Goal: Transaction & Acquisition: Book appointment/travel/reservation

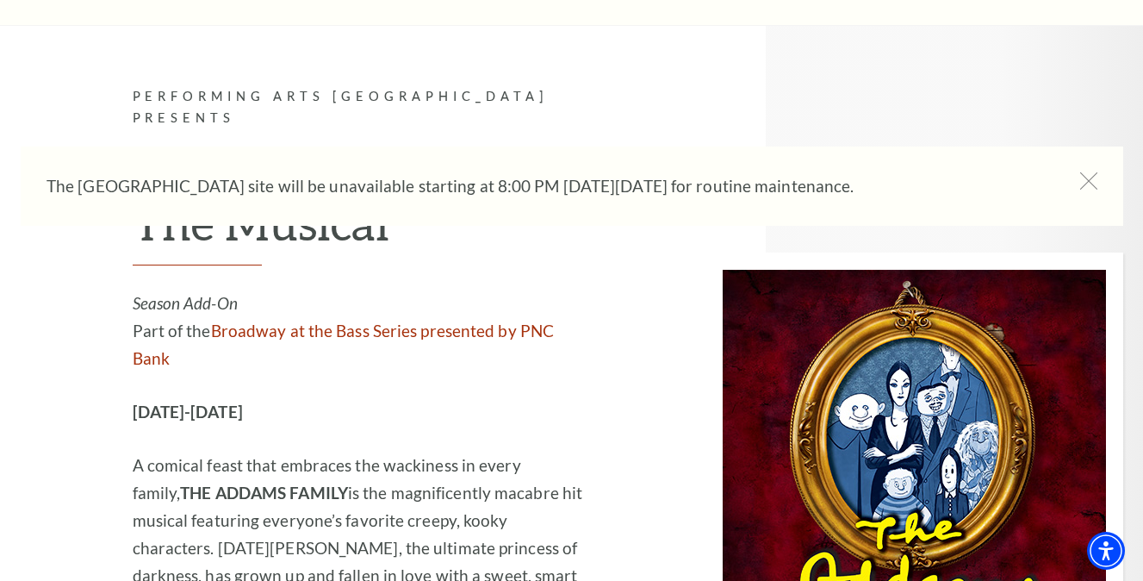
scroll to position [3547, 0]
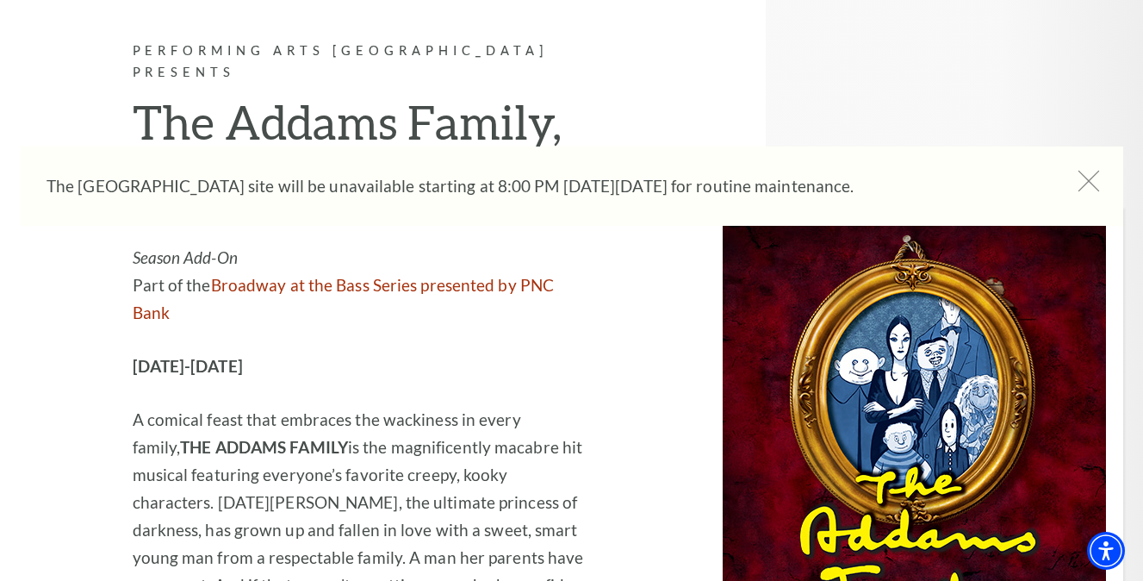
click at [1085, 179] on icon at bounding box center [1089, 182] width 22 height 22
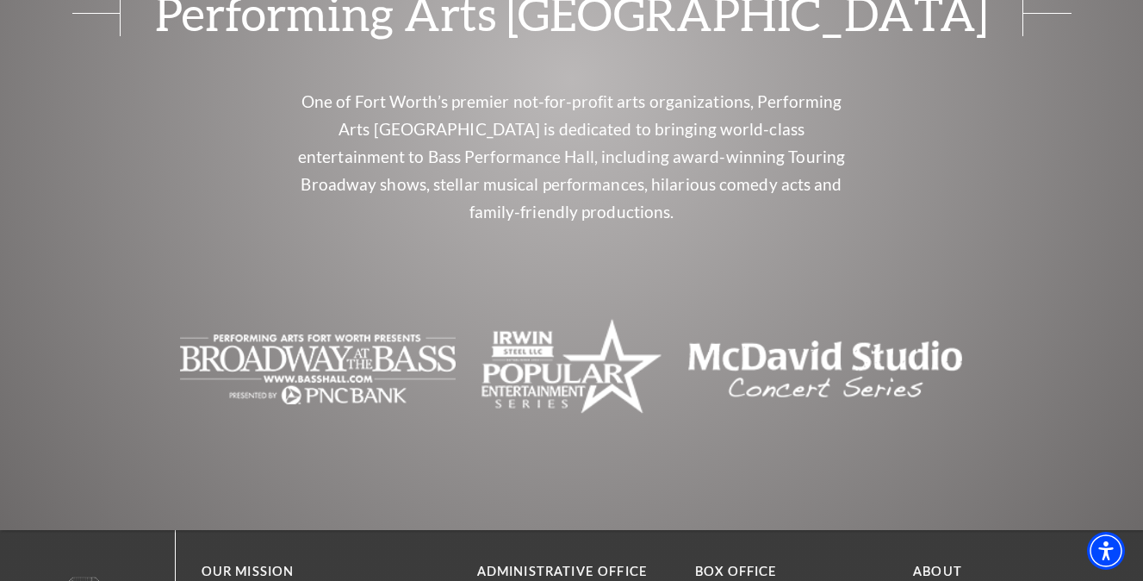
scroll to position [7162, 0]
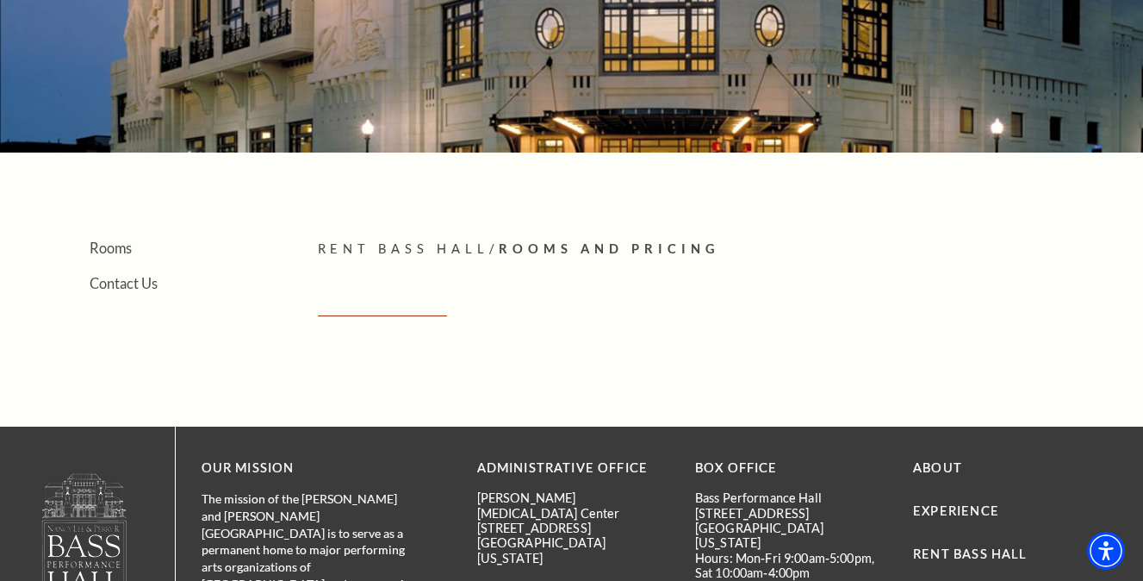
scroll to position [231, 0]
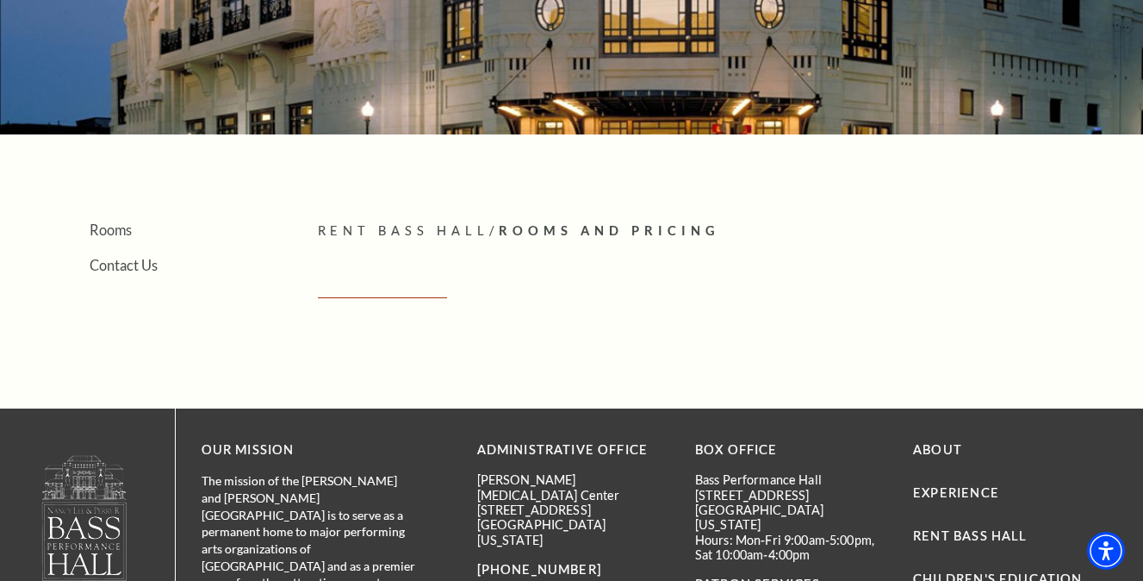
click at [551, 230] on span "Rooms And Pricing" at bounding box center [609, 230] width 221 height 15
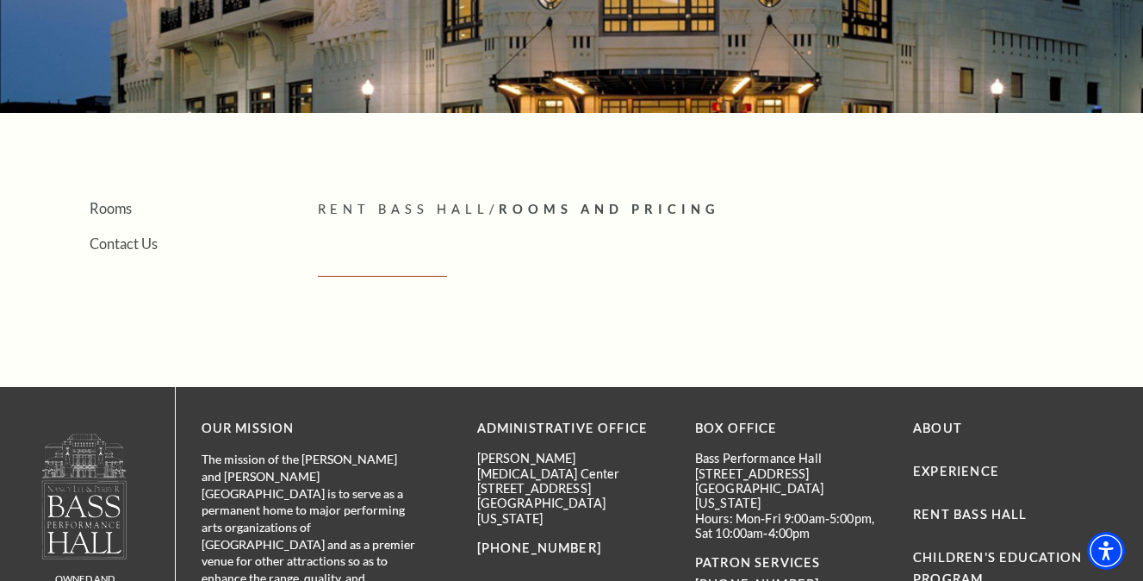
scroll to position [243, 0]
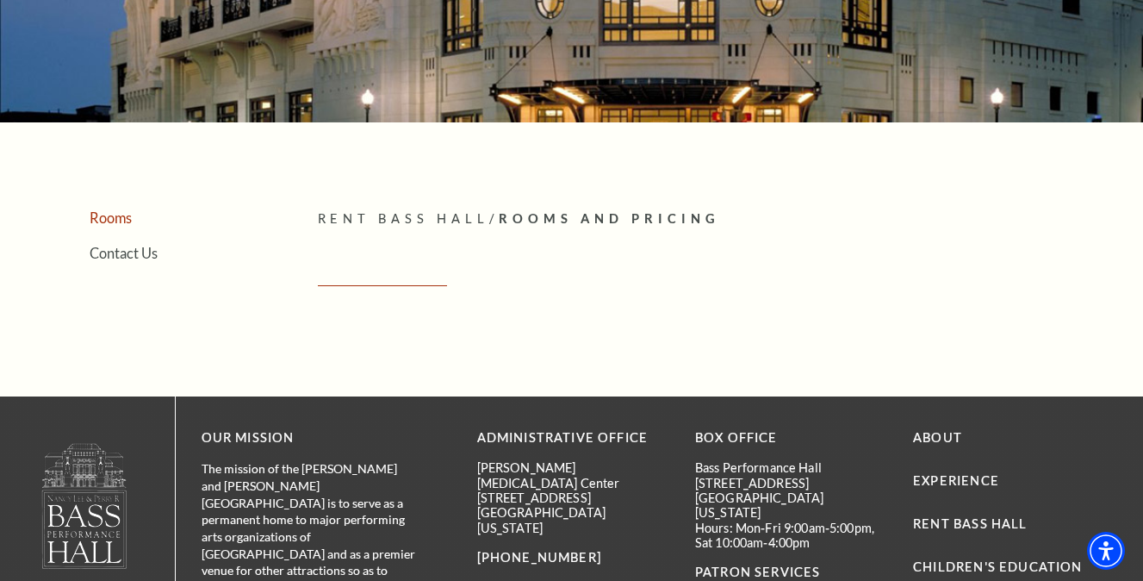
click at [115, 214] on link "Rooms" at bounding box center [111, 217] width 42 height 16
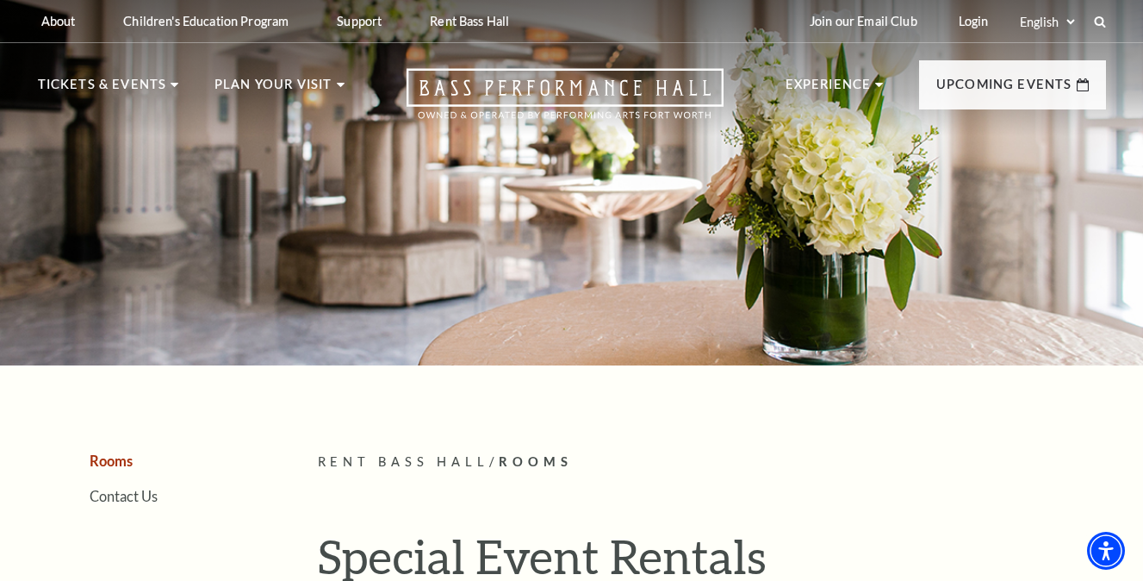
click at [561, 459] on span "Rooms" at bounding box center [536, 461] width 74 height 15
click at [544, 459] on span "Rooms" at bounding box center [536, 461] width 74 height 15
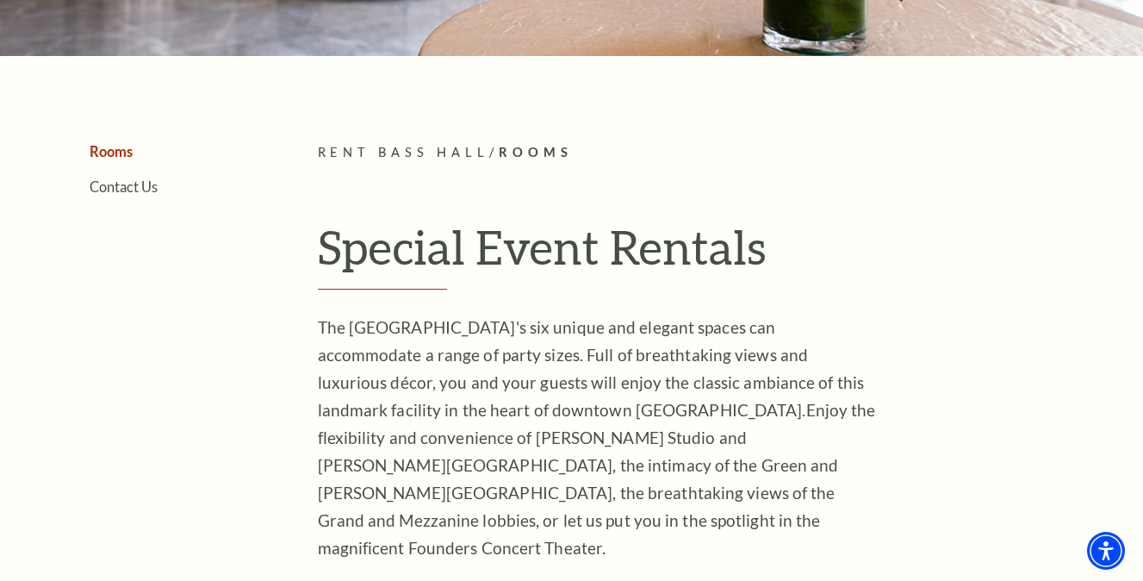
scroll to position [311, 0]
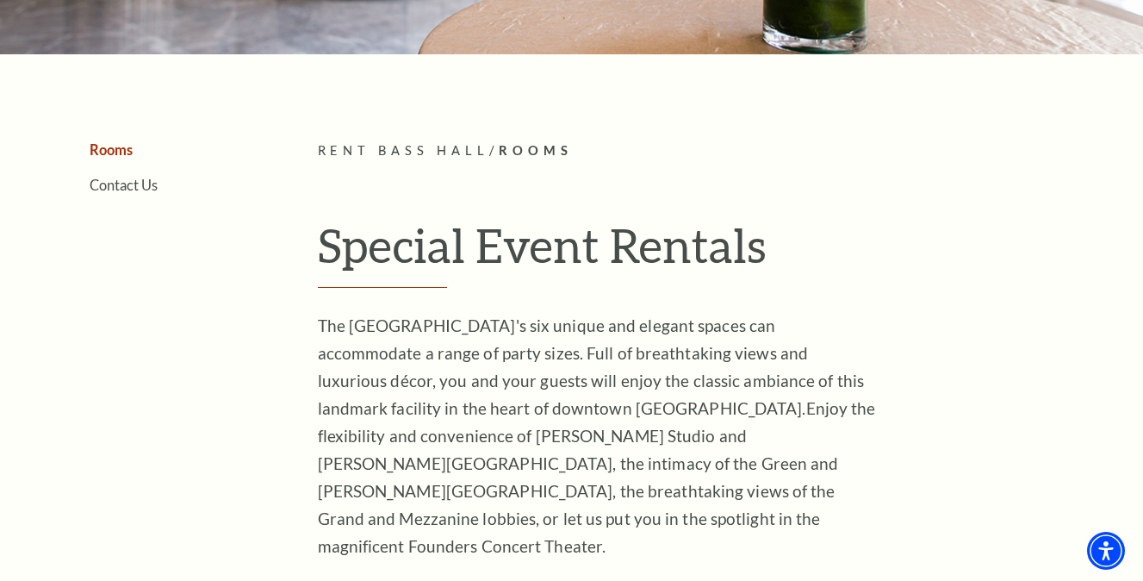
click at [113, 149] on link "Rooms" at bounding box center [111, 149] width 43 height 16
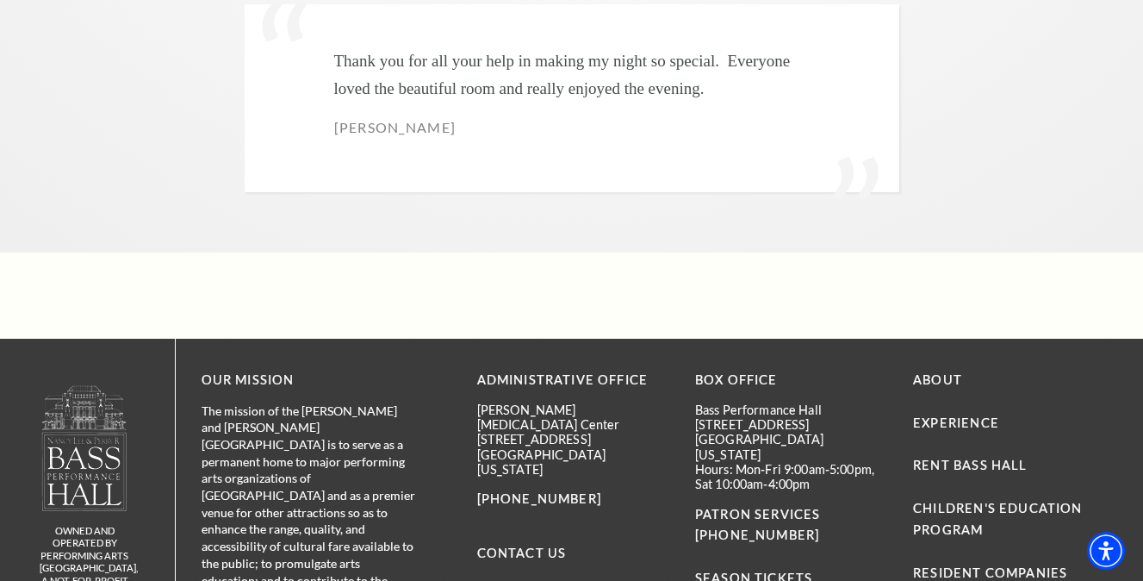
scroll to position [5489, 0]
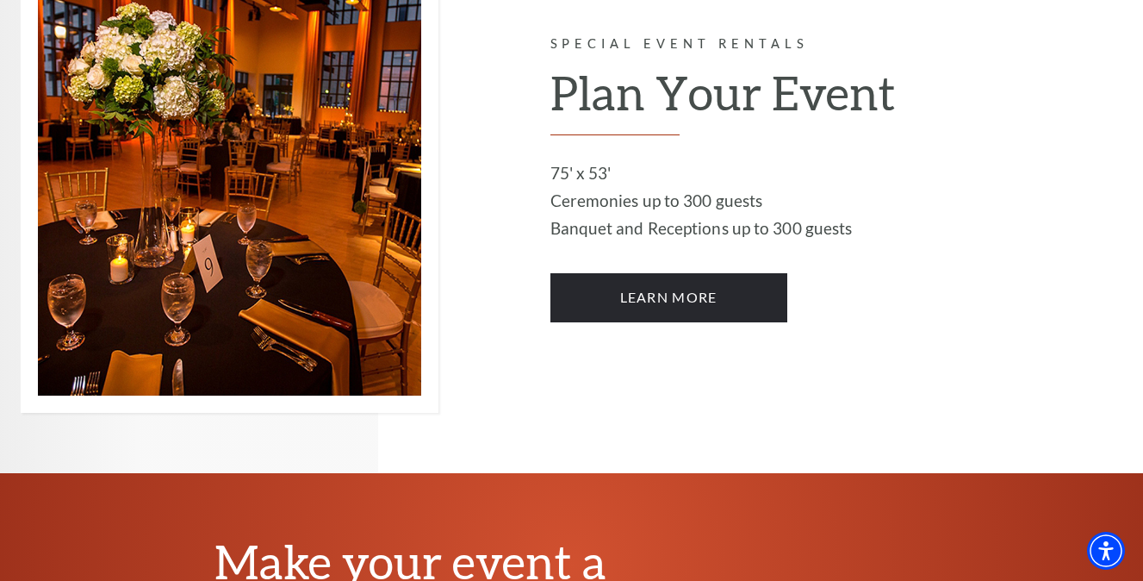
scroll to position [992, 0]
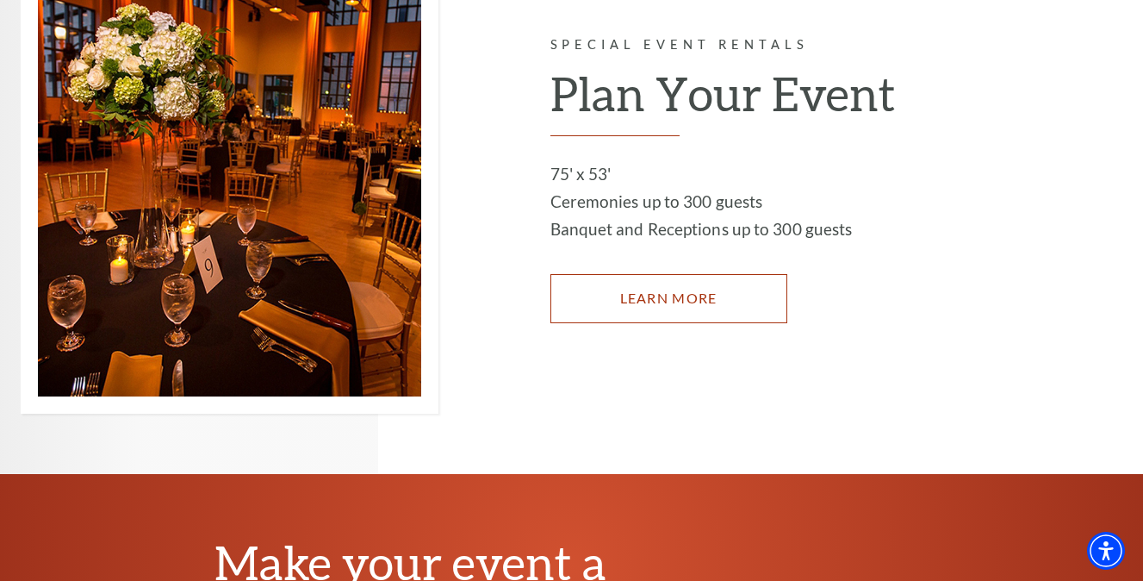
click at [670, 274] on link "LEARN MORE" at bounding box center [668, 298] width 237 height 48
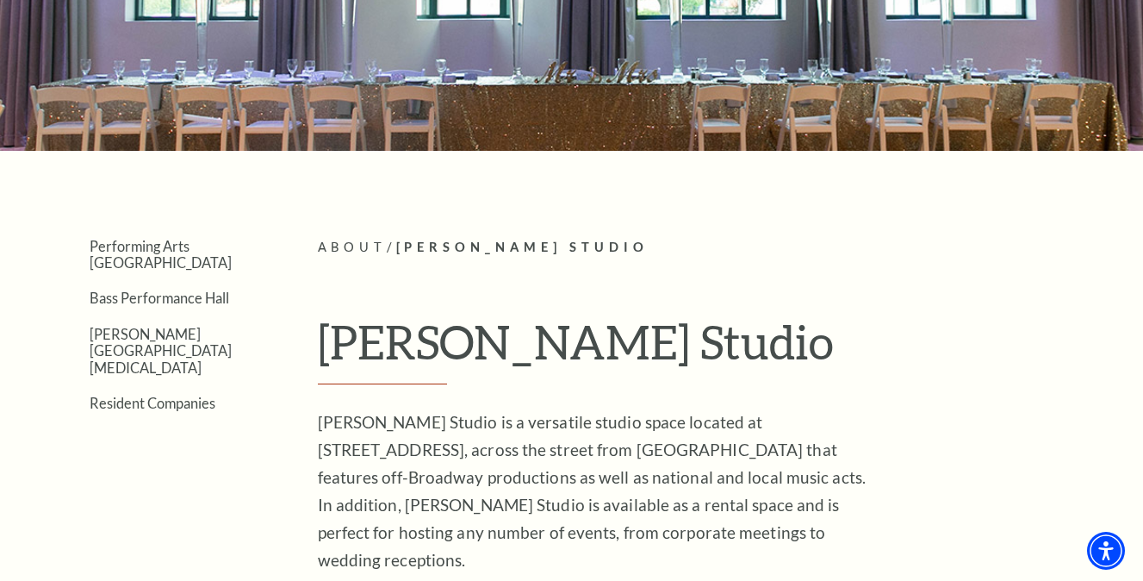
scroll to position [208, 0]
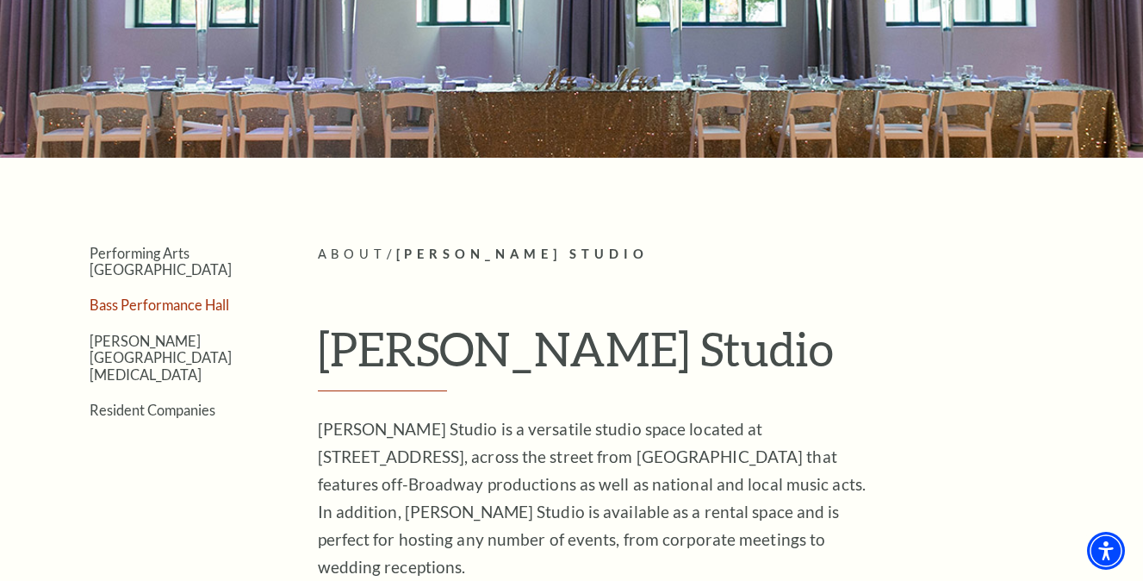
click at [163, 296] on link "Bass Performance Hall" at bounding box center [160, 304] width 140 height 16
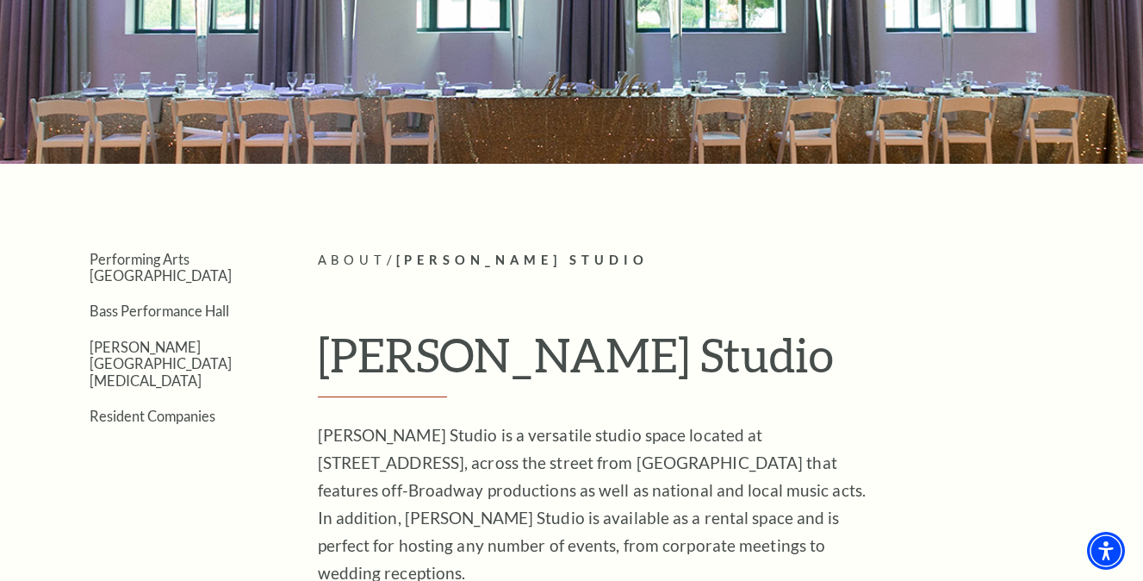
scroll to position [199, 0]
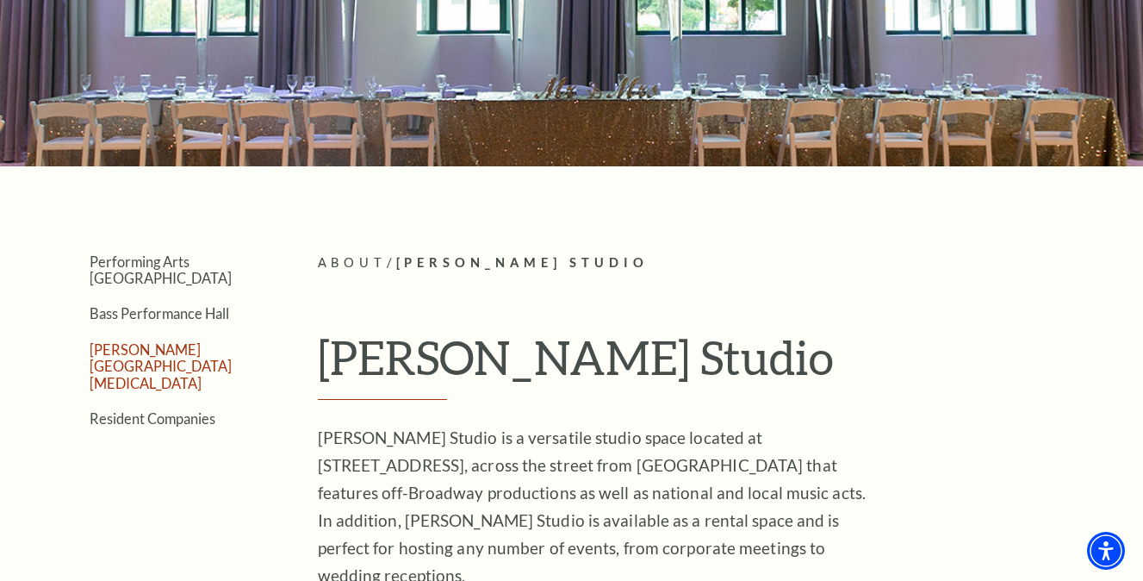
click at [202, 341] on link "[PERSON_NAME][GEOGRAPHIC_DATA][MEDICAL_DATA]" at bounding box center [161, 366] width 142 height 50
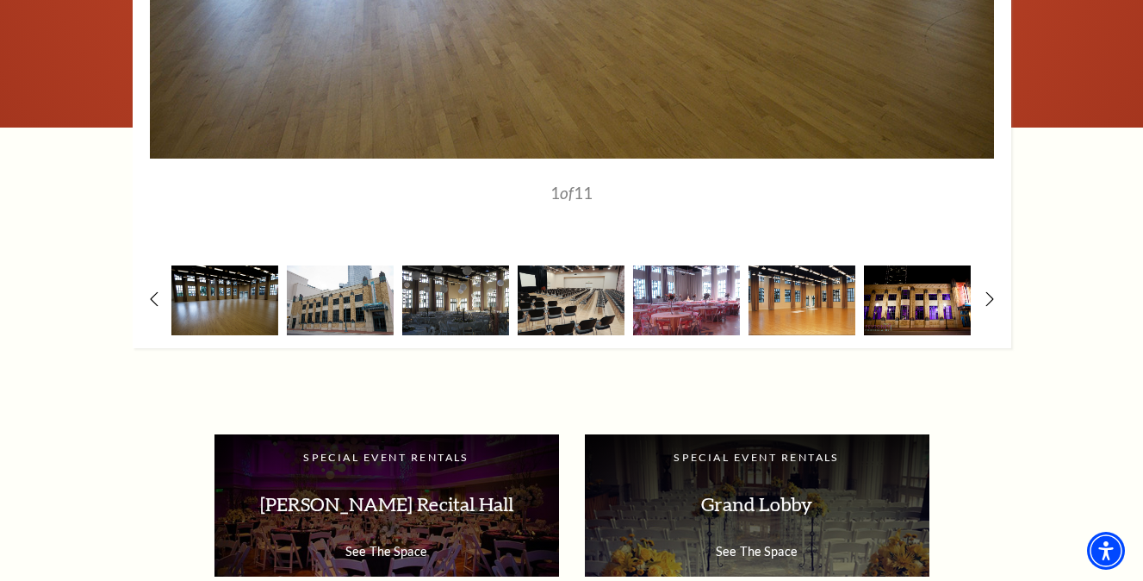
scroll to position [2509, 0]
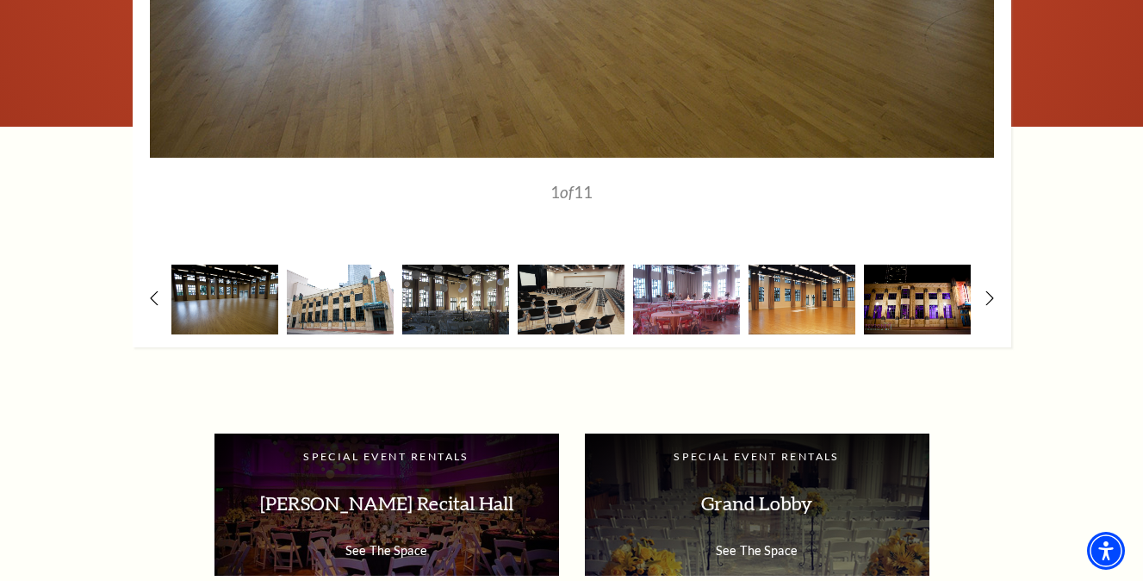
click at [370, 318] on img at bounding box center [340, 299] width 107 height 70
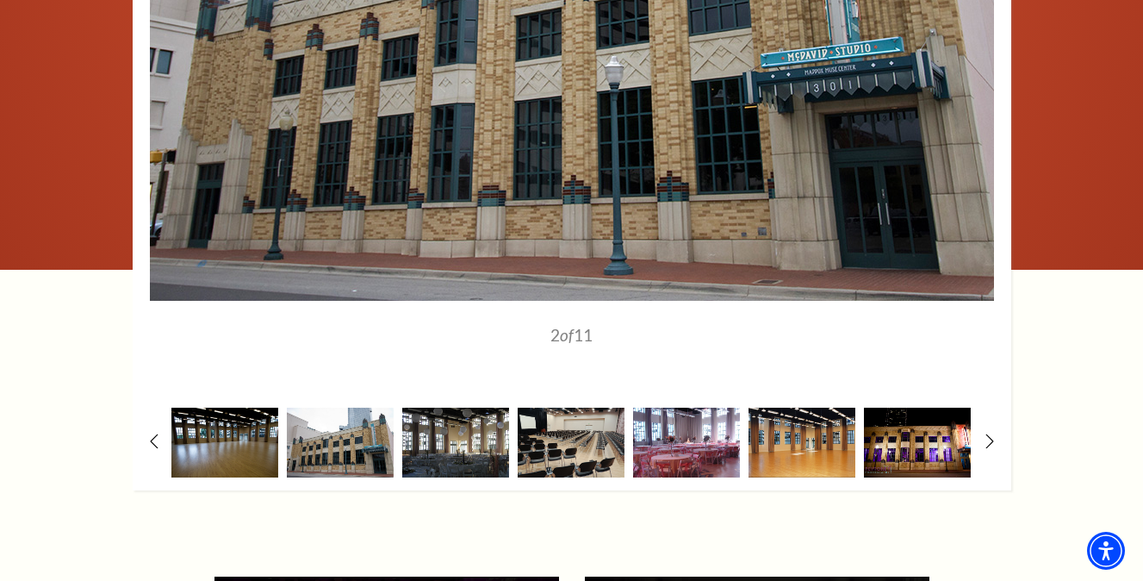
scroll to position [2369, 0]
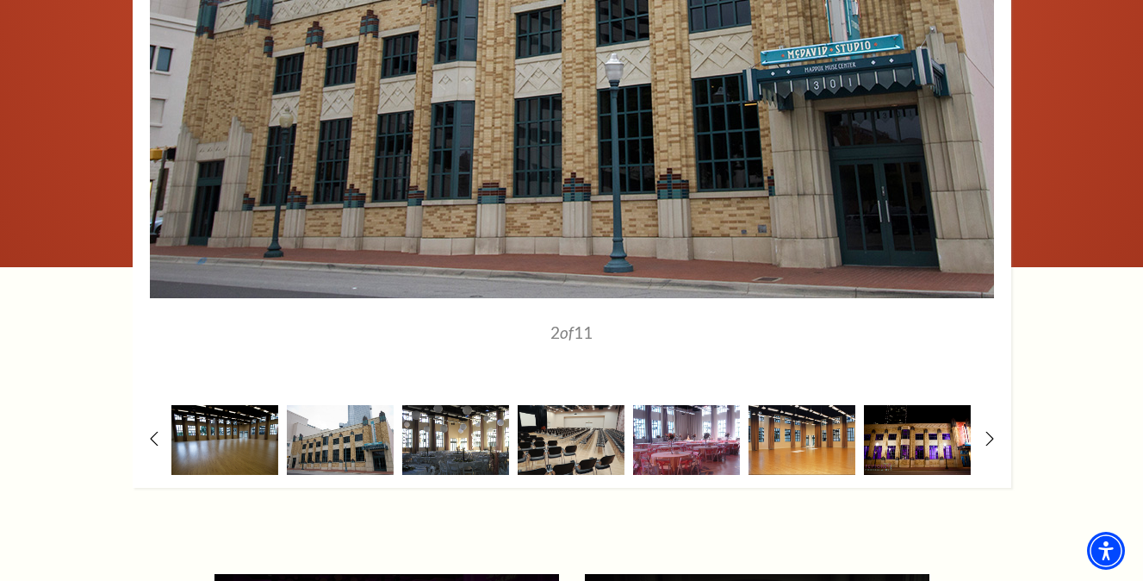
click at [476, 430] on img at bounding box center [455, 440] width 107 height 70
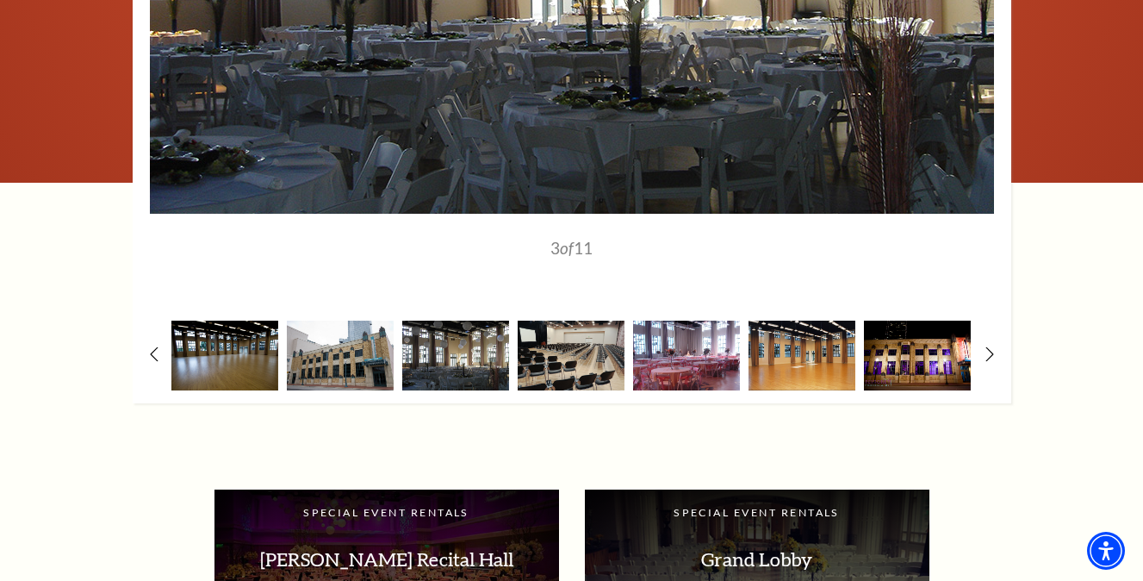
scroll to position [2457, 0]
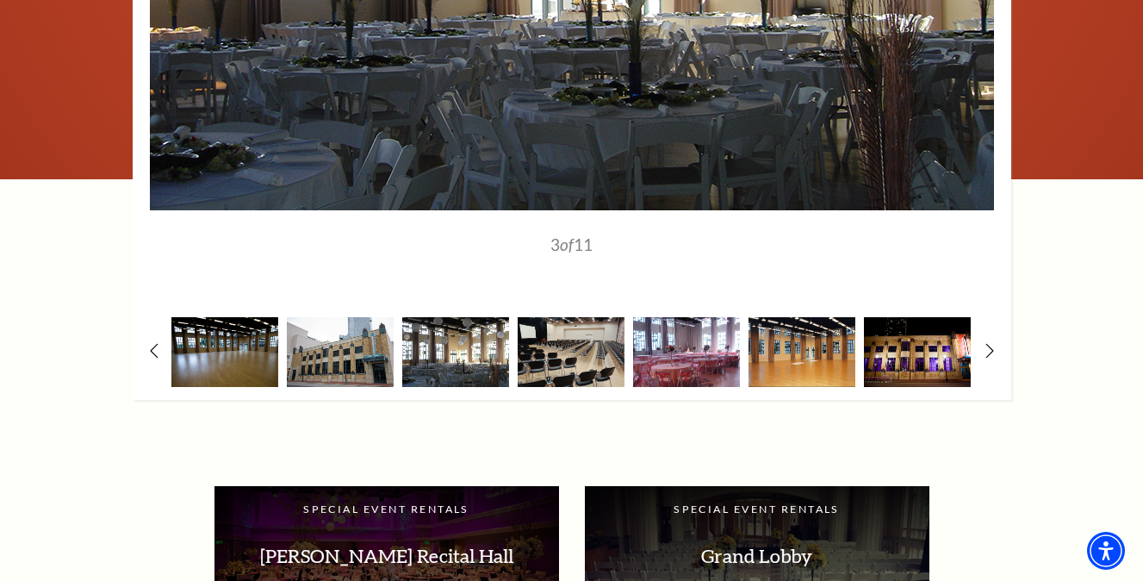
click at [468, 376] on img at bounding box center [455, 352] width 107 height 70
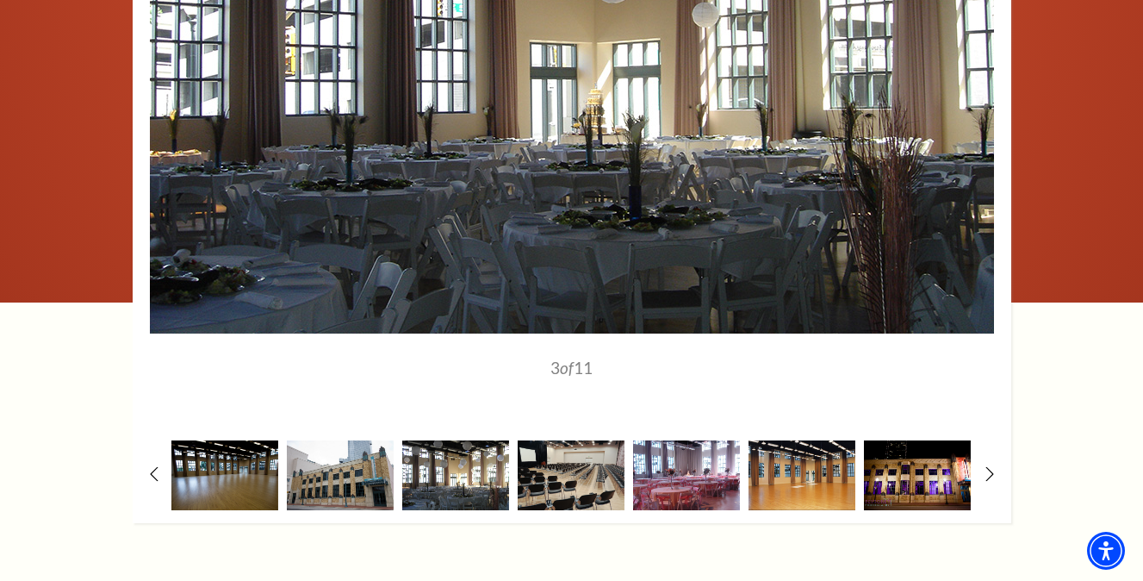
scroll to position [2340, 0]
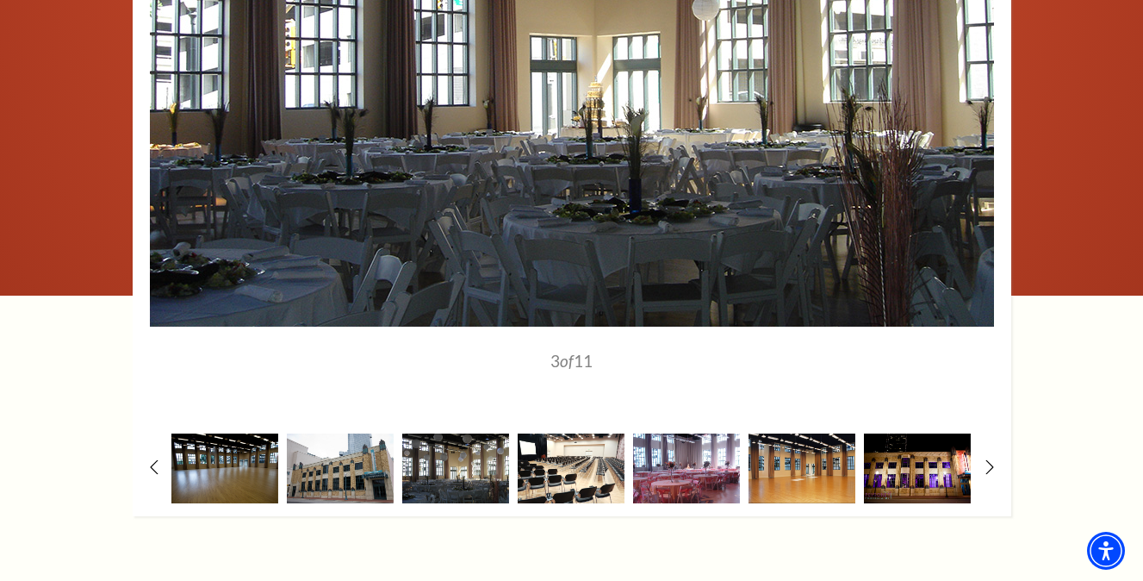
click at [558, 480] on img at bounding box center [571, 468] width 107 height 70
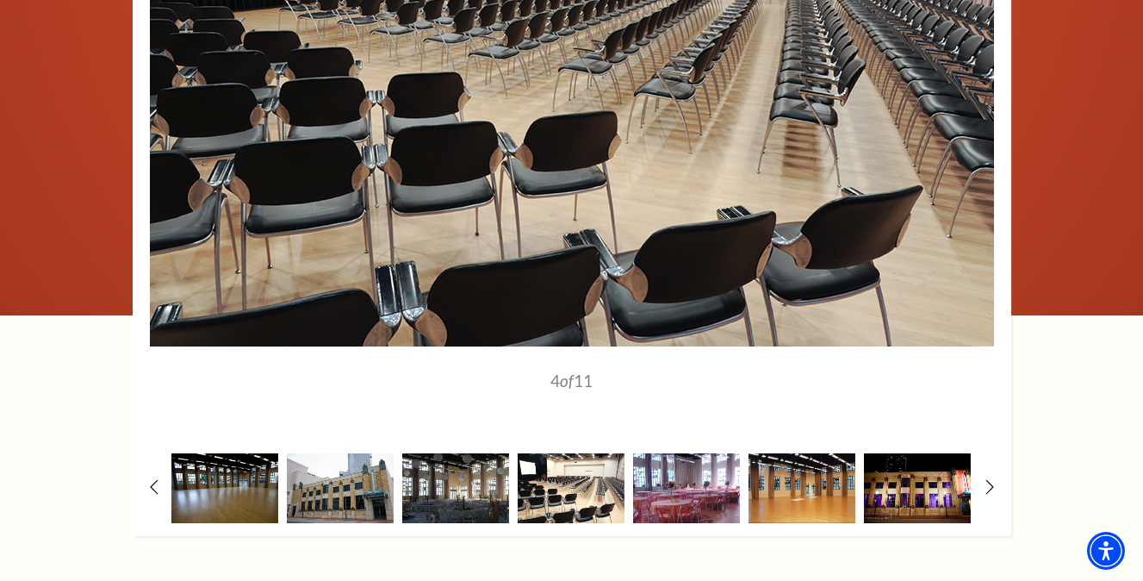
scroll to position [2326, 0]
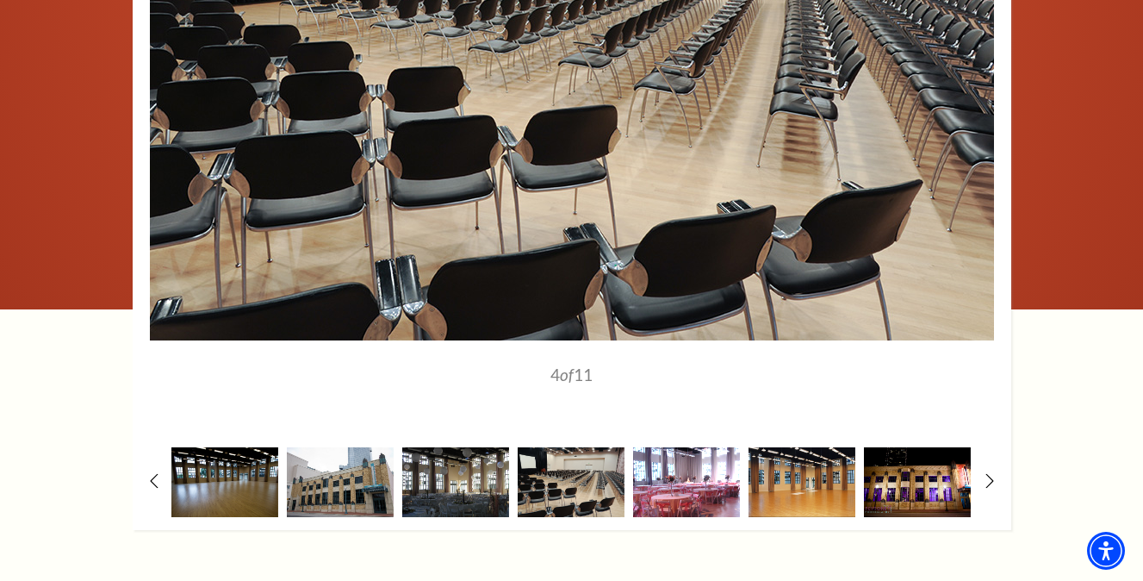
click at [693, 492] on img at bounding box center [686, 482] width 107 height 70
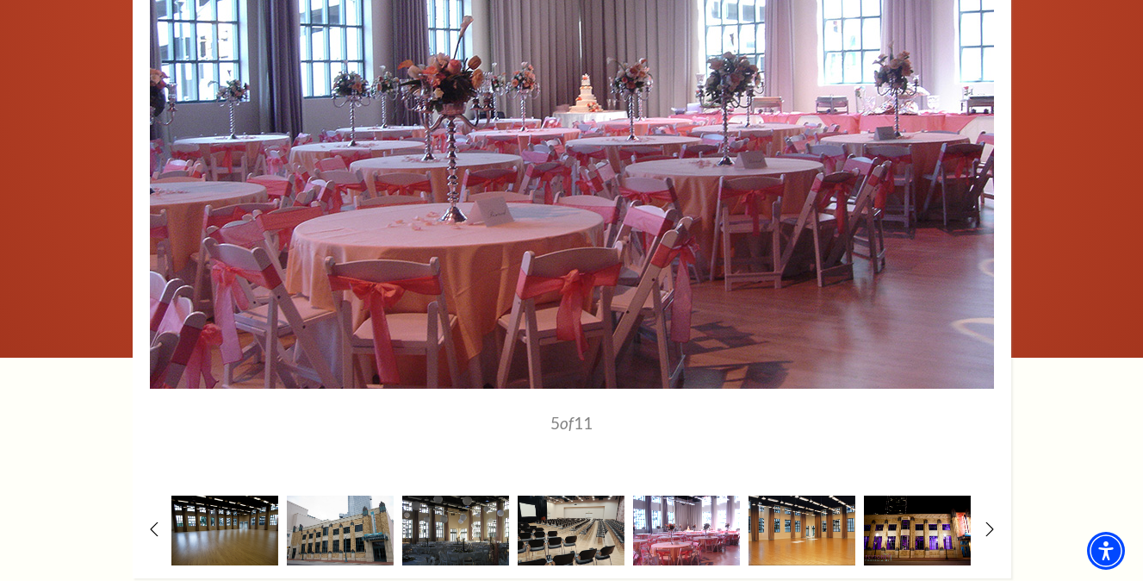
scroll to position [2282, 0]
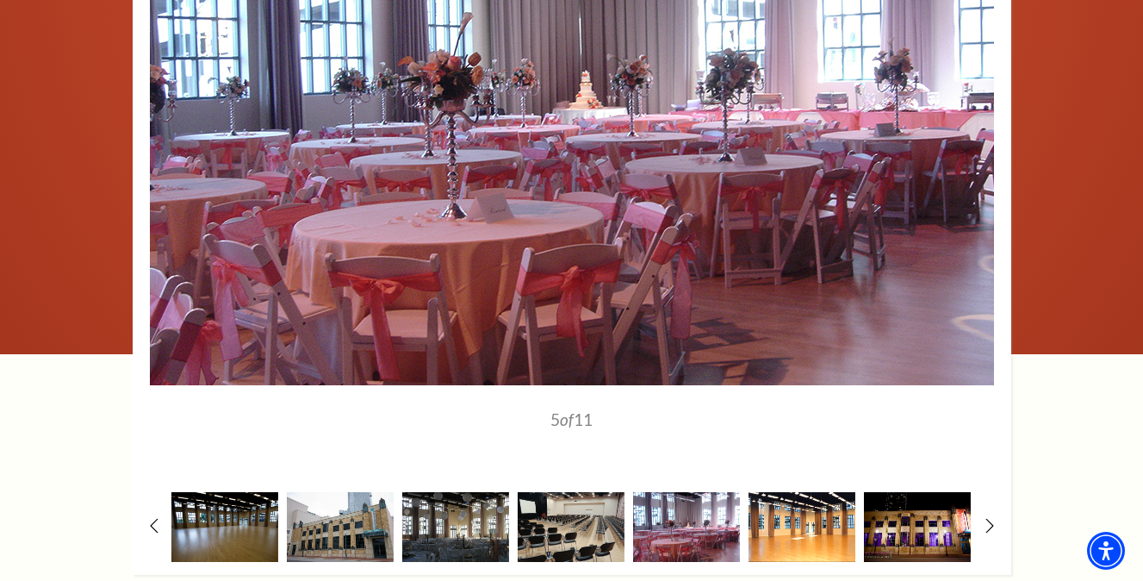
click at [794, 537] on img at bounding box center [802, 527] width 107 height 70
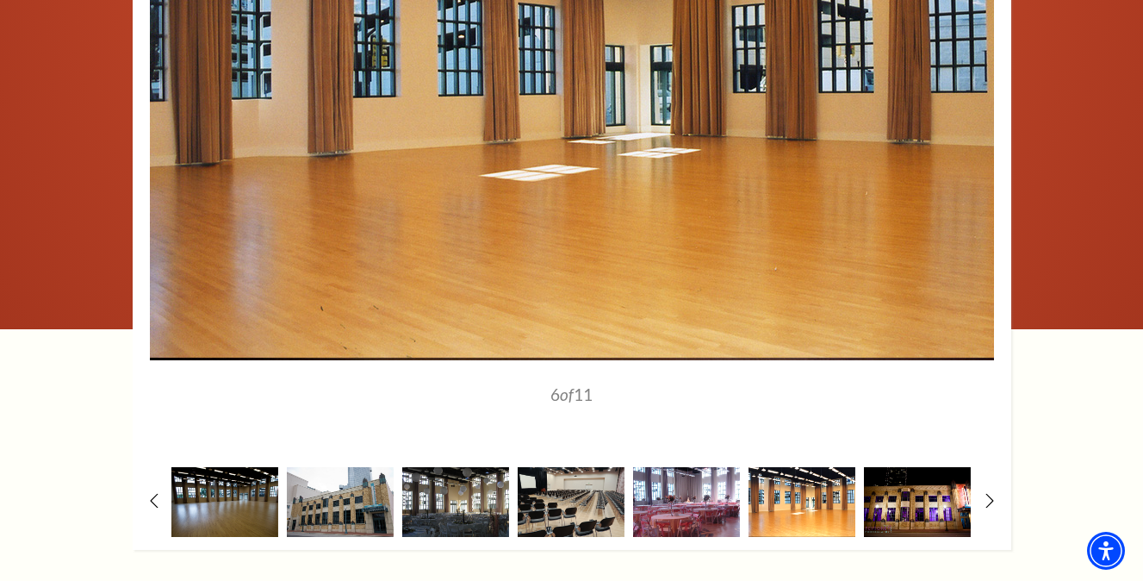
scroll to position [2308, 0]
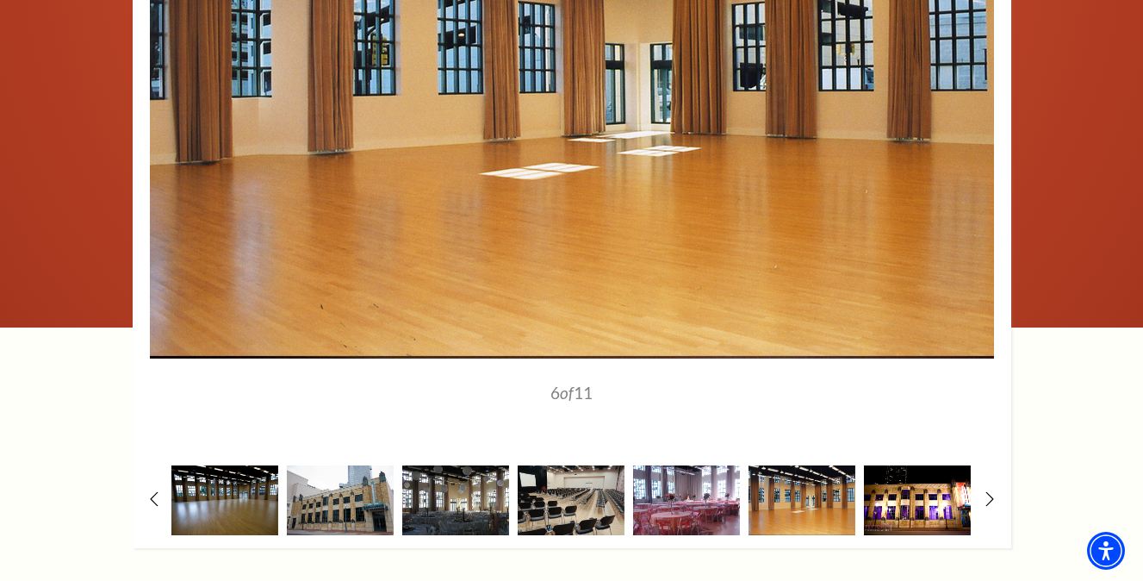
click at [929, 514] on img at bounding box center [917, 500] width 107 height 70
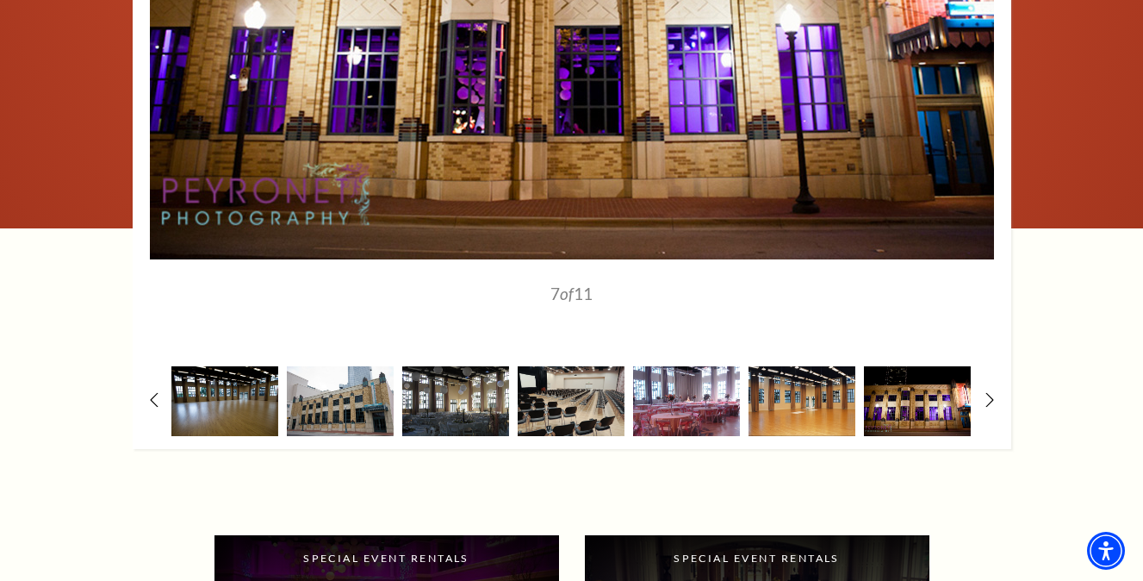
scroll to position [2421, 0]
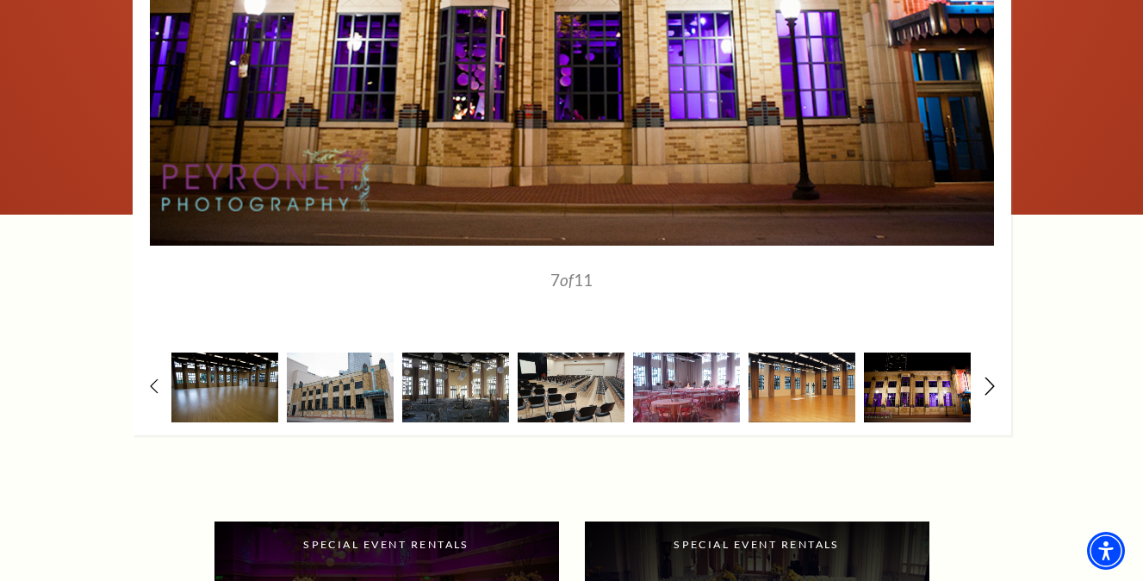
click at [985, 391] on icon at bounding box center [989, 386] width 11 height 18
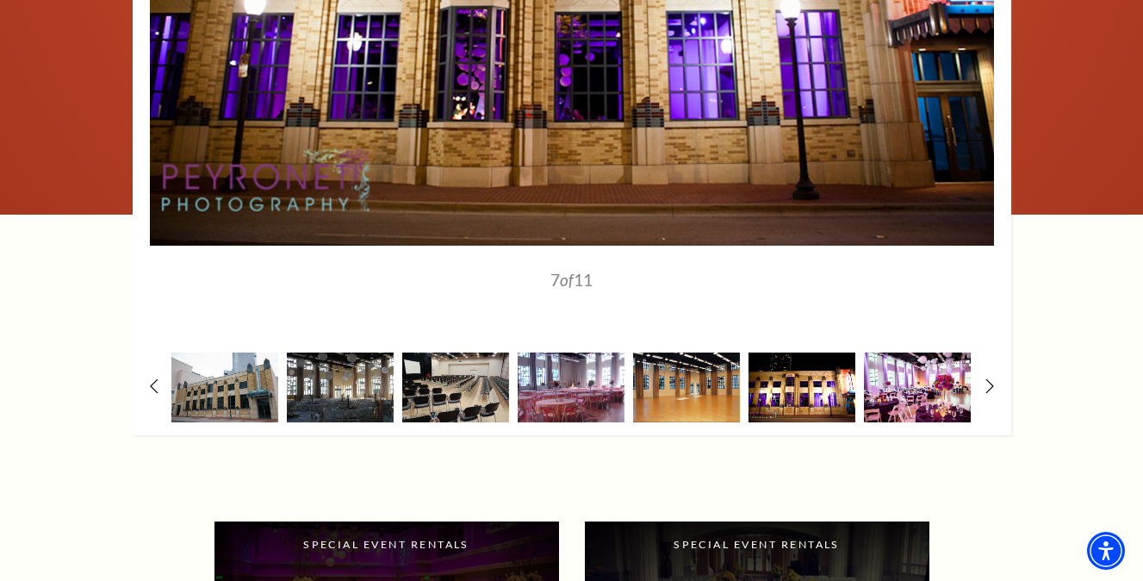
click at [822, 372] on img at bounding box center [802, 387] width 107 height 70
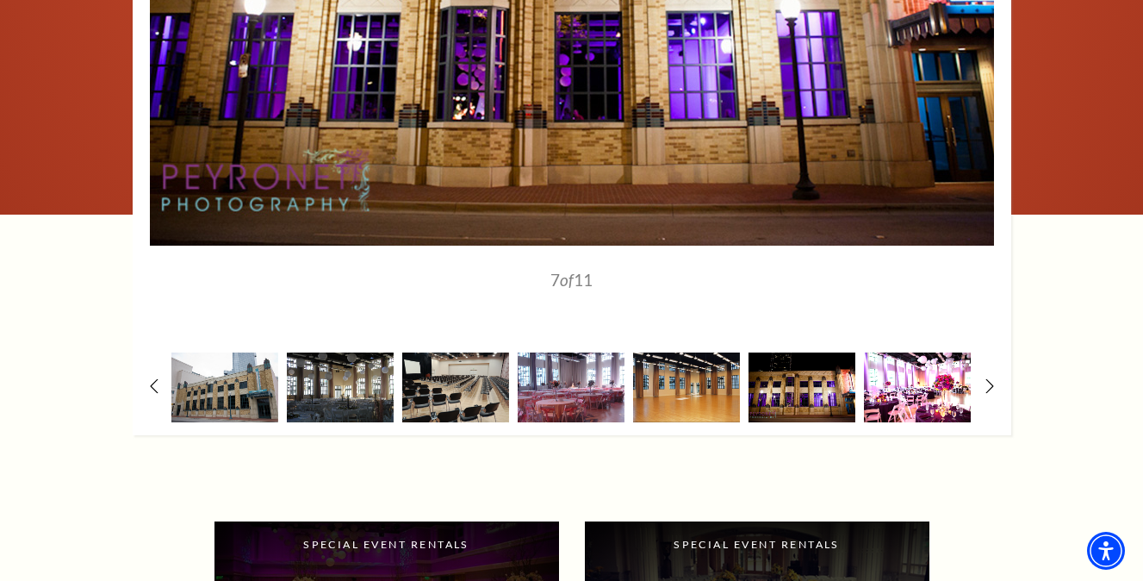
click at [906, 388] on img at bounding box center [917, 387] width 107 height 70
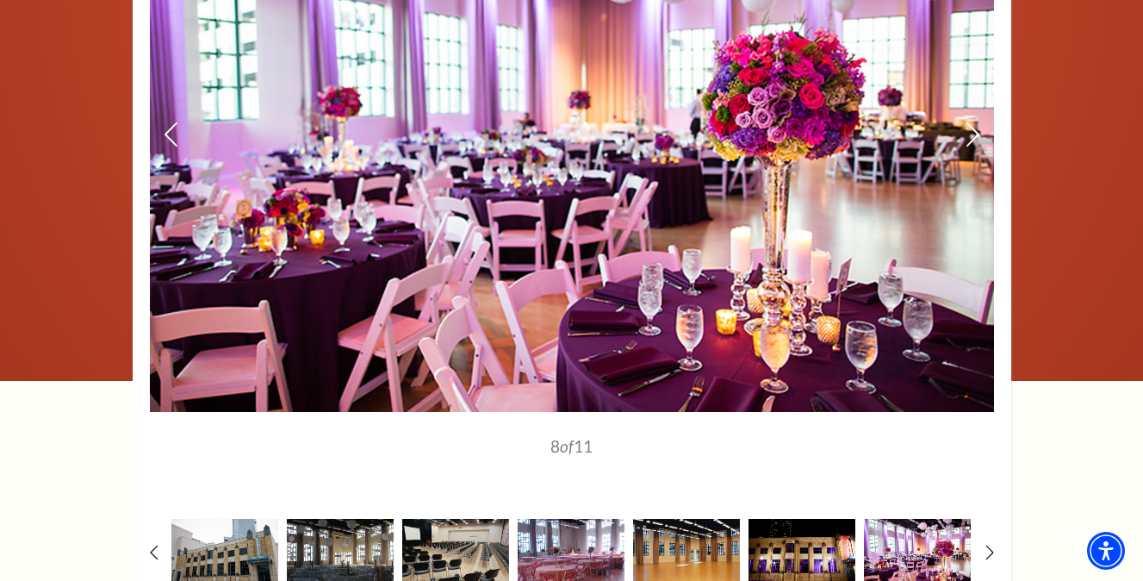
scroll to position [2258, 0]
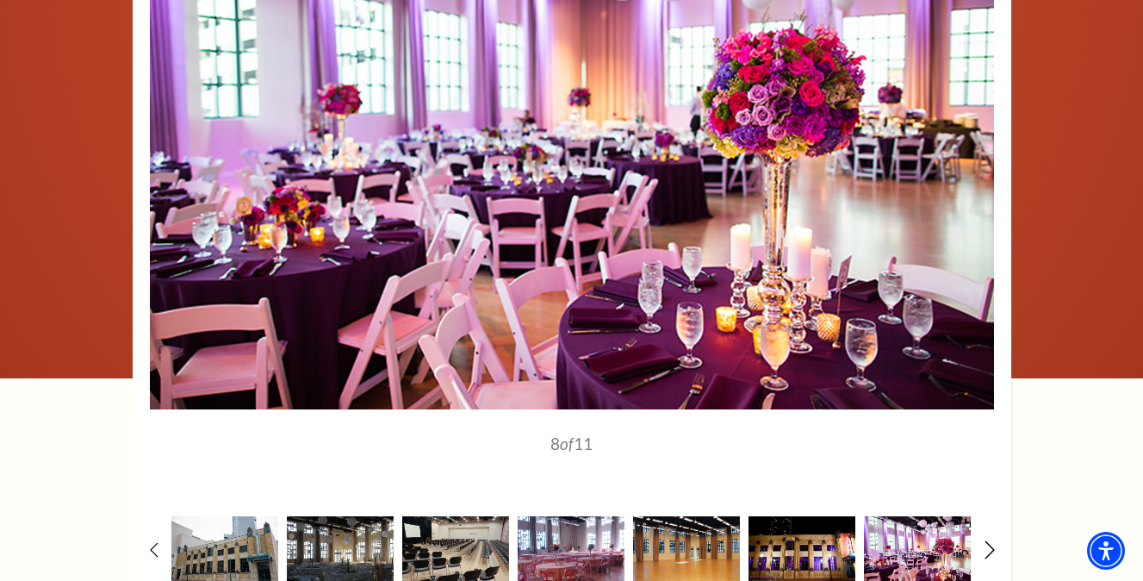
click at [985, 543] on icon at bounding box center [989, 550] width 11 height 18
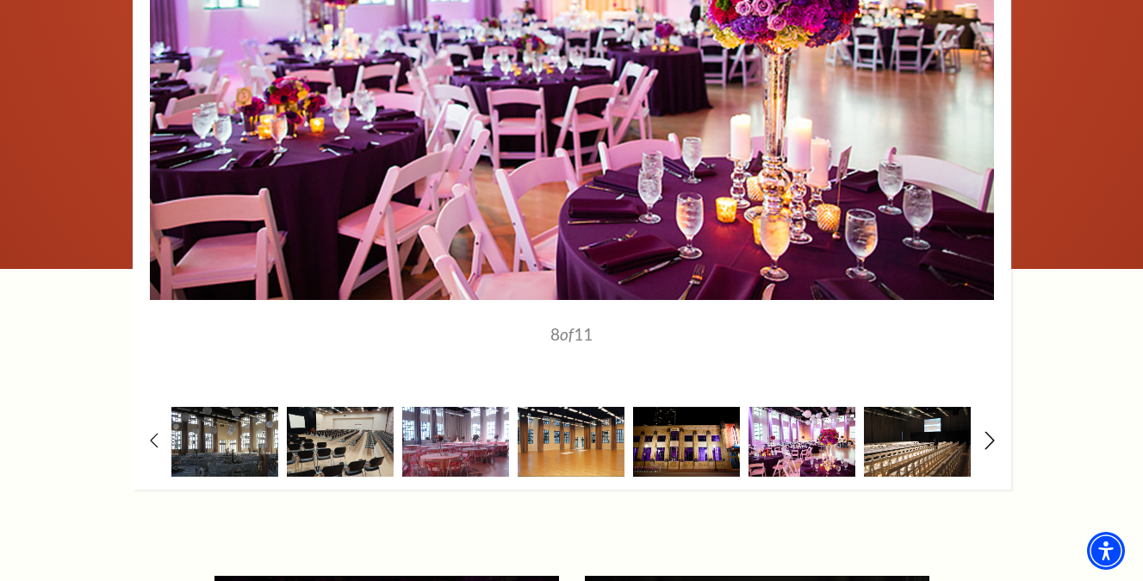
scroll to position [2369, 0]
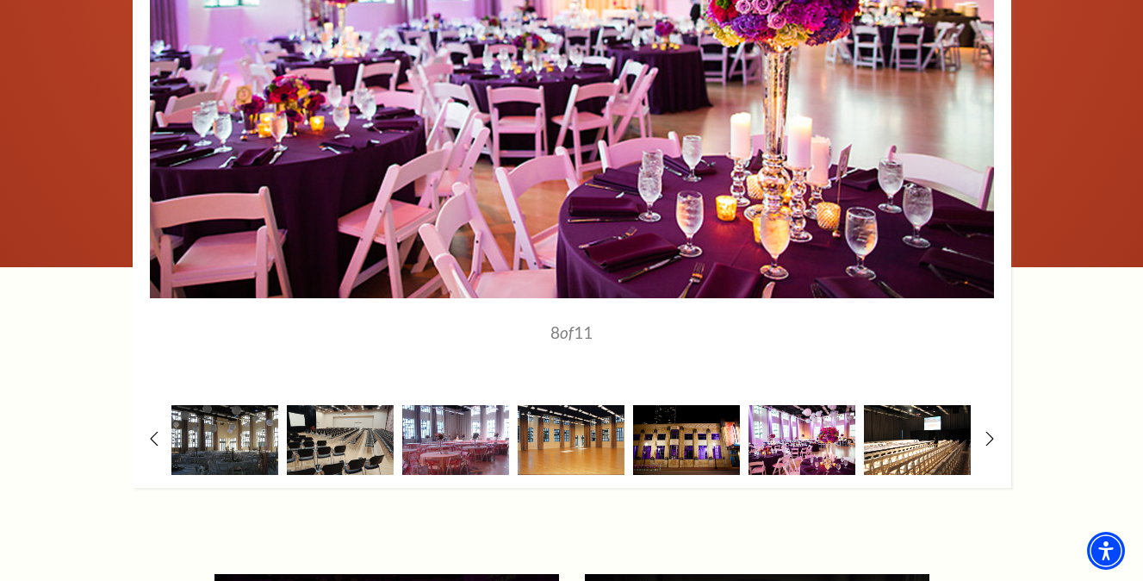
click at [942, 455] on img at bounding box center [917, 440] width 107 height 70
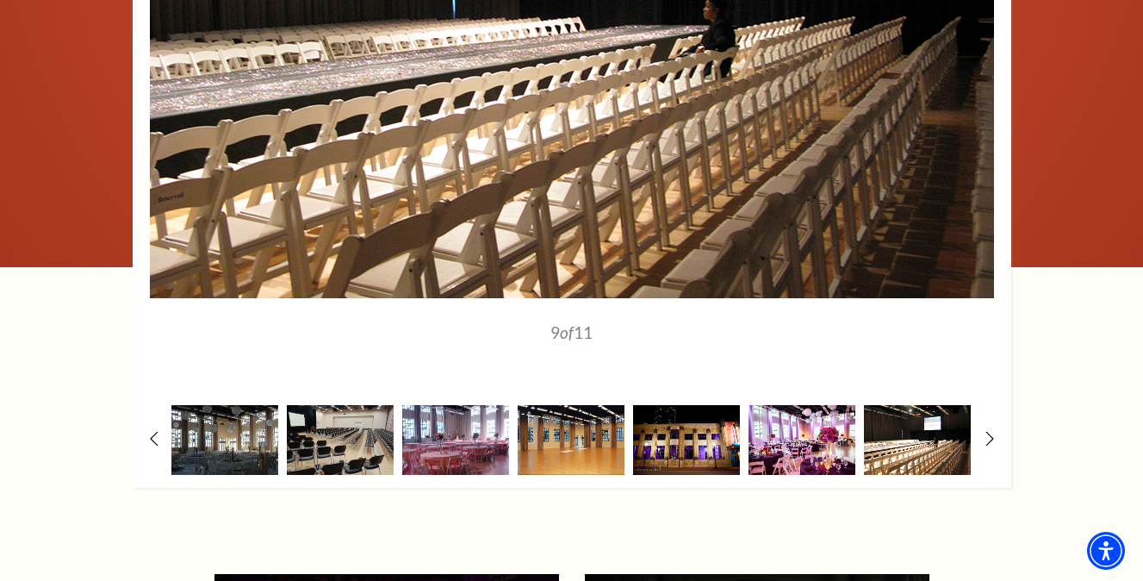
scroll to position [2370, 0]
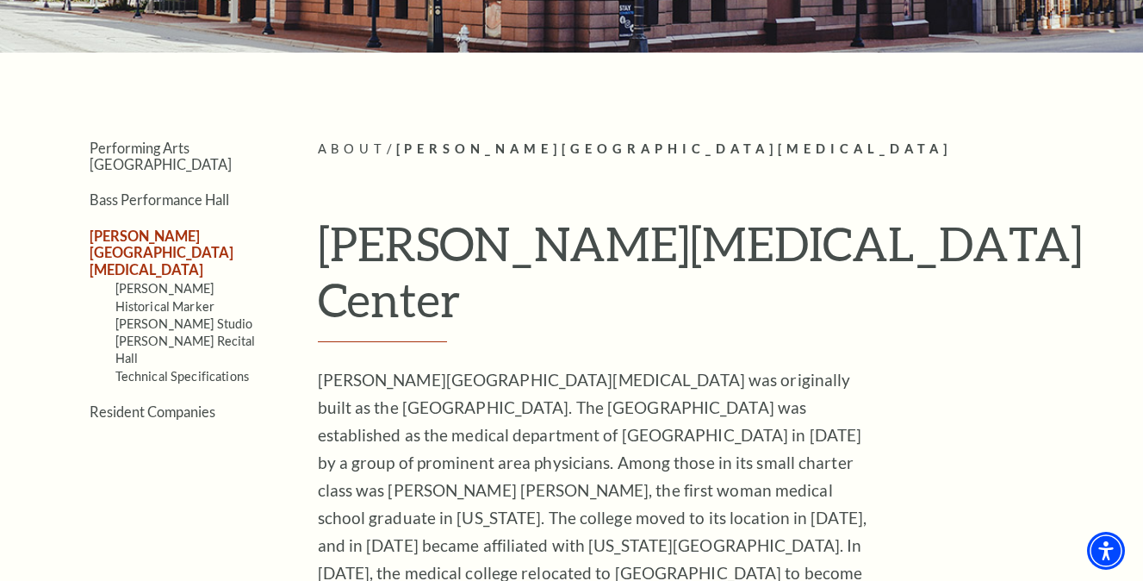
scroll to position [293, 0]
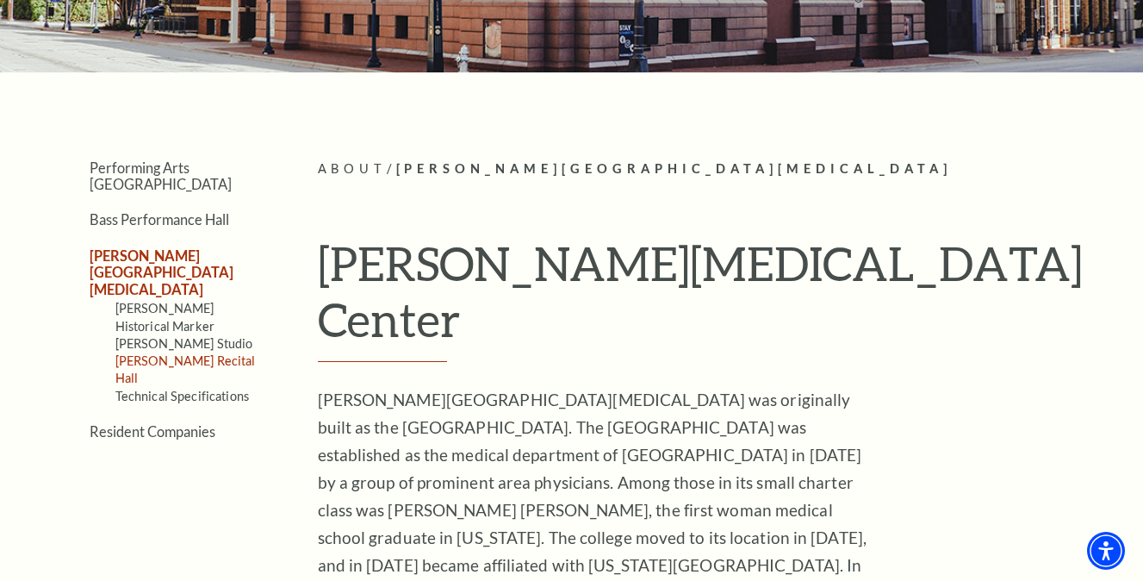
click at [191, 353] on link "[PERSON_NAME] Recital Hall" at bounding box center [185, 369] width 140 height 32
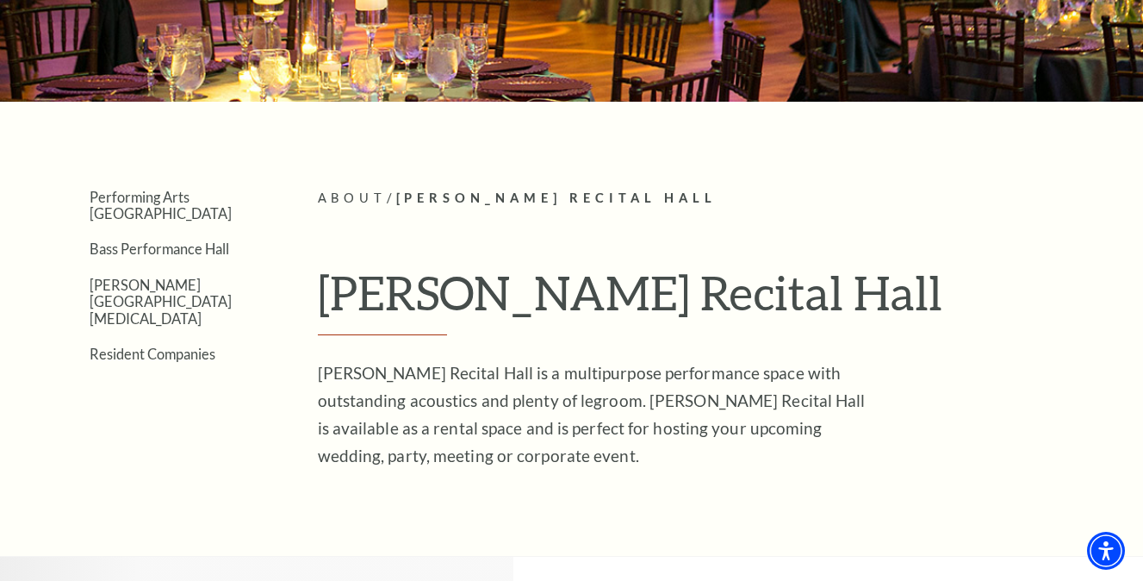
scroll to position [290, 0]
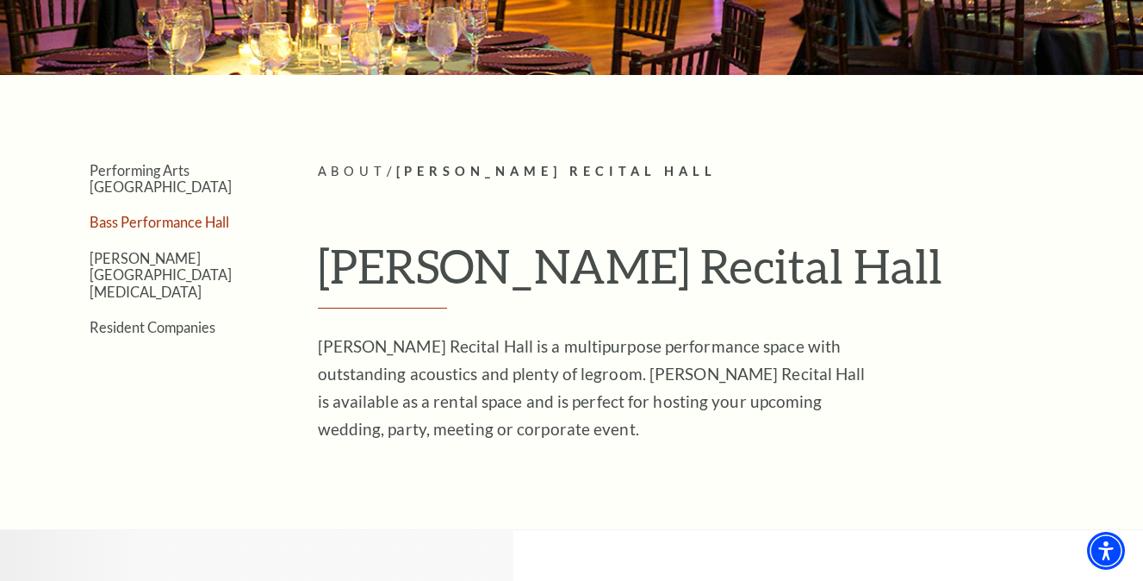
click at [158, 214] on link "Bass Performance Hall" at bounding box center [160, 222] width 140 height 16
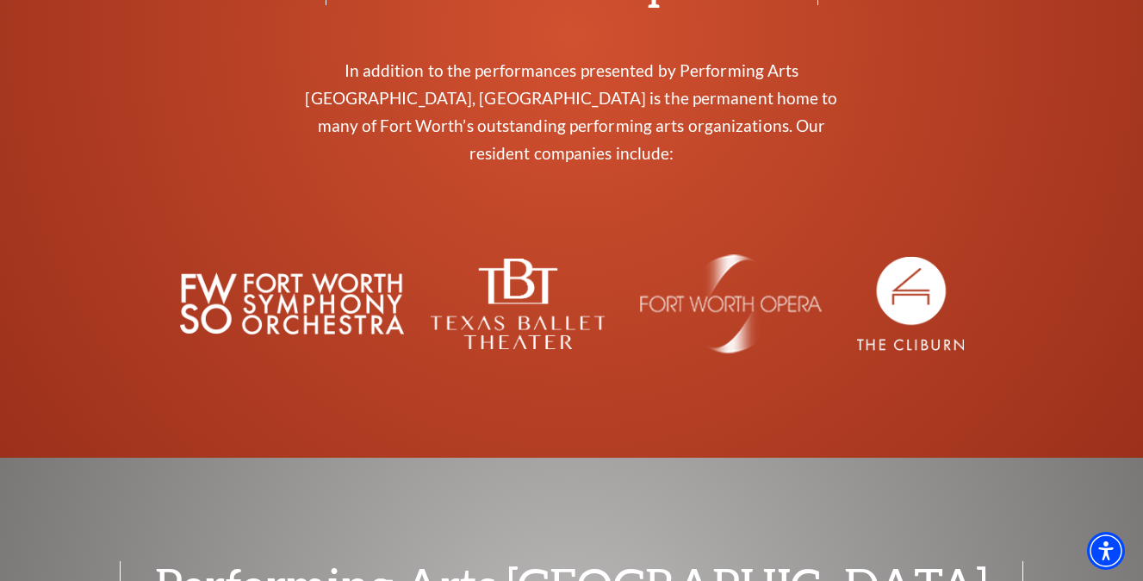
scroll to position [3159, 0]
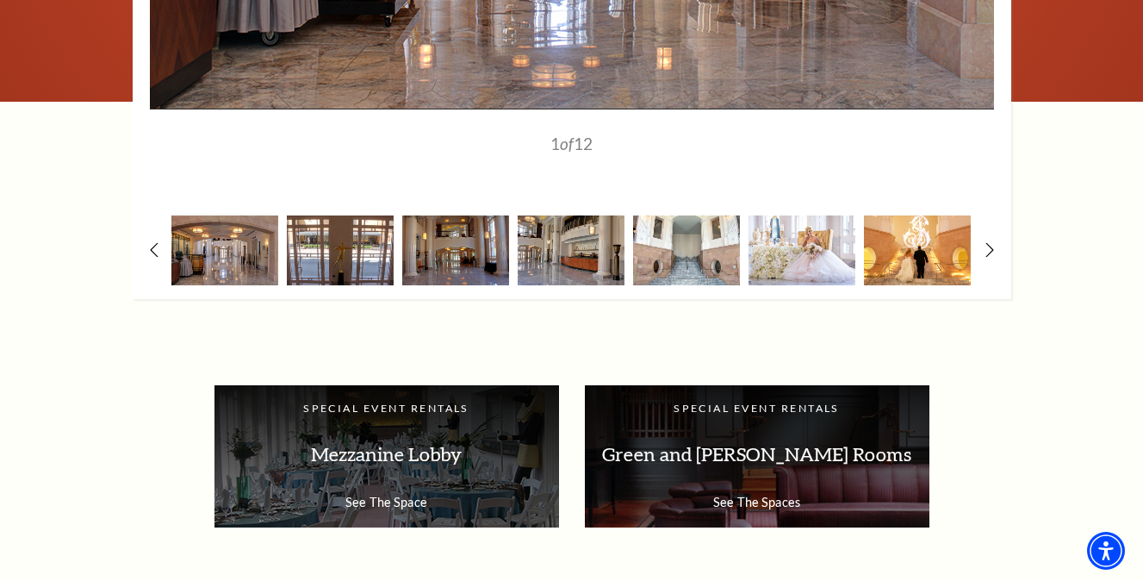
scroll to position [2138, 0]
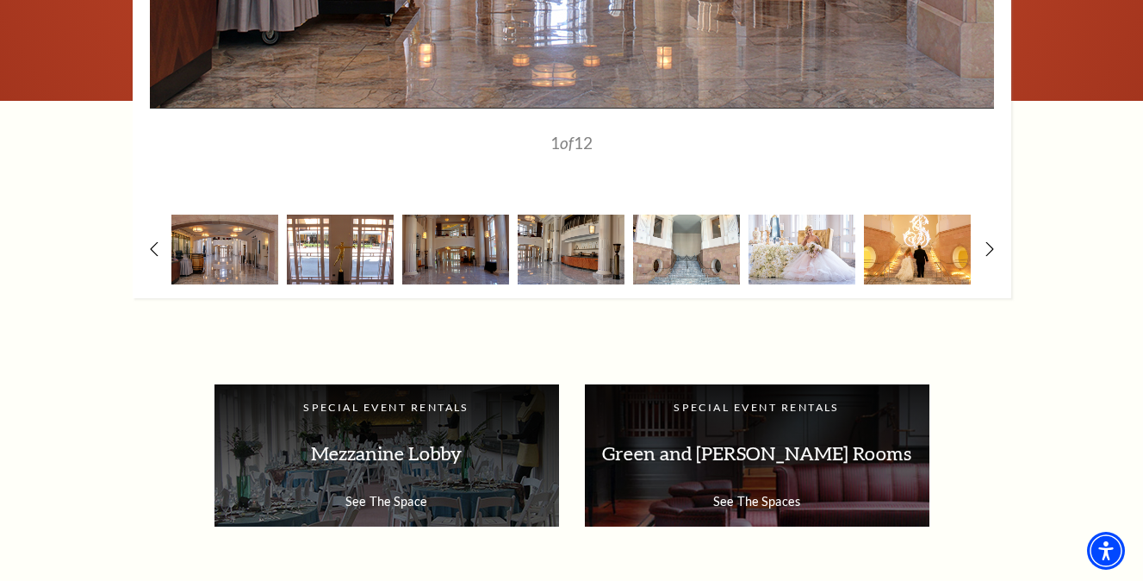
click at [308, 229] on img at bounding box center [340, 249] width 107 height 70
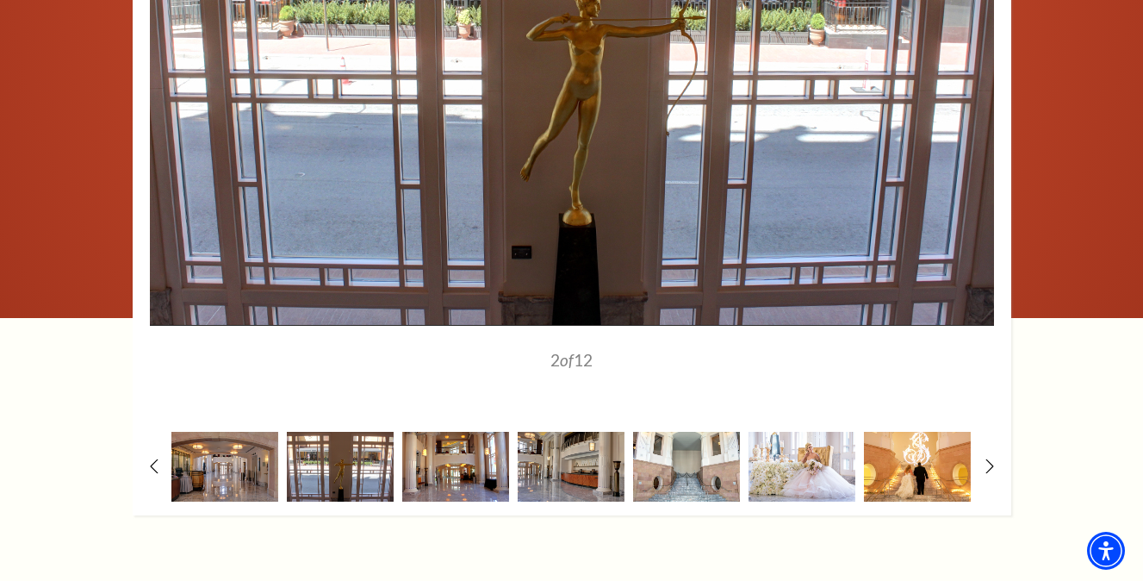
scroll to position [1871, 0]
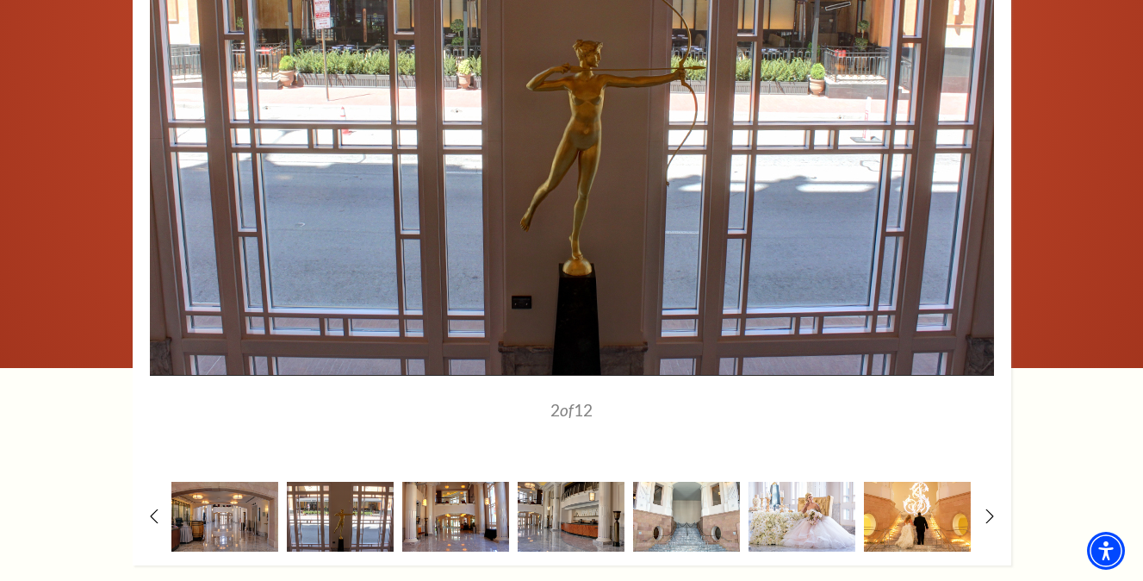
click at [481, 488] on img at bounding box center [455, 516] width 107 height 70
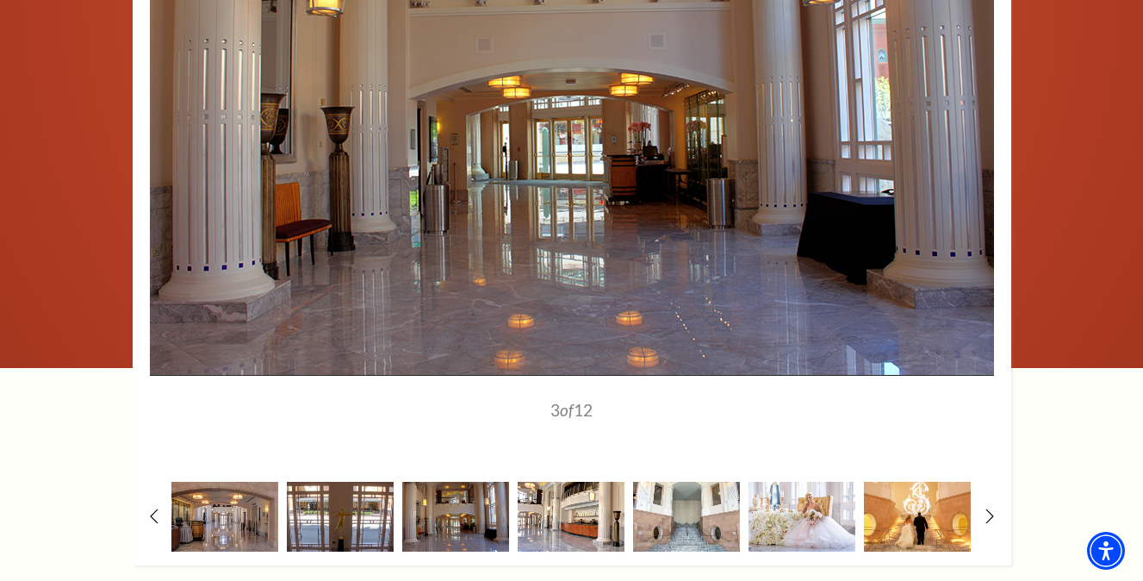
click at [576, 504] on img at bounding box center [571, 516] width 107 height 70
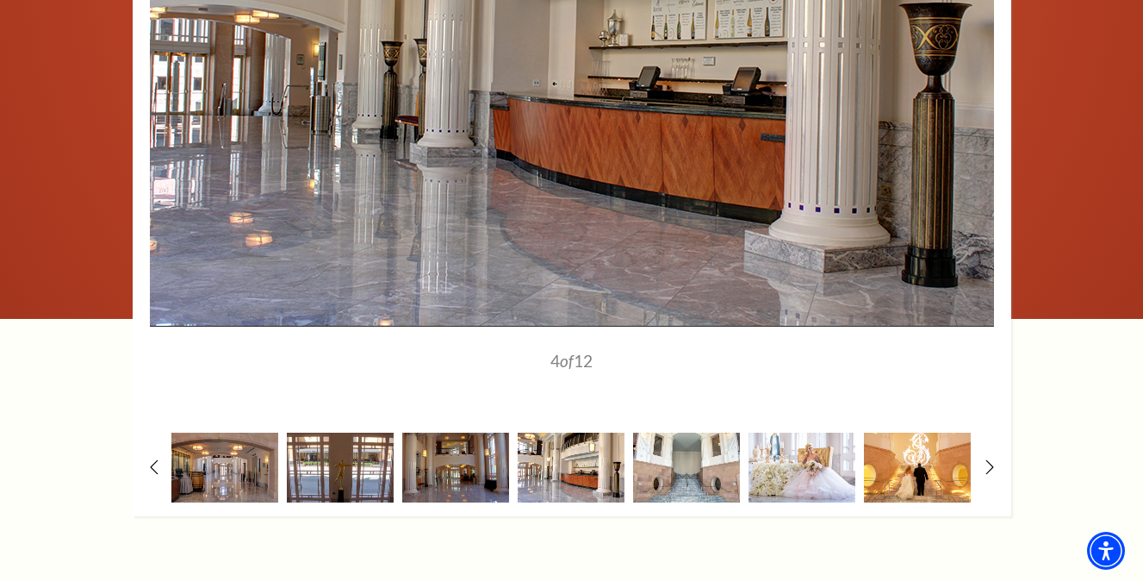
scroll to position [1927, 0]
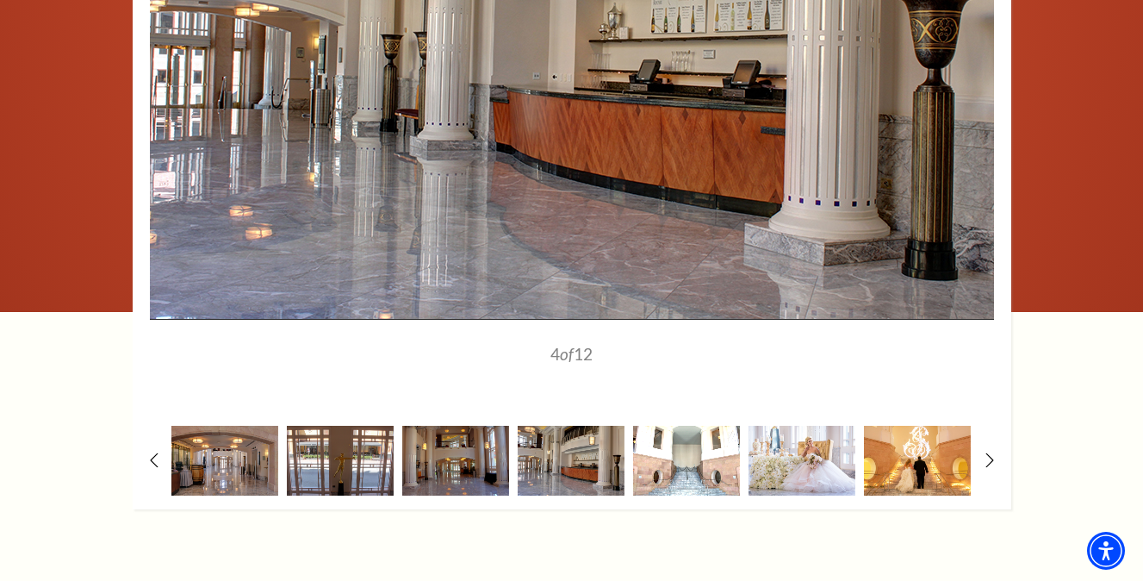
click at [662, 458] on img at bounding box center [686, 461] width 107 height 70
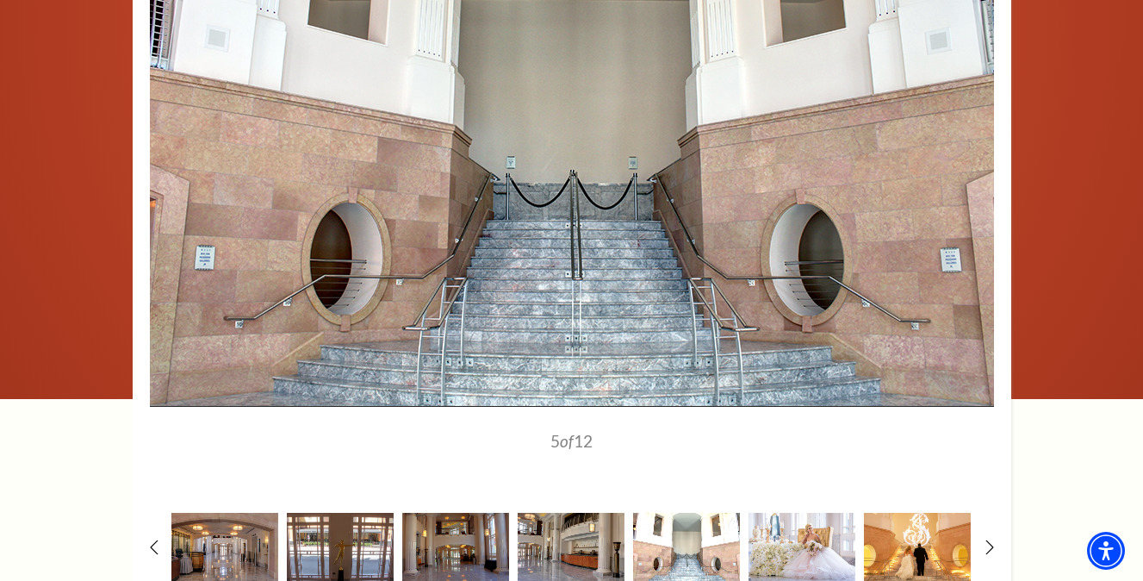
scroll to position [1861, 0]
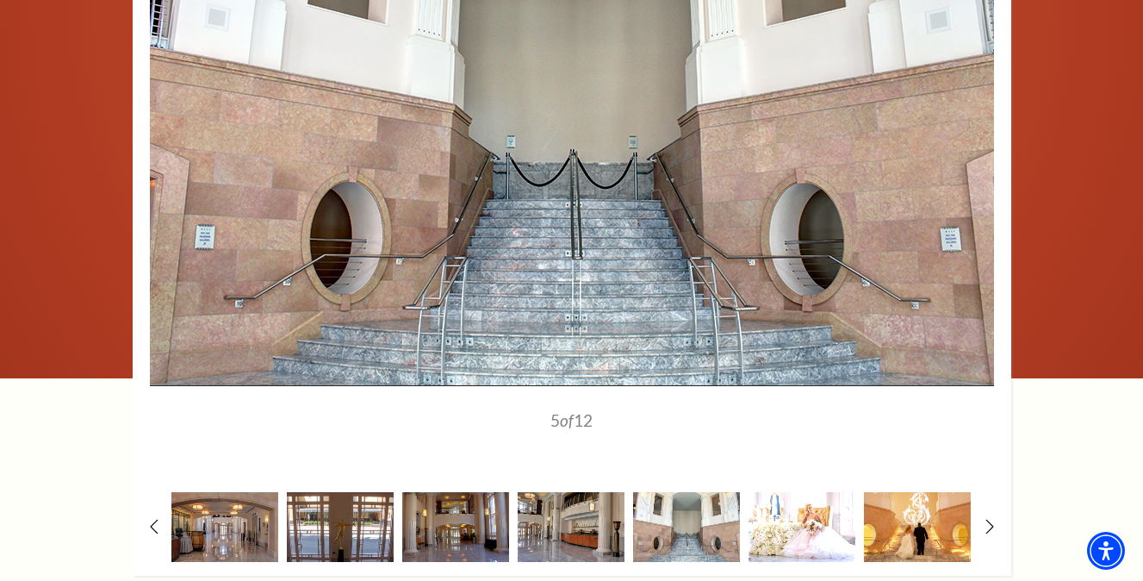
click at [792, 508] on img at bounding box center [802, 527] width 107 height 70
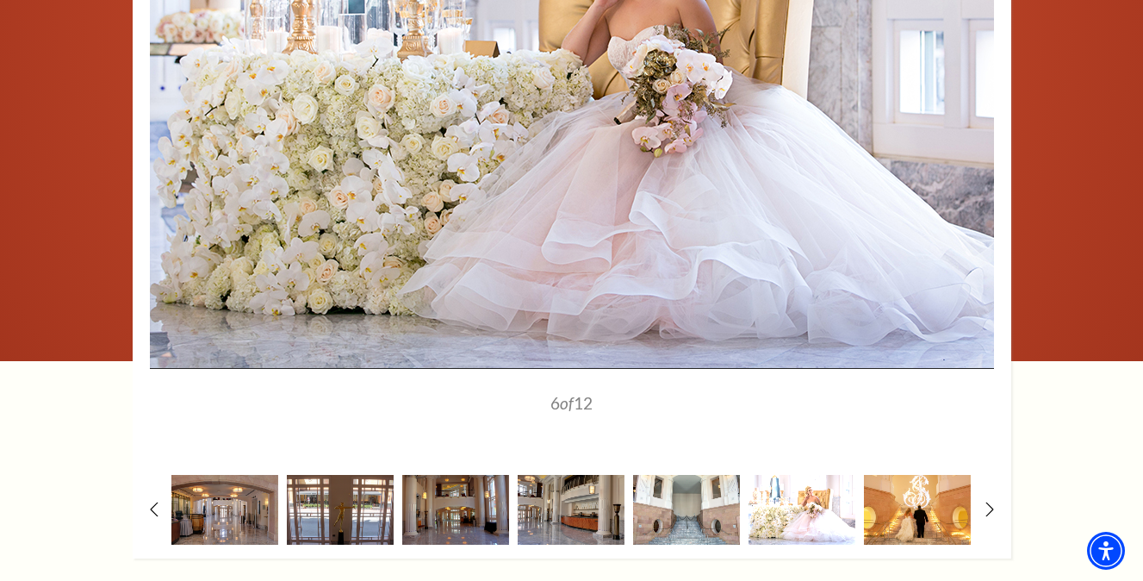
scroll to position [1891, 0]
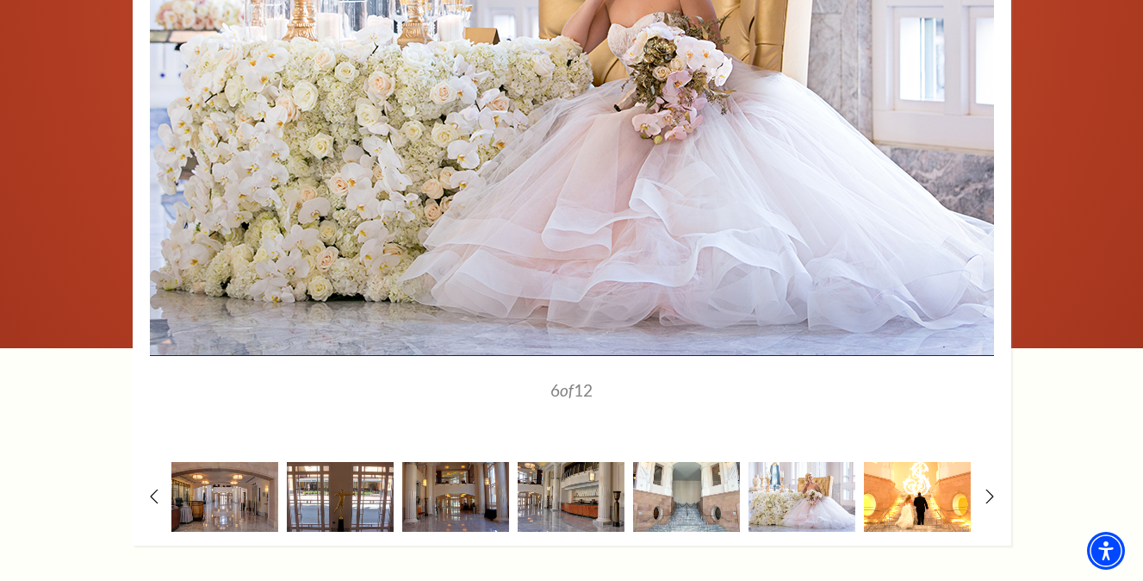
click at [892, 482] on img at bounding box center [917, 497] width 107 height 70
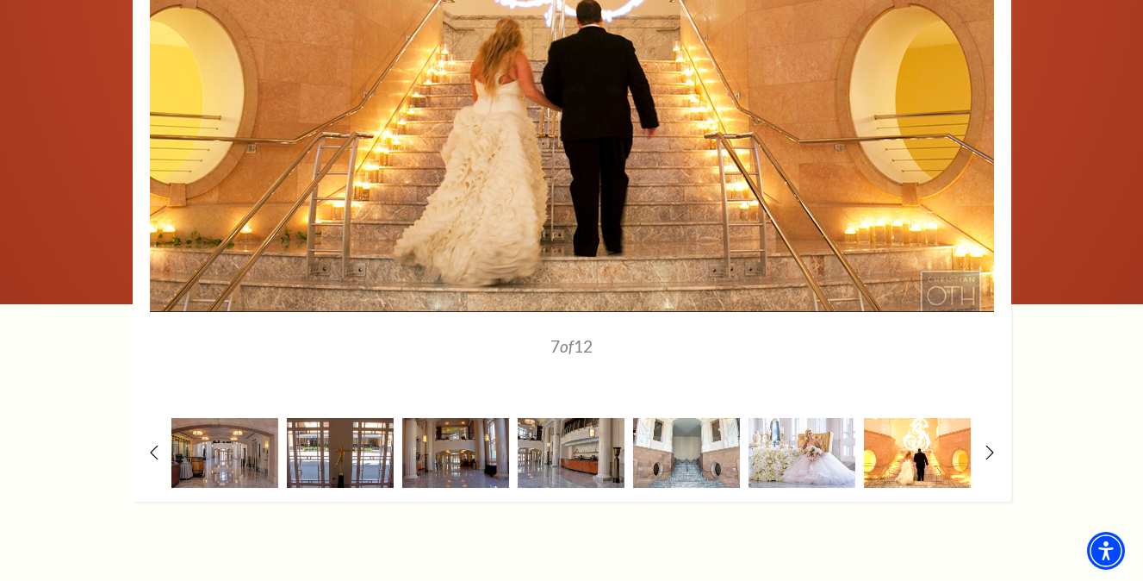
scroll to position [1983, 0]
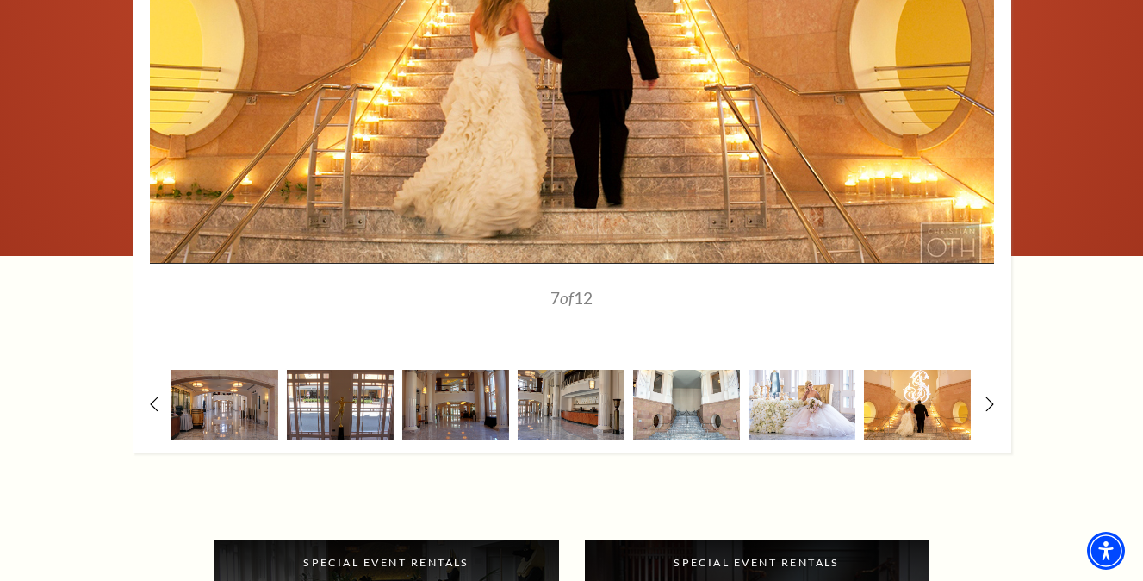
click at [984, 375] on div at bounding box center [572, 72] width 879 height 761
click at [990, 394] on icon at bounding box center [989, 403] width 11 height 18
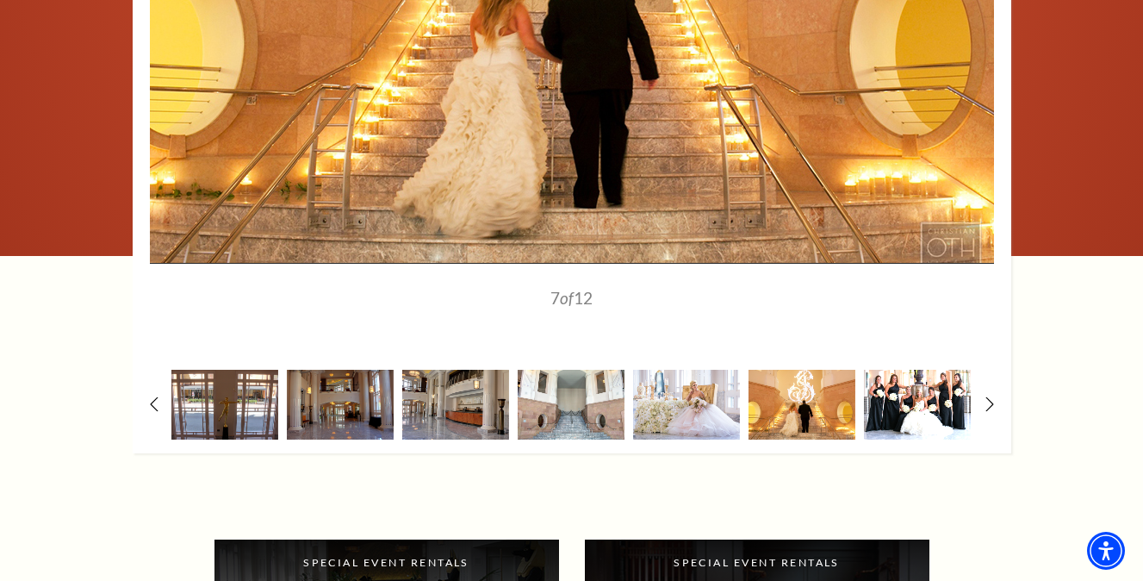
click at [926, 393] on img at bounding box center [917, 405] width 107 height 70
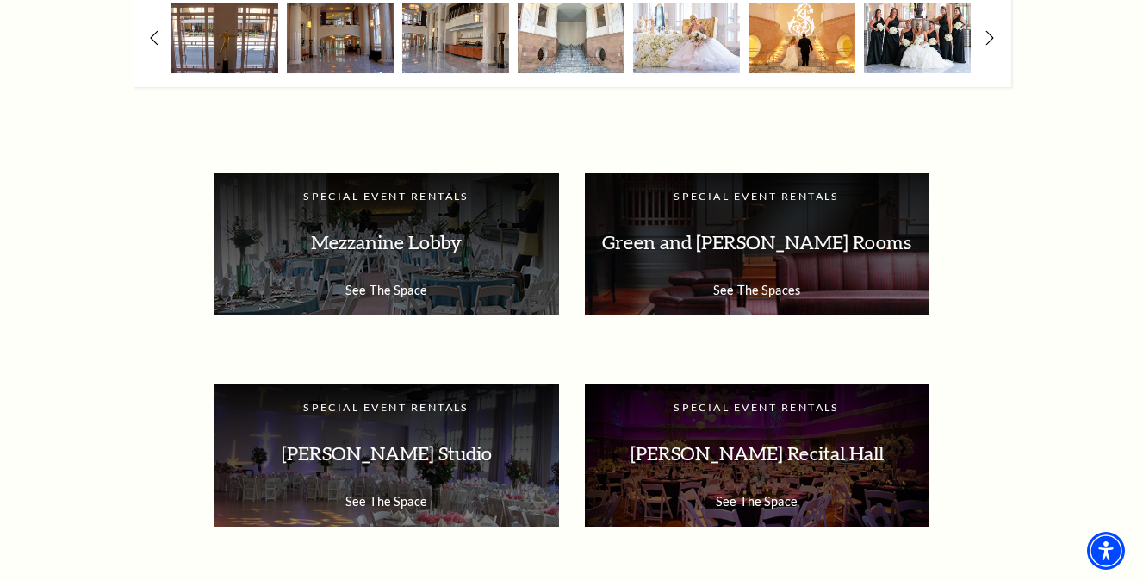
scroll to position [2358, 0]
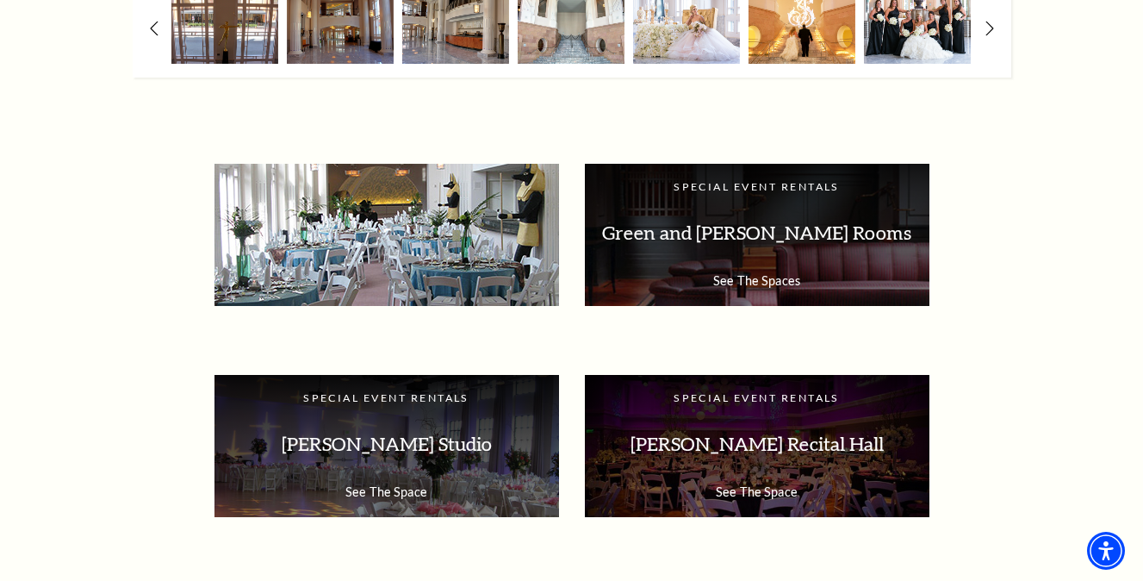
click at [413, 206] on p "Mezzanine Lobby" at bounding box center [387, 233] width 310 height 54
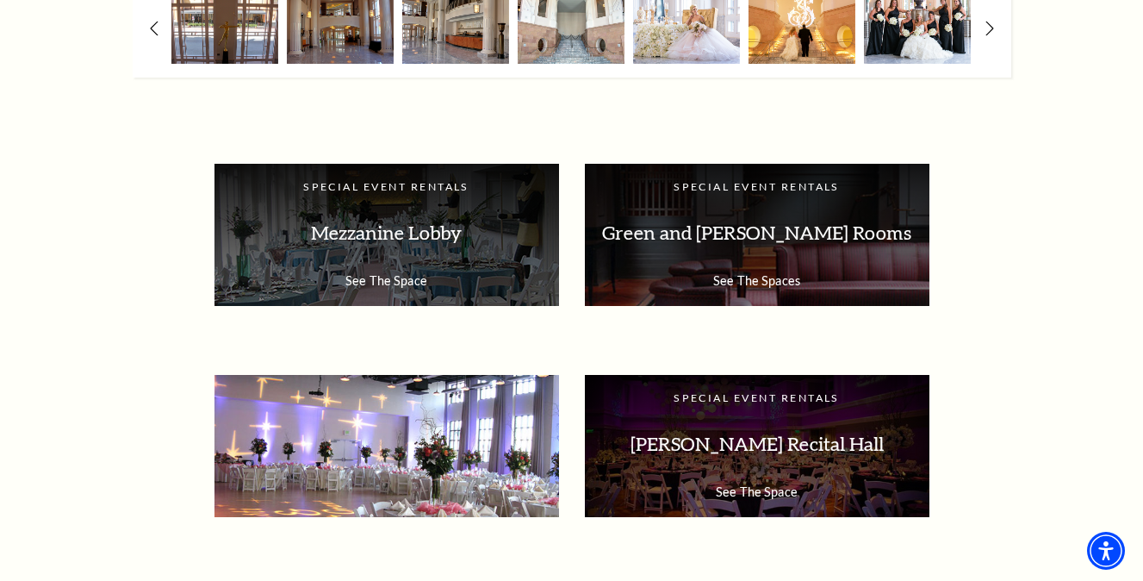
click at [400, 417] on p "McDavid Studio" at bounding box center [387, 444] width 310 height 54
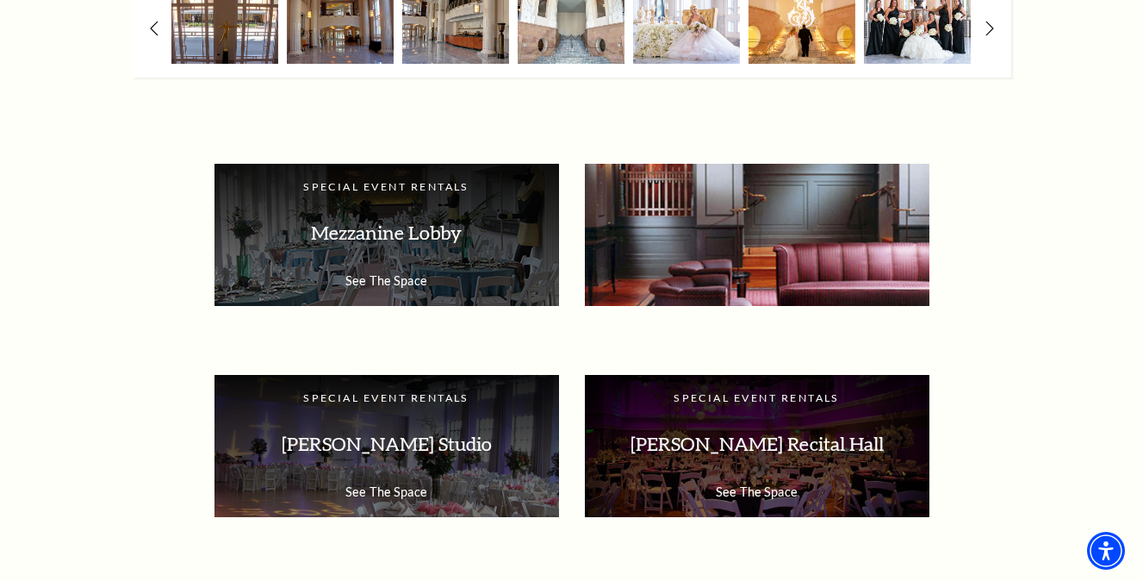
click at [682, 206] on p "Green and [PERSON_NAME] Rooms" at bounding box center [757, 233] width 310 height 54
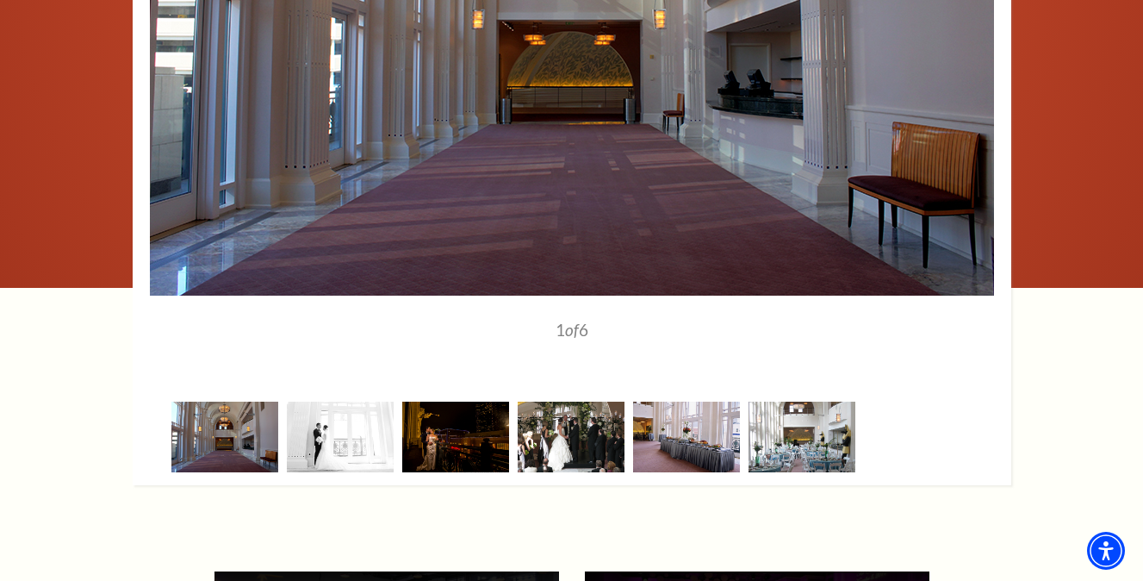
scroll to position [1932, 0]
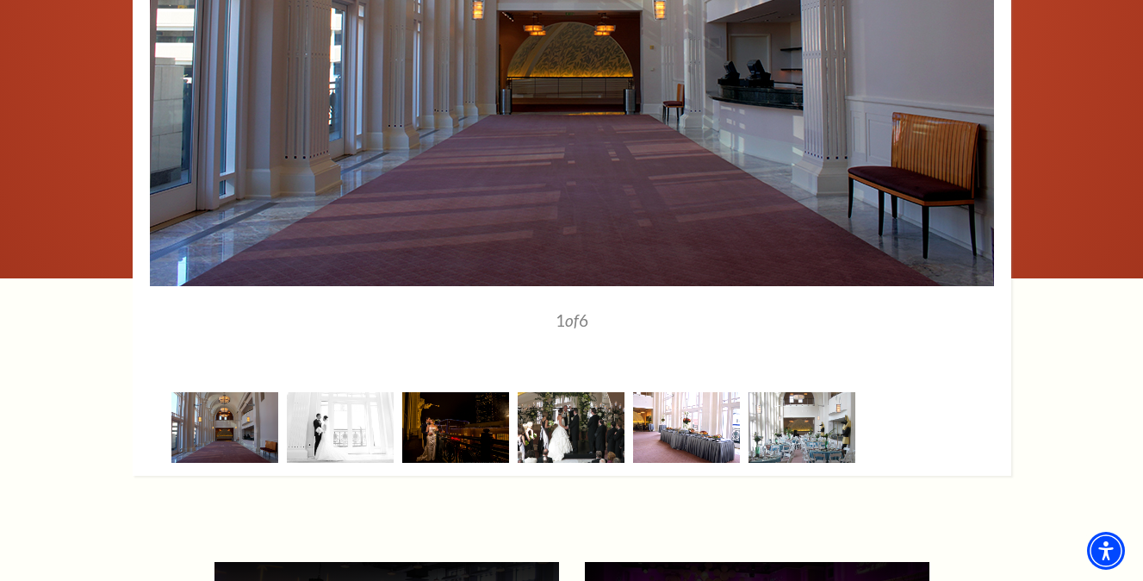
click at [717, 418] on img at bounding box center [686, 427] width 107 height 70
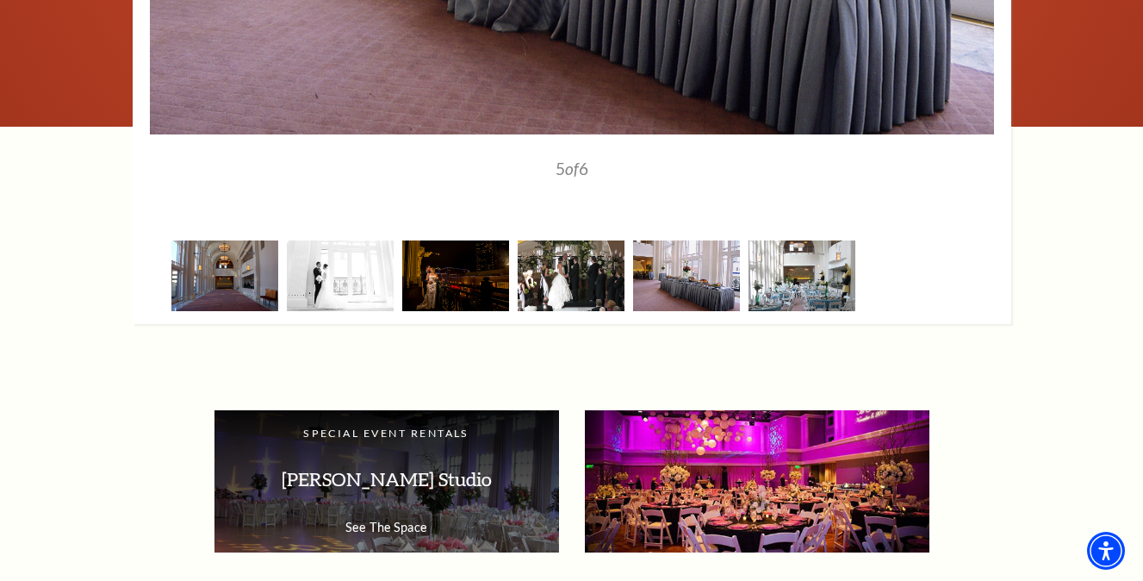
scroll to position [2096, 0]
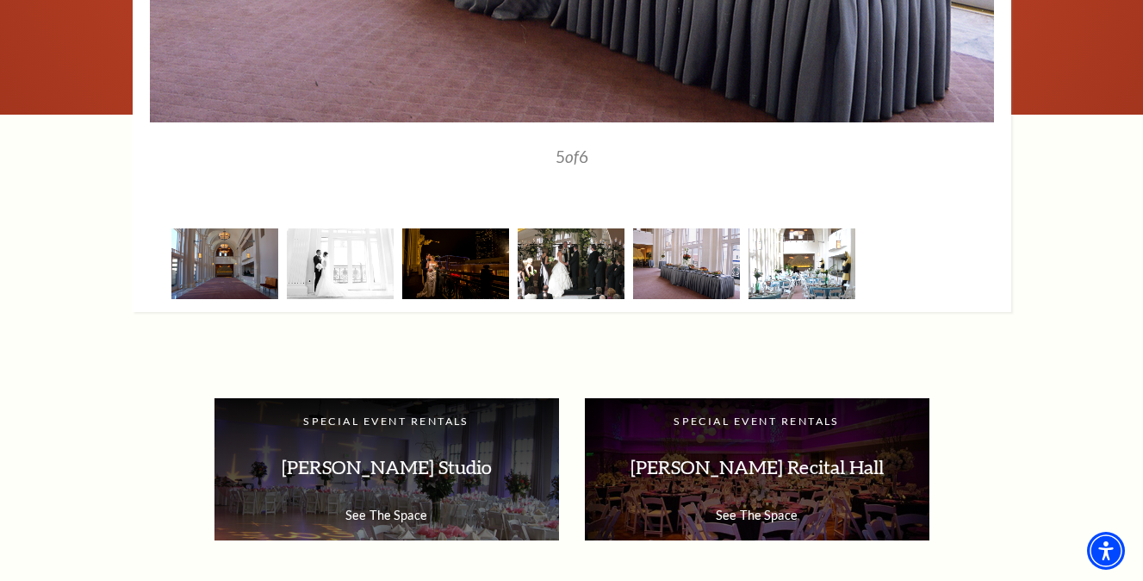
click at [817, 284] on img at bounding box center [802, 263] width 107 height 70
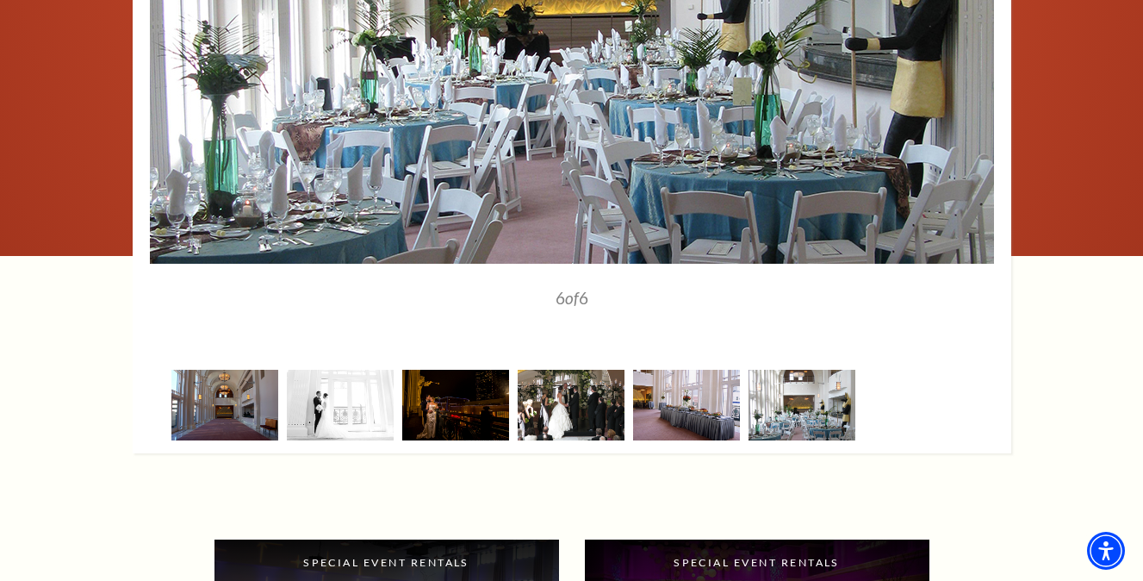
scroll to position [1957, 0]
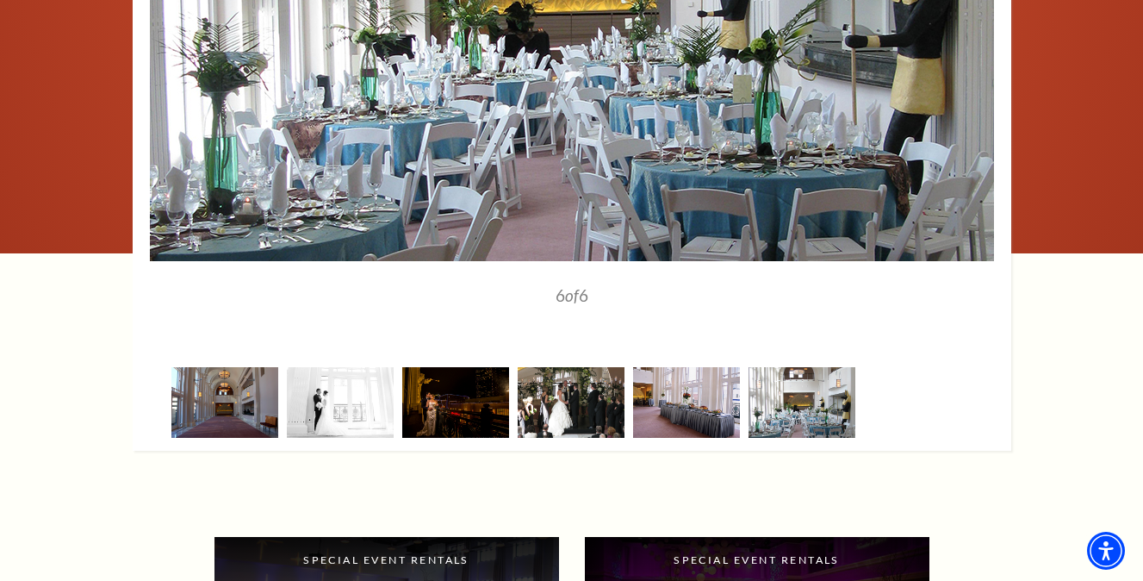
click at [742, 387] on div at bounding box center [686, 402] width 115 height 70
click at [252, 412] on img at bounding box center [224, 402] width 107 height 70
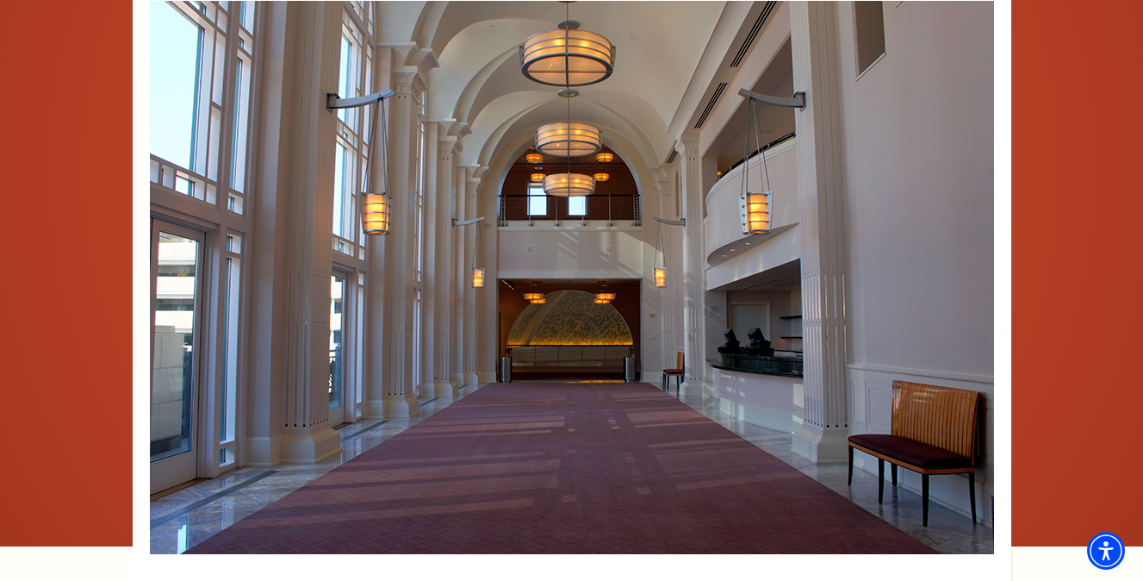
scroll to position [1660, 0]
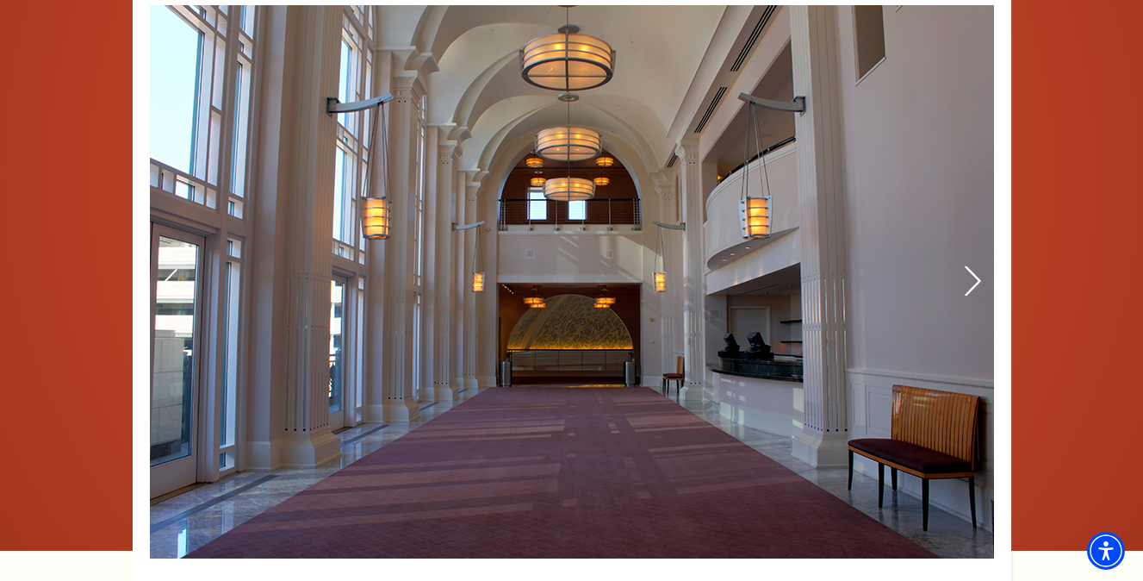
click at [966, 280] on icon at bounding box center [972, 280] width 18 height 30
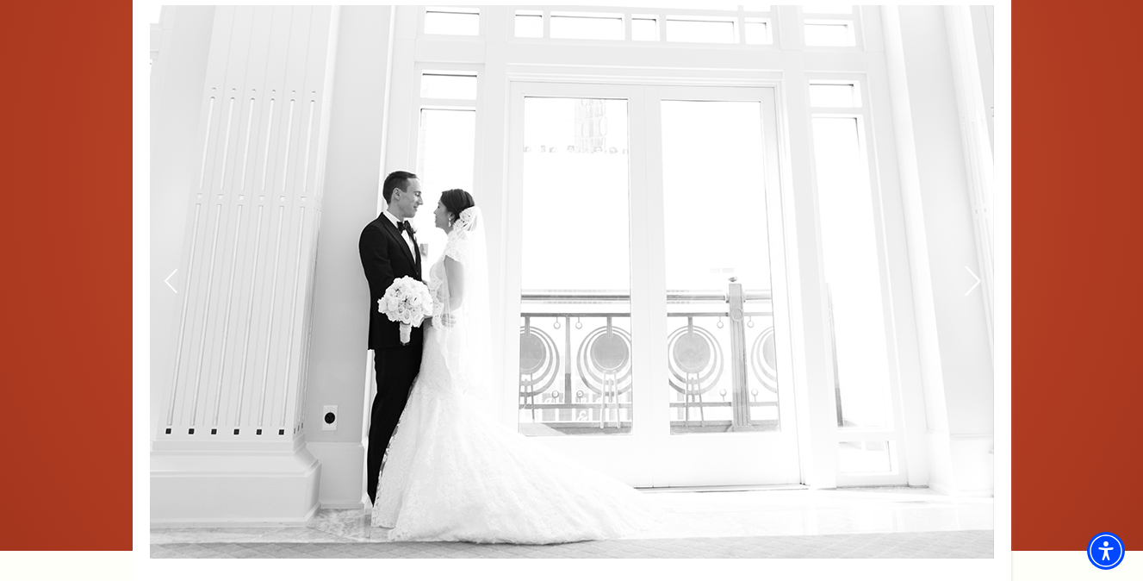
click at [966, 280] on icon at bounding box center [972, 280] width 18 height 30
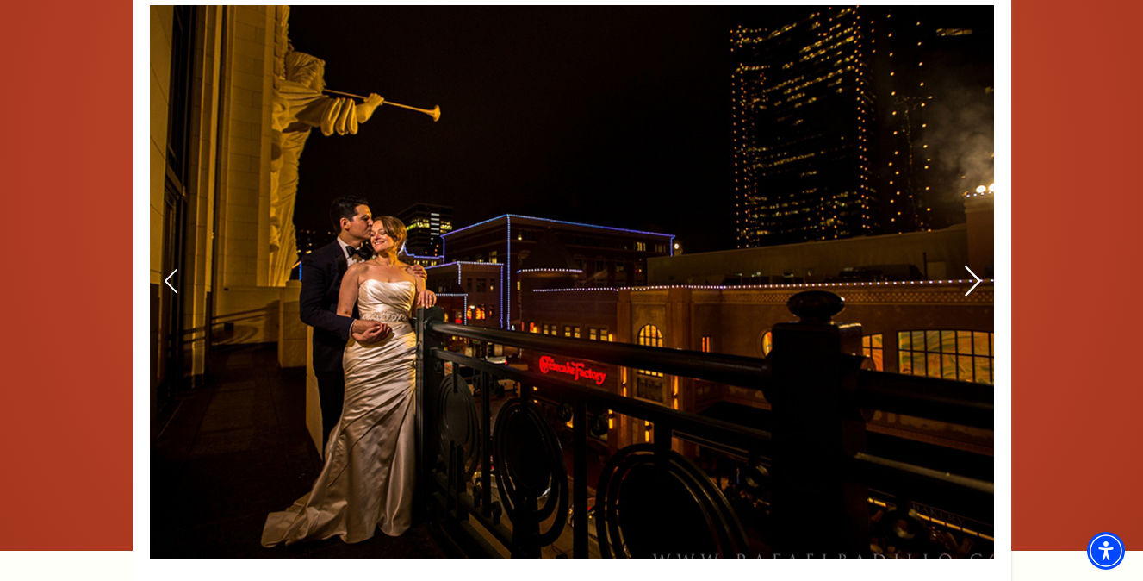
click at [966, 280] on icon at bounding box center [972, 280] width 18 height 30
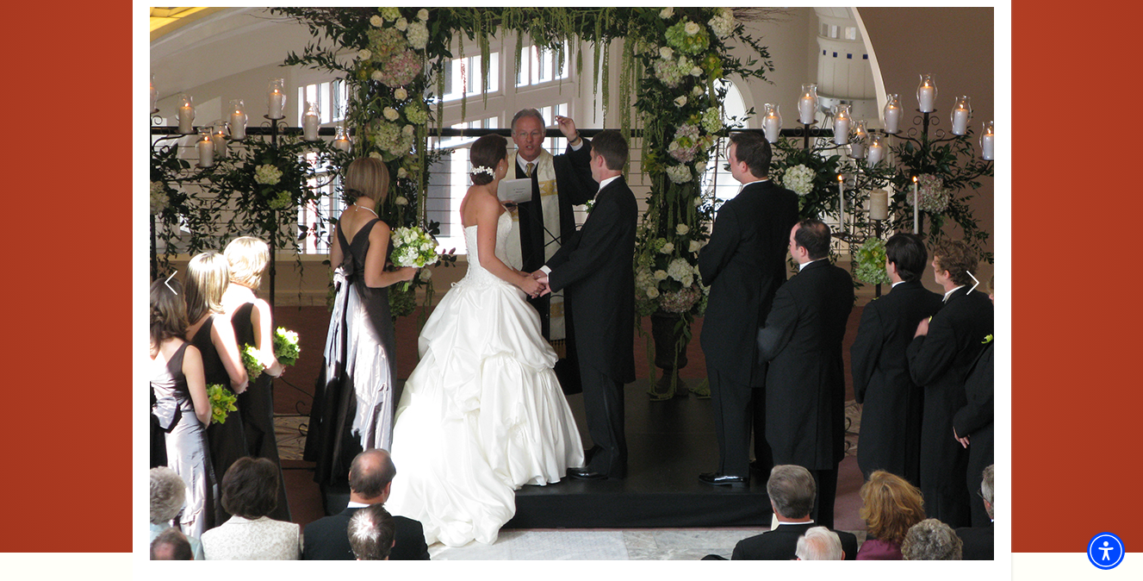
scroll to position [1668, 0]
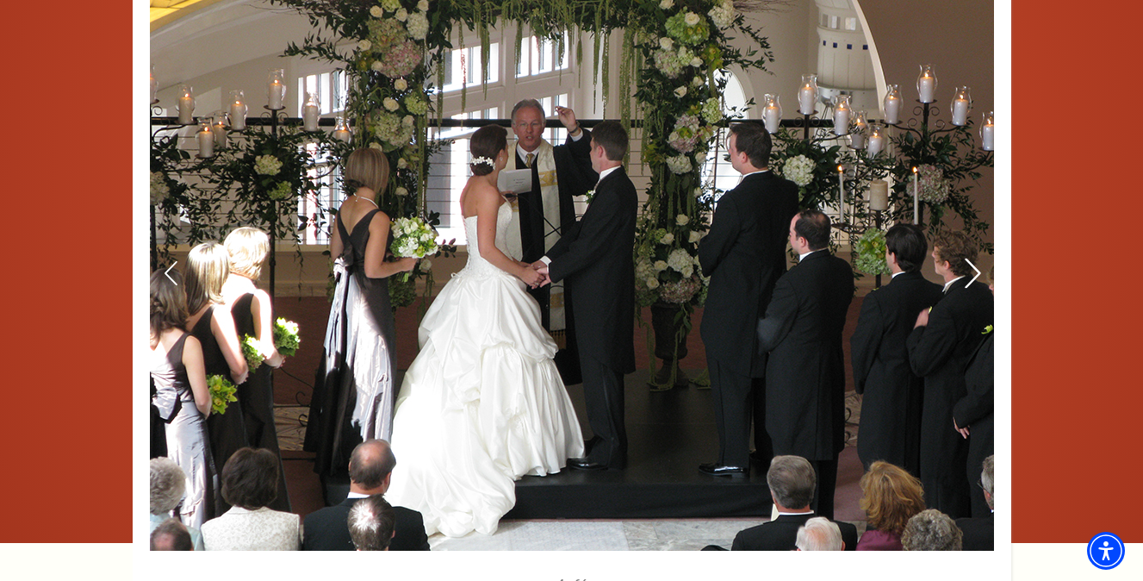
click at [968, 277] on icon at bounding box center [972, 273] width 18 height 30
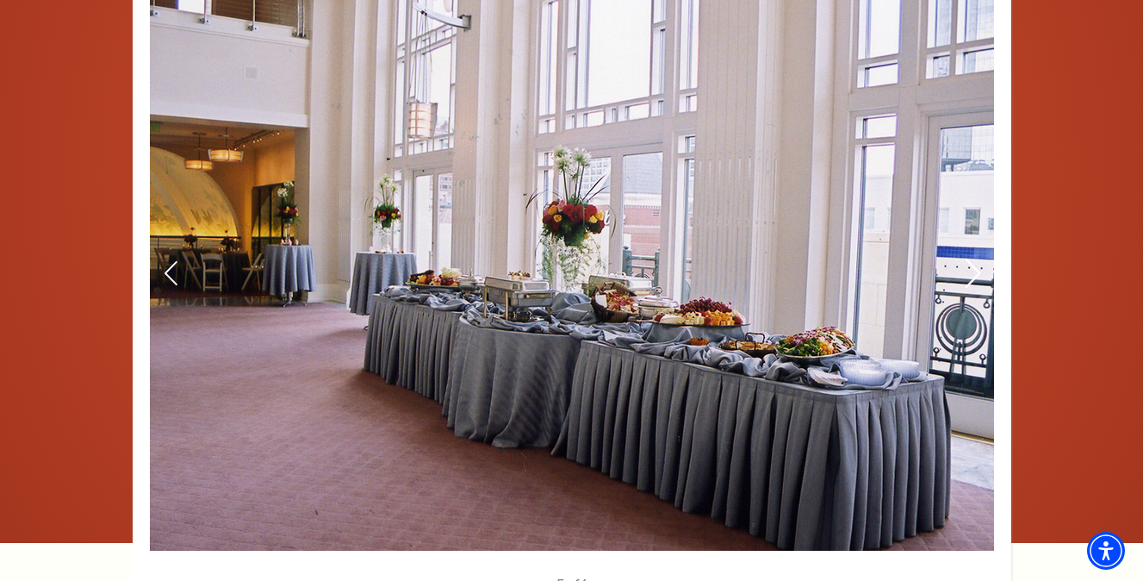
click at [968, 277] on icon at bounding box center [972, 273] width 18 height 30
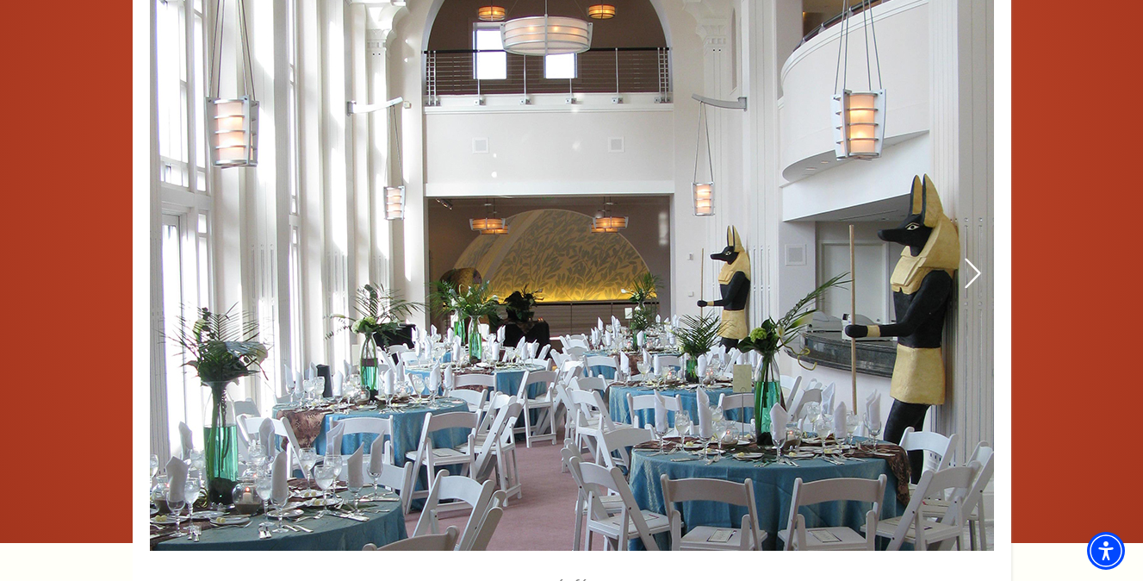
click at [968, 277] on icon at bounding box center [972, 273] width 18 height 30
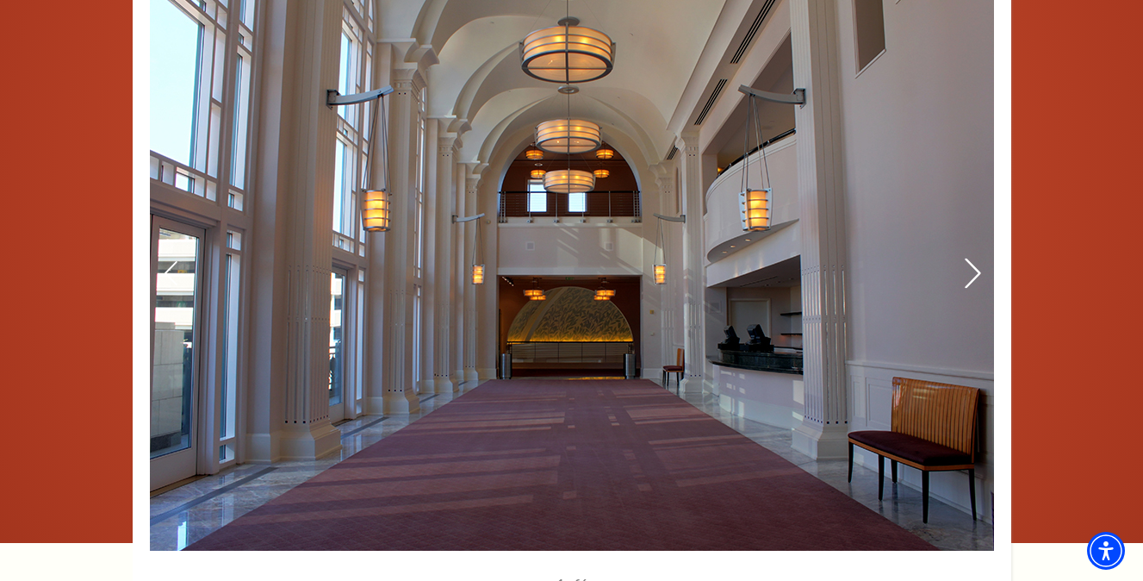
click at [968, 277] on icon at bounding box center [972, 273] width 18 height 30
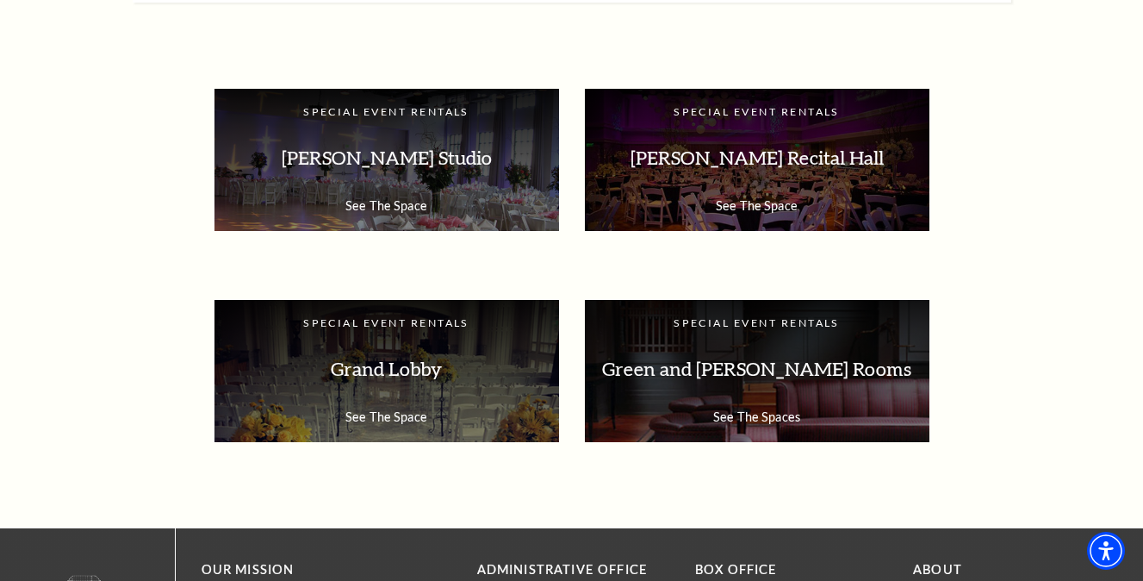
scroll to position [2418, 0]
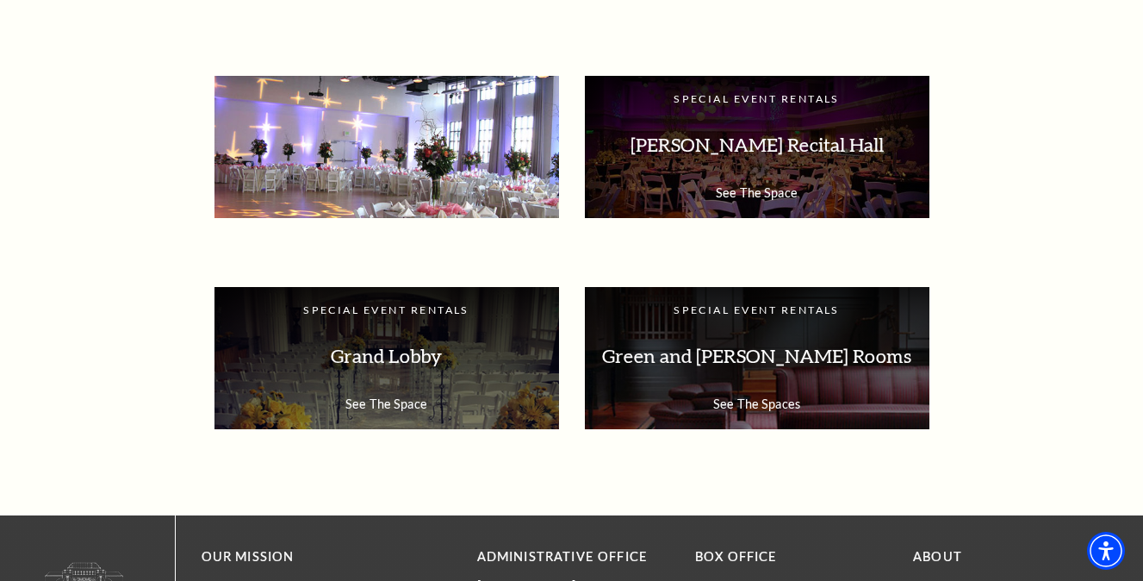
click at [502, 151] on p "[PERSON_NAME] Studio" at bounding box center [387, 145] width 310 height 54
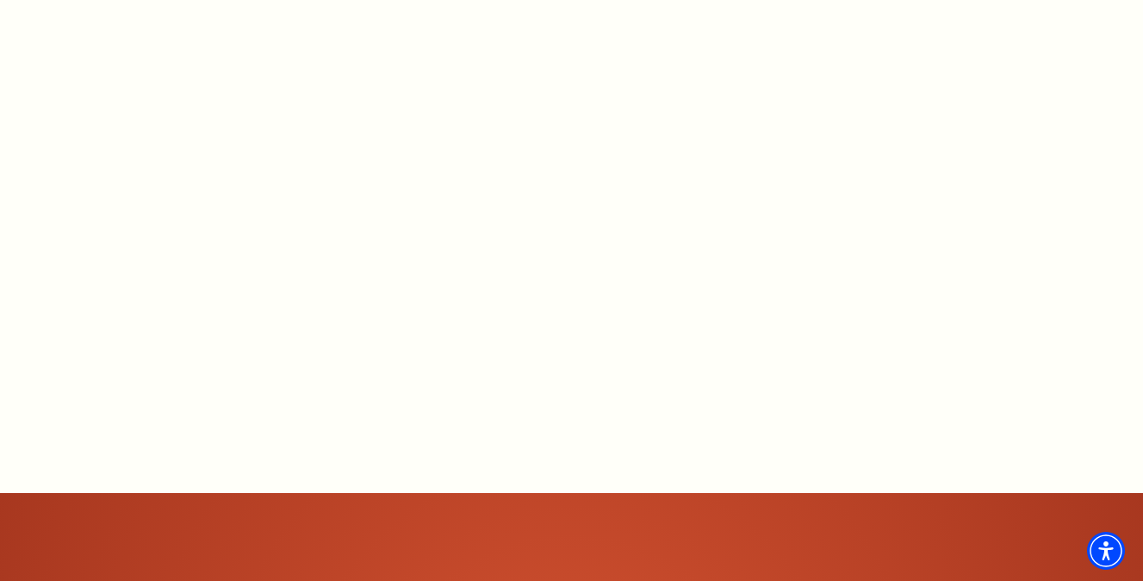
scroll to position [1114, 0]
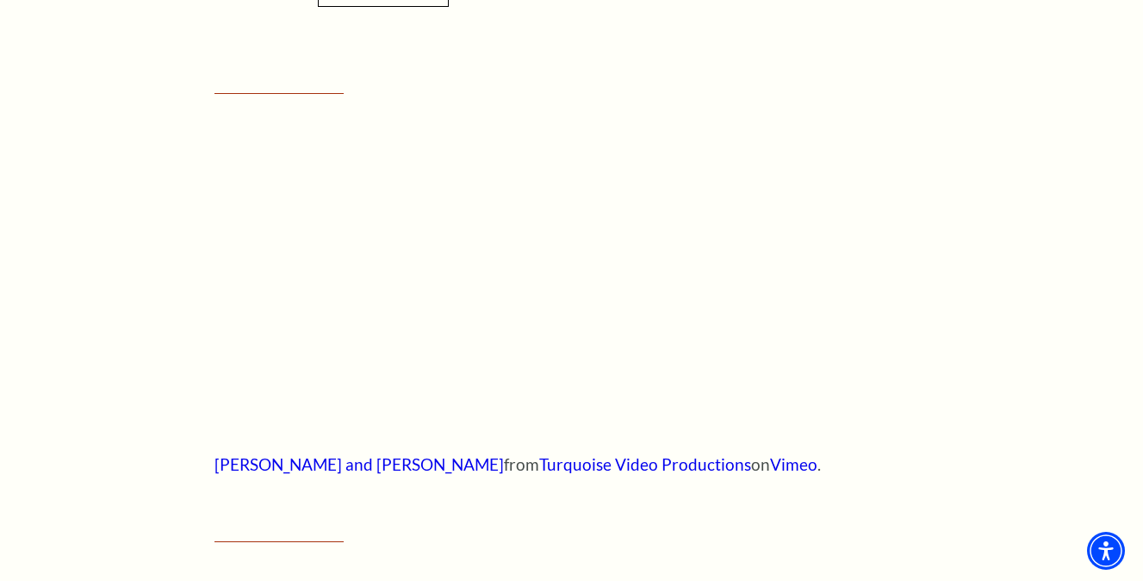
scroll to position [784, 0]
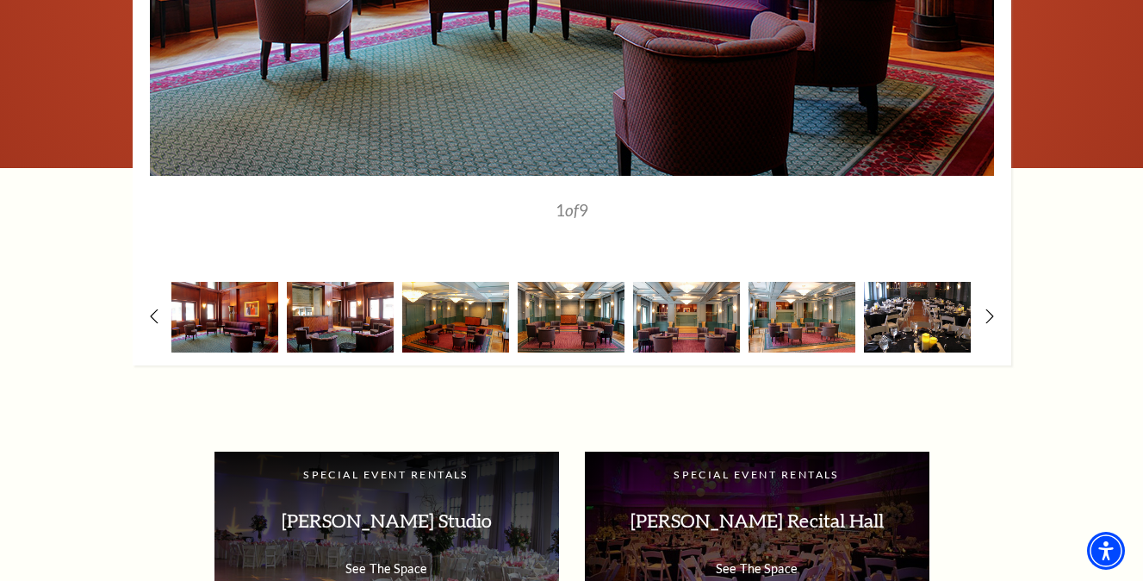
scroll to position [2043, 0]
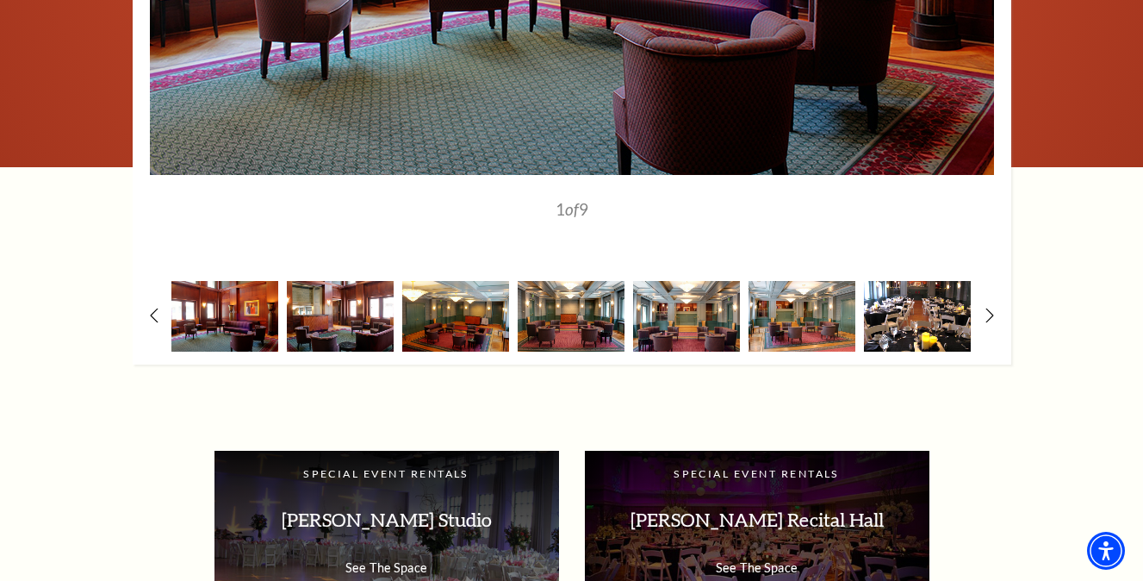
click at [912, 290] on img at bounding box center [917, 316] width 107 height 70
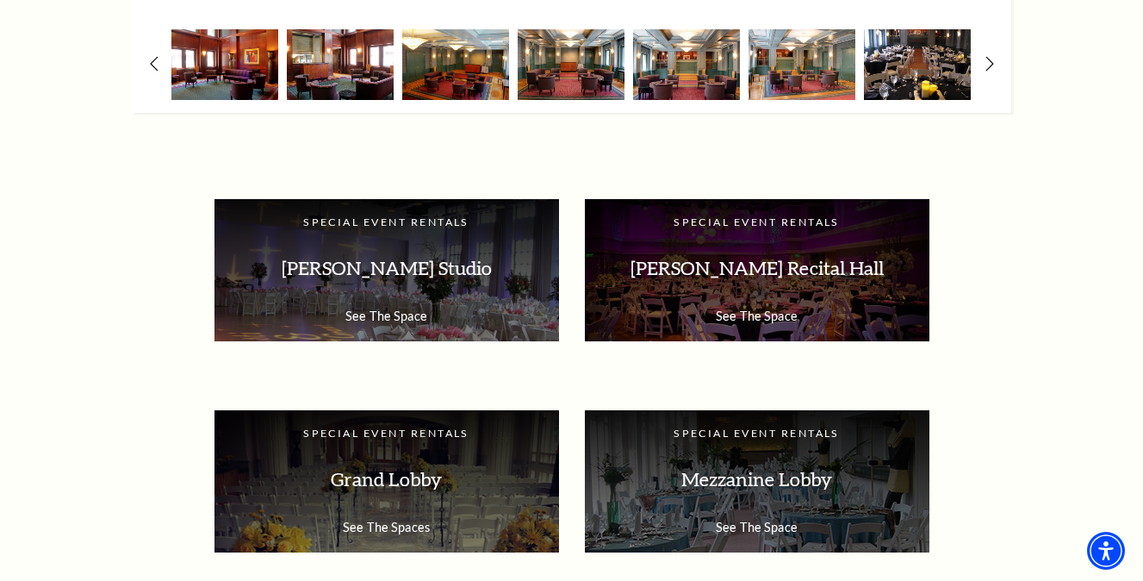
scroll to position [2299, 0]
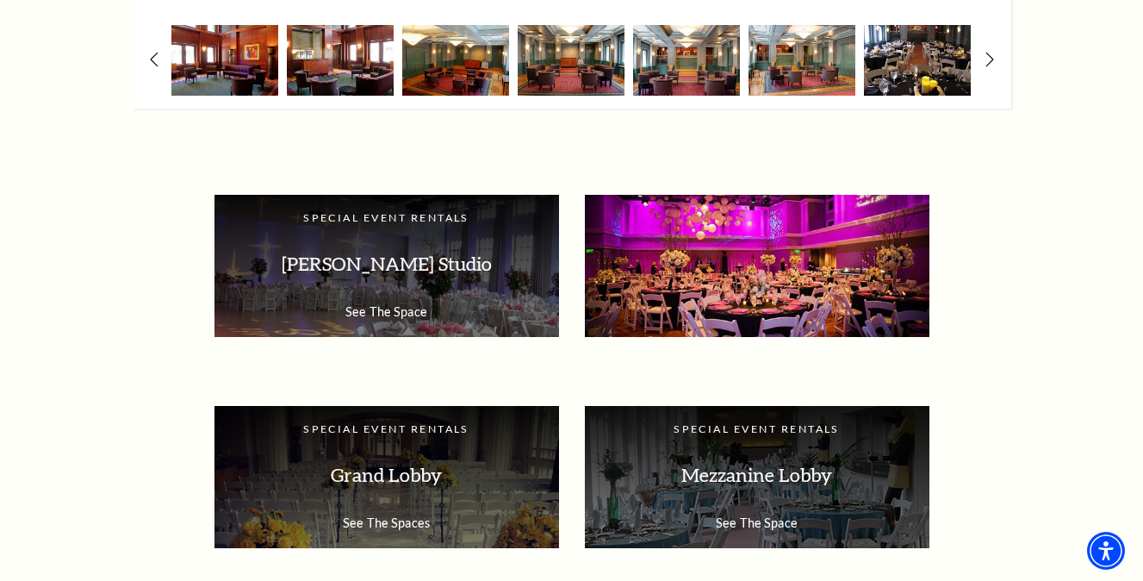
click at [793, 260] on p "[PERSON_NAME] Recital Hall" at bounding box center [757, 264] width 310 height 54
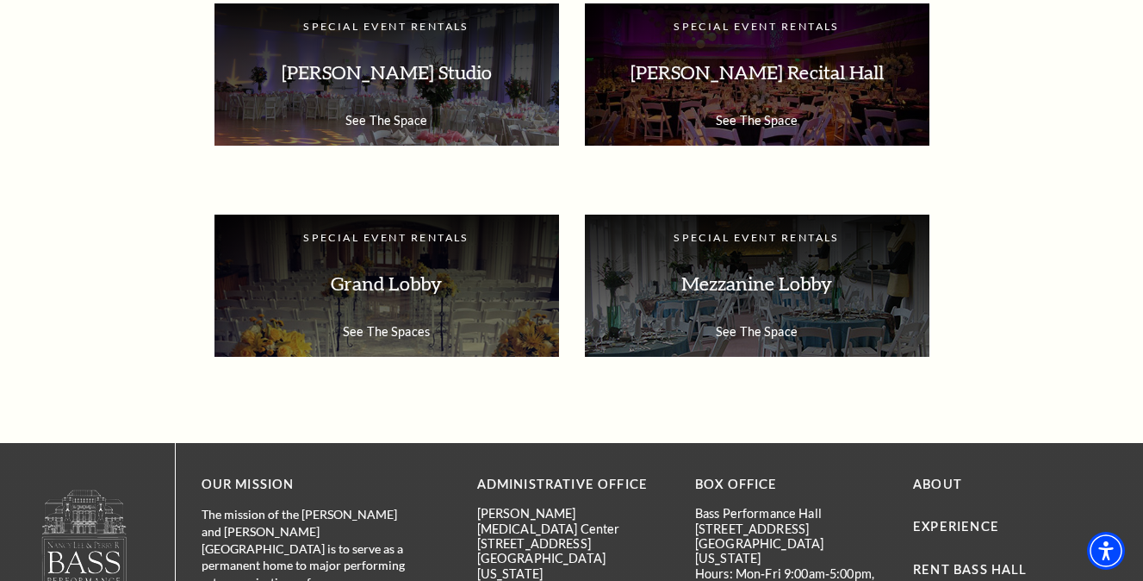
scroll to position [2489, 0]
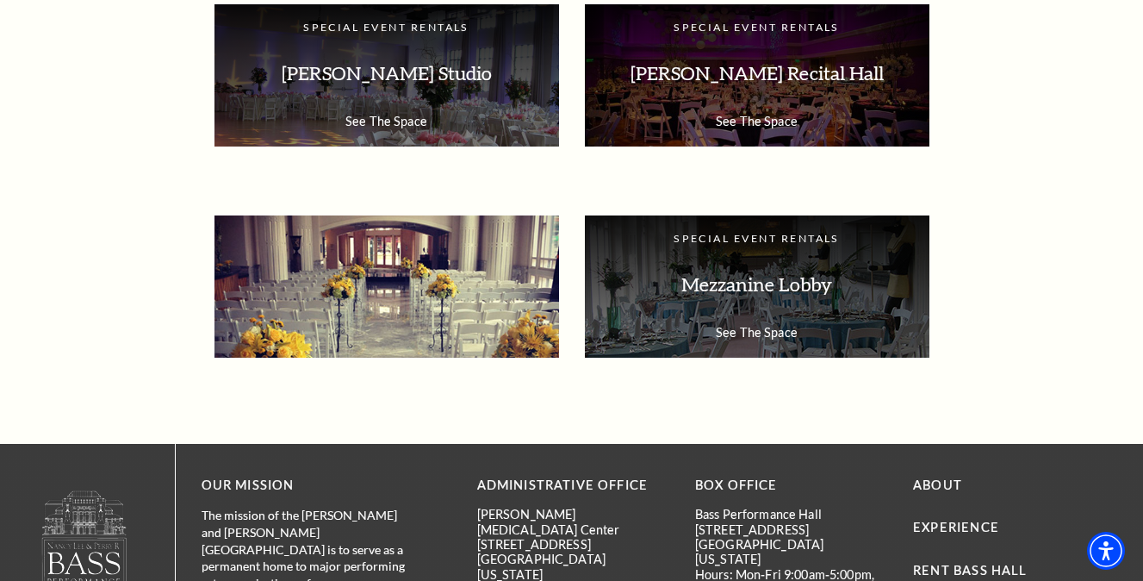
click at [438, 280] on p "Grand Lobby" at bounding box center [387, 285] width 310 height 54
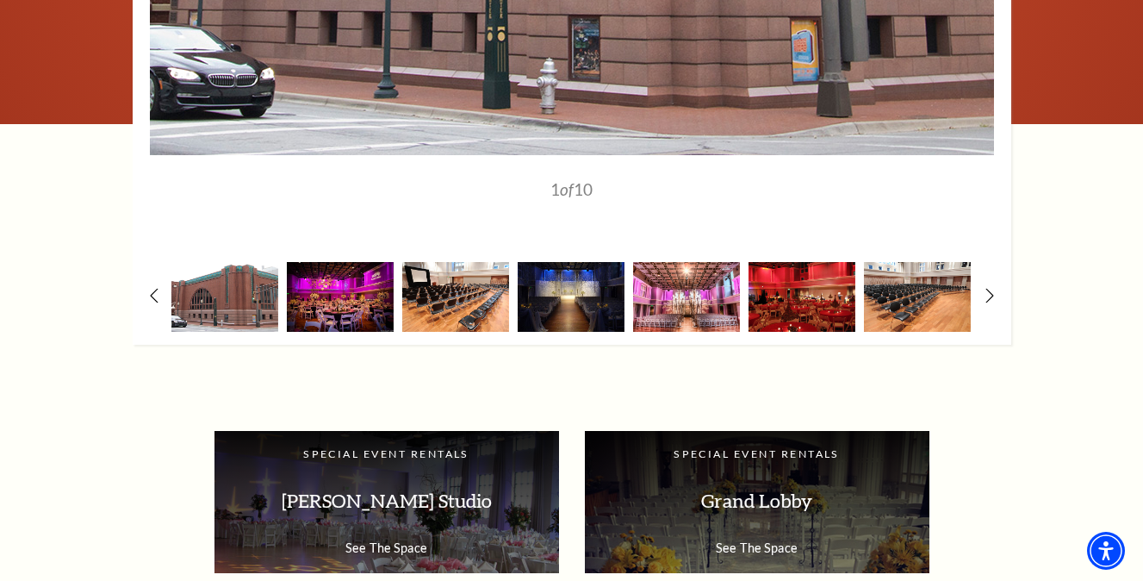
scroll to position [2507, 0]
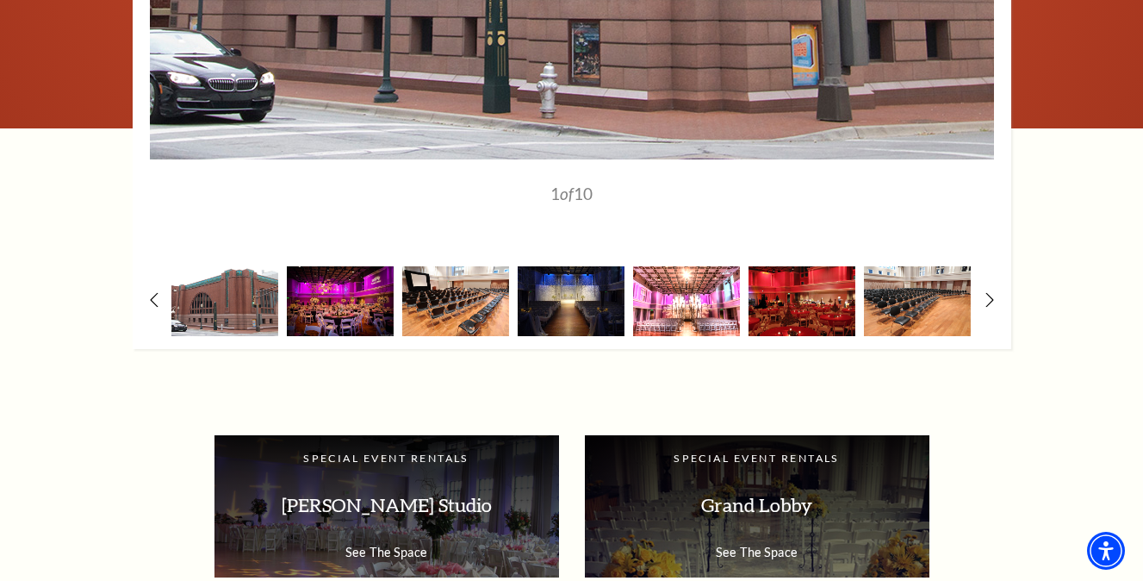
click at [707, 311] on img at bounding box center [686, 301] width 107 height 70
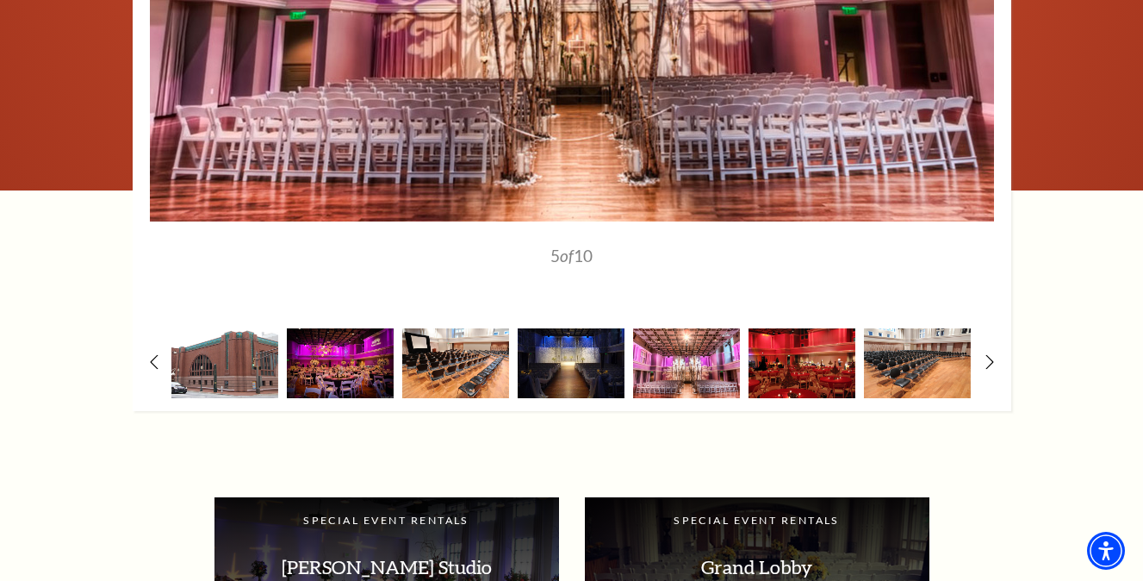
scroll to position [2442, 0]
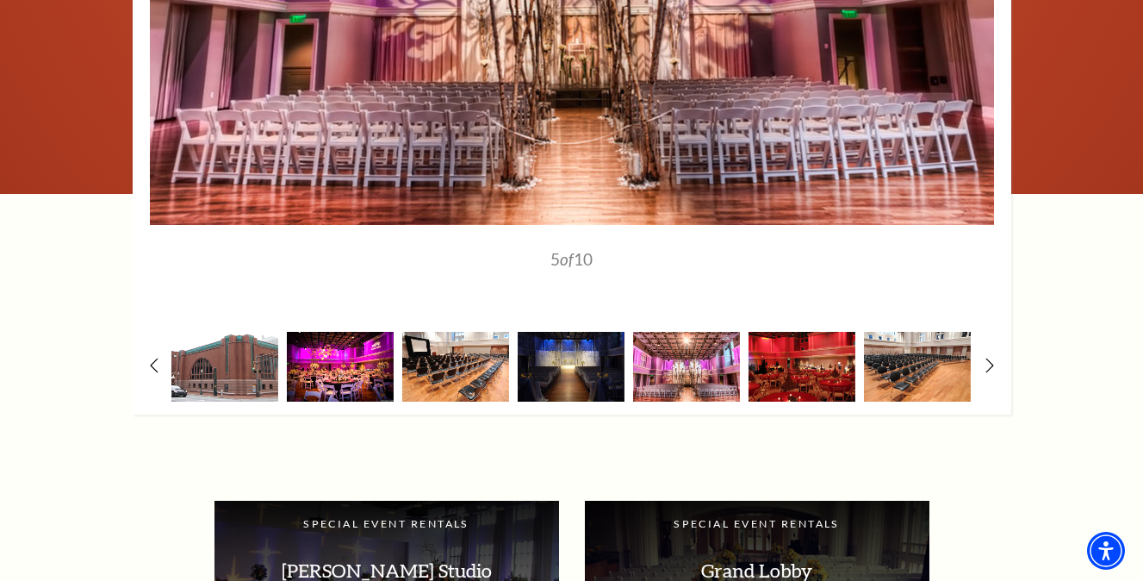
click at [351, 377] on img at bounding box center [340, 367] width 107 height 70
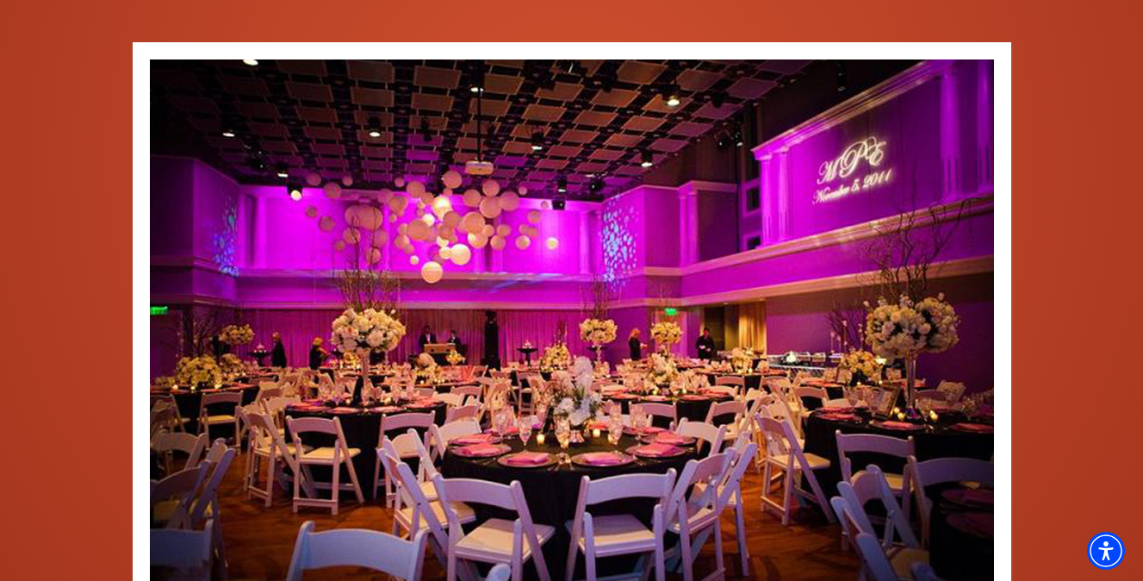
scroll to position [2021, 0]
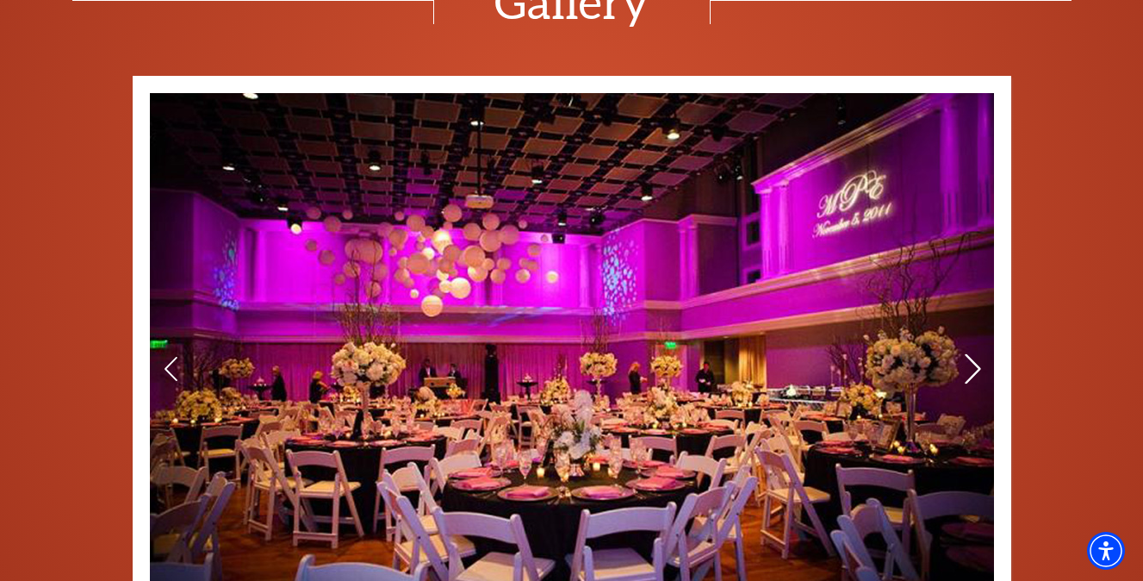
click at [972, 366] on icon at bounding box center [972, 368] width 18 height 30
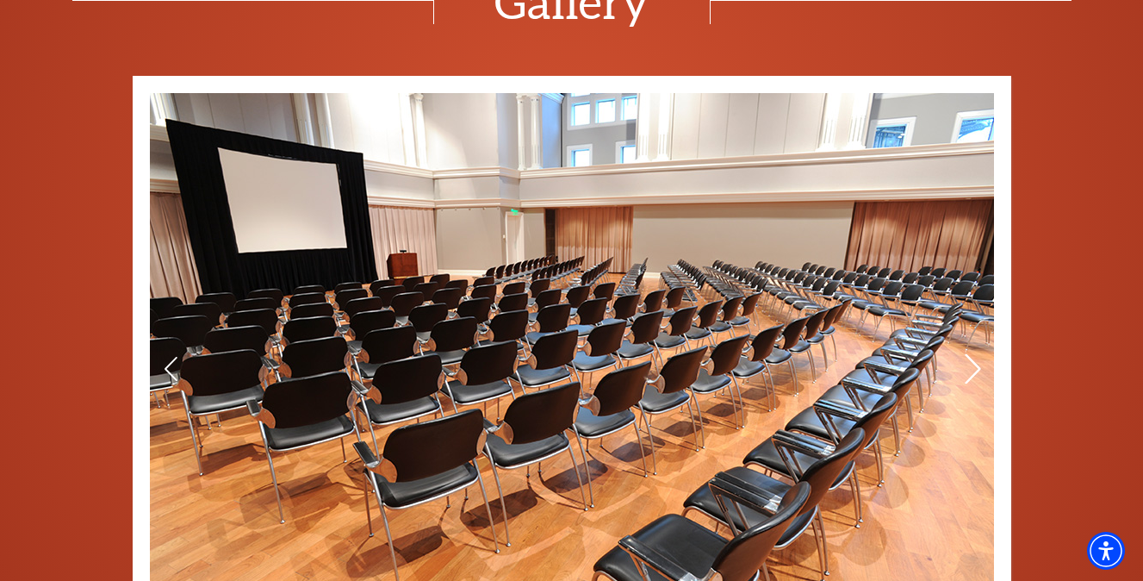
click at [972, 366] on icon at bounding box center [972, 368] width 18 height 30
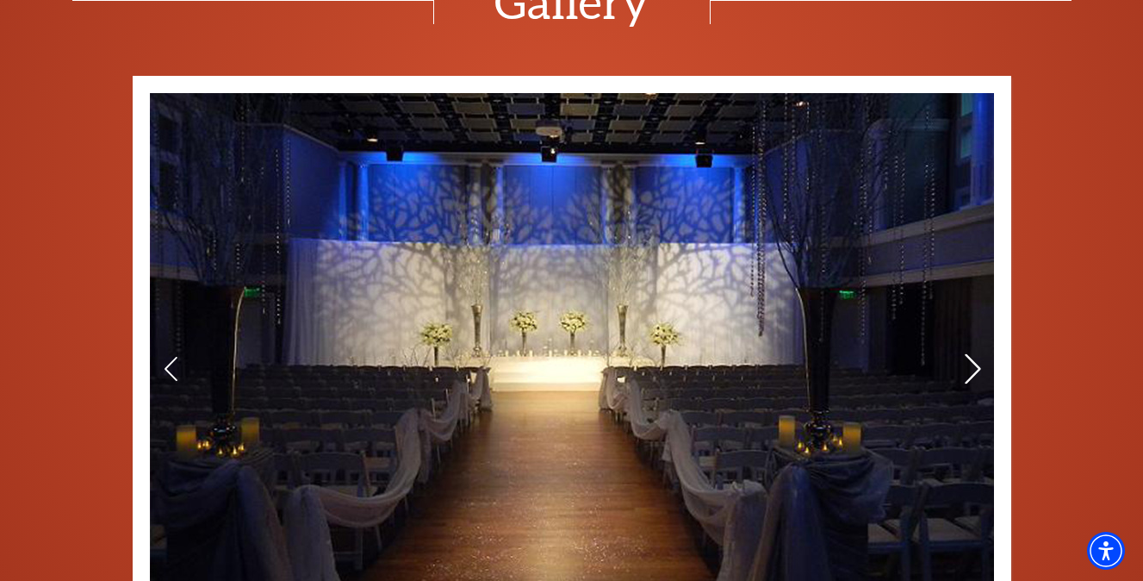
click at [972, 366] on icon at bounding box center [972, 368] width 18 height 30
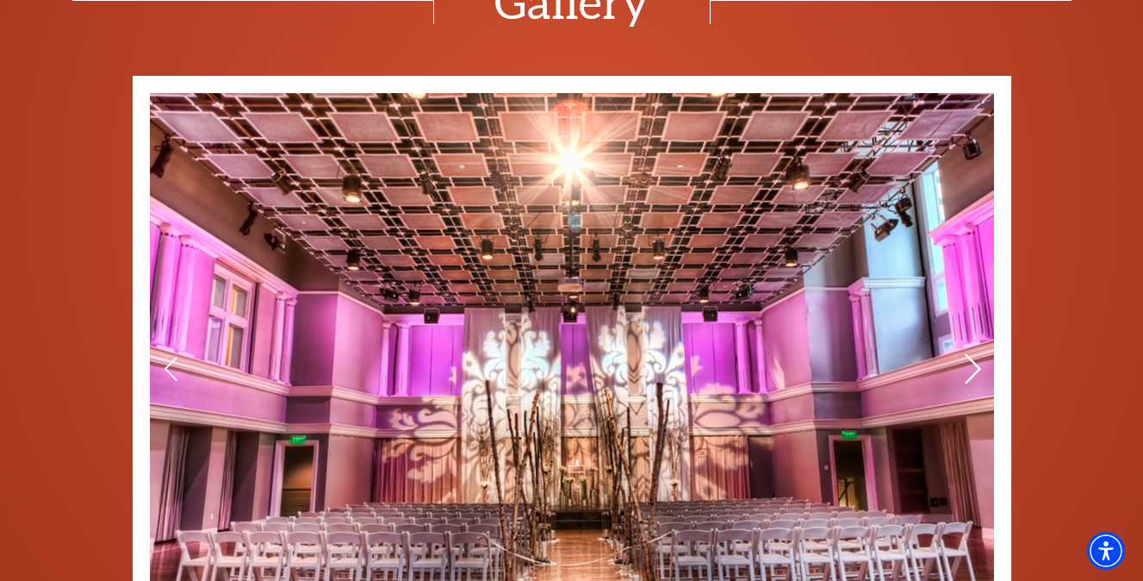
click at [972, 366] on icon at bounding box center [972, 368] width 18 height 30
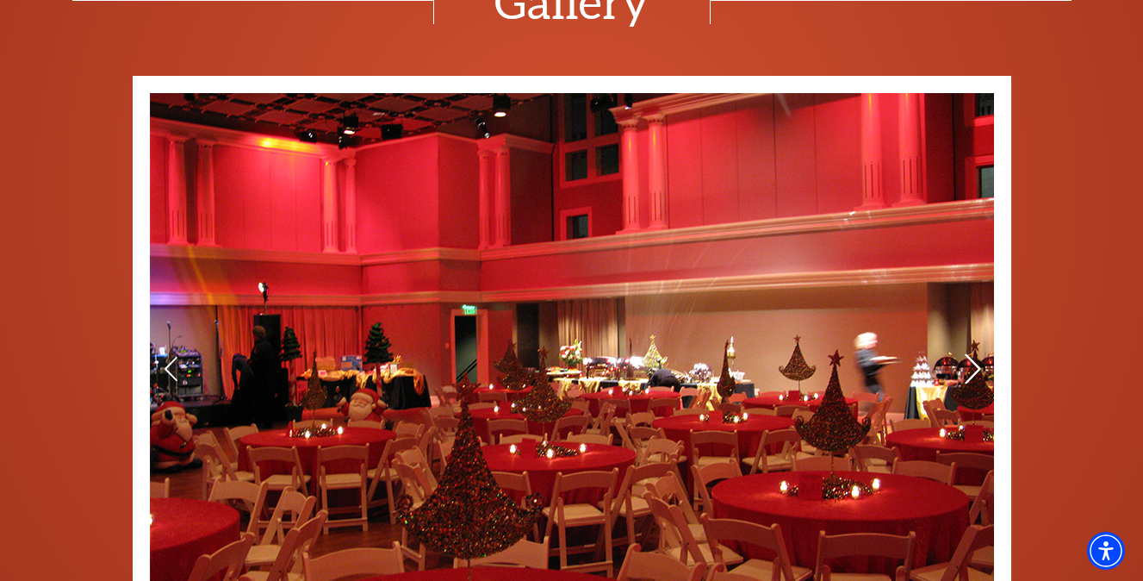
click at [972, 366] on icon at bounding box center [972, 368] width 18 height 30
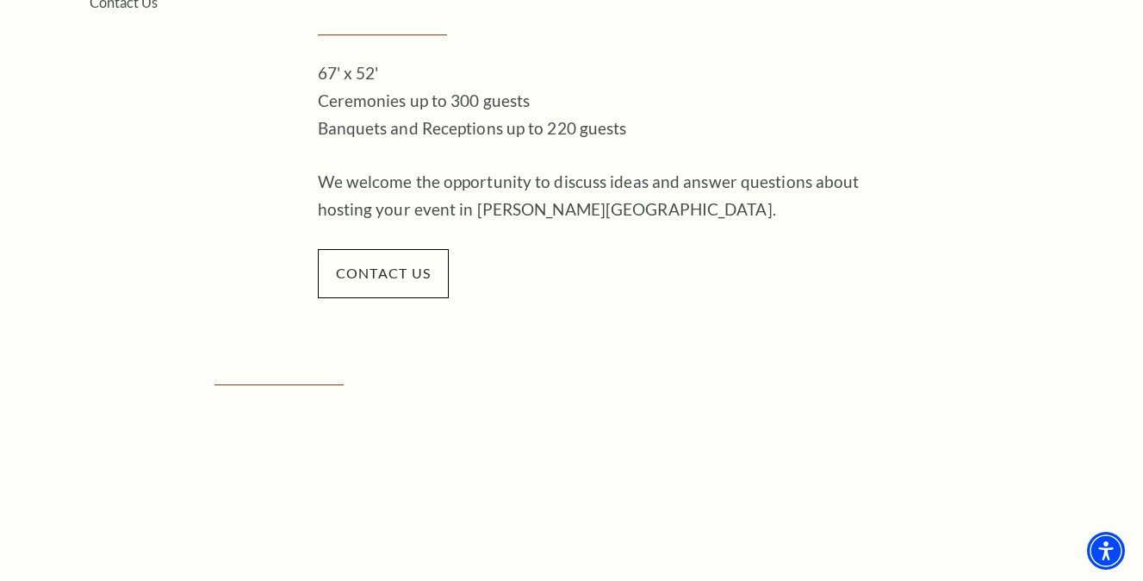
scroll to position [402, 0]
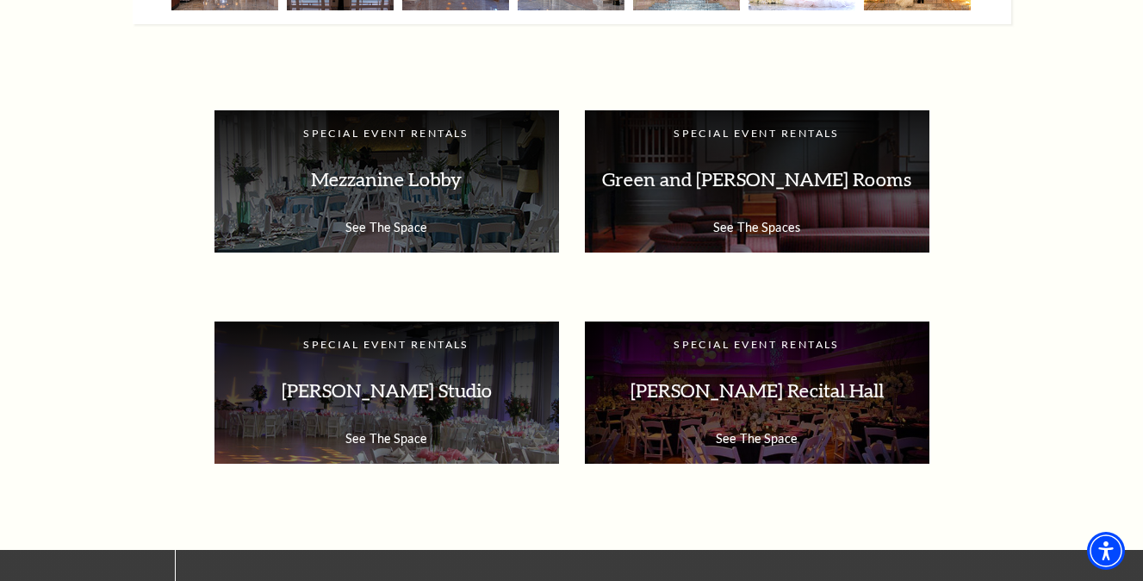
scroll to position [2416, 0]
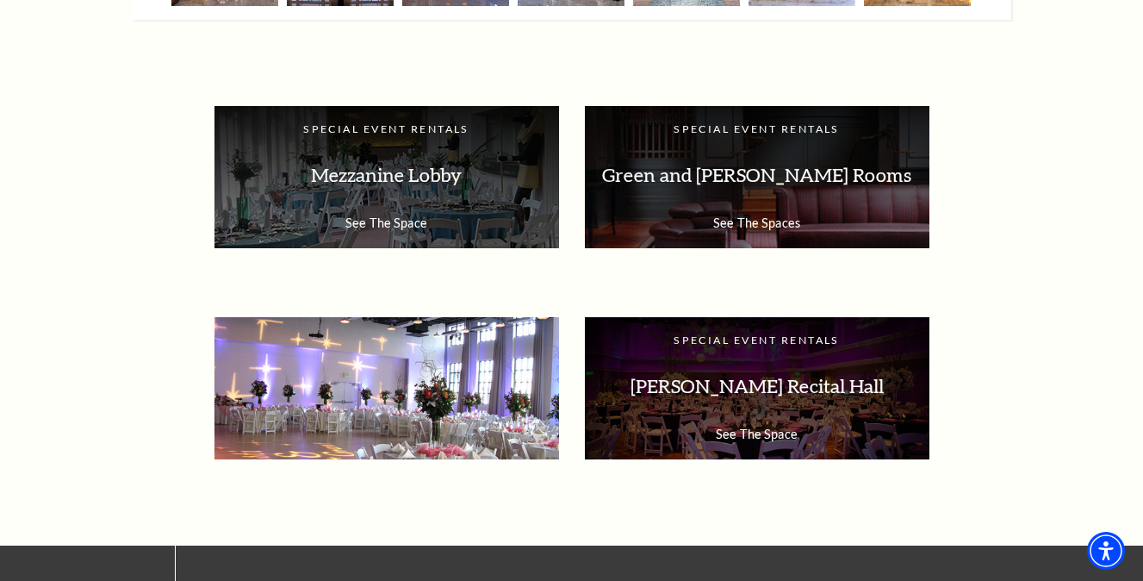
click at [397, 386] on p "[PERSON_NAME] Studio" at bounding box center [387, 386] width 310 height 54
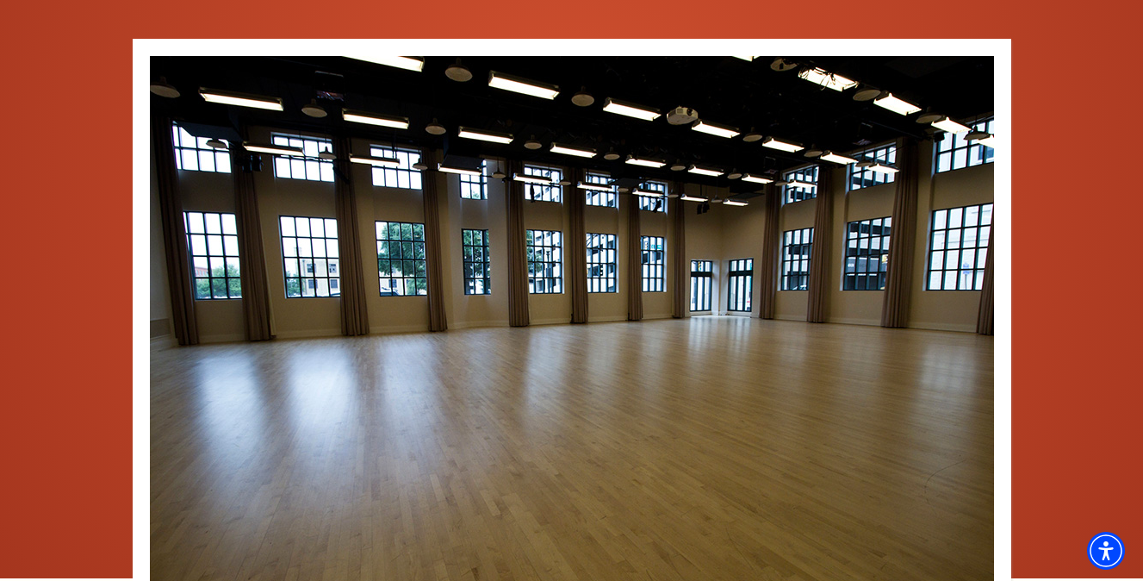
scroll to position [2090, 0]
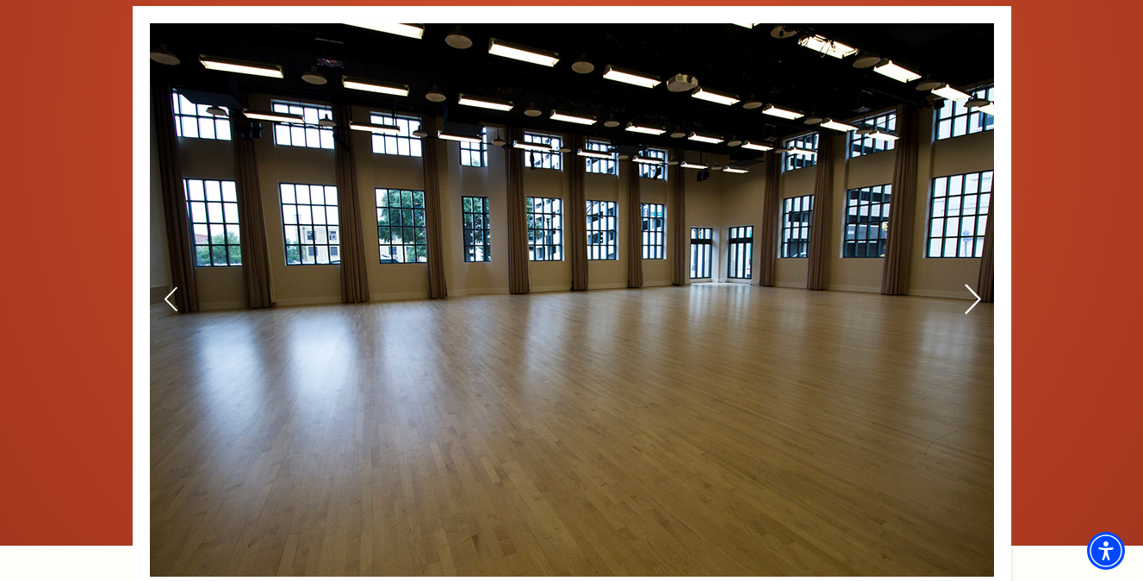
click at [965, 301] on icon at bounding box center [972, 298] width 18 height 30
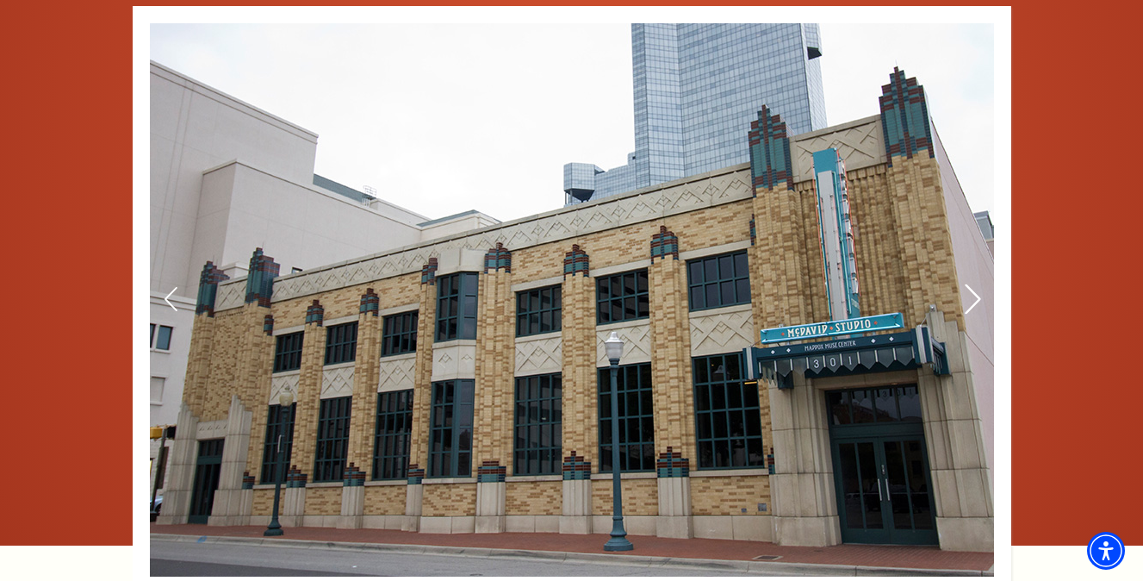
click at [970, 305] on icon at bounding box center [972, 298] width 18 height 30
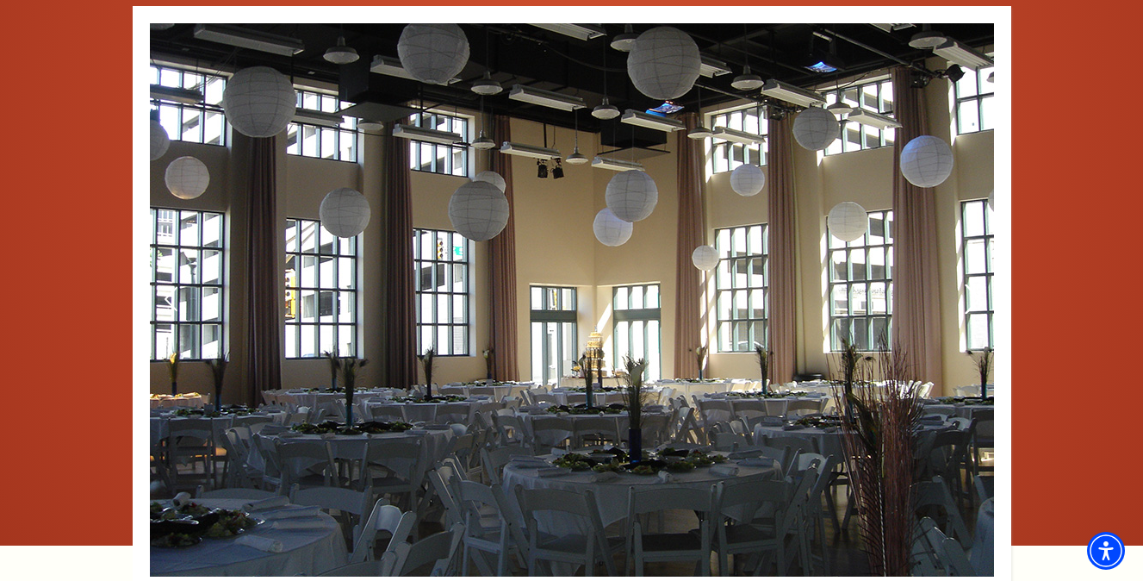
click at [970, 305] on icon at bounding box center [972, 298] width 18 height 30
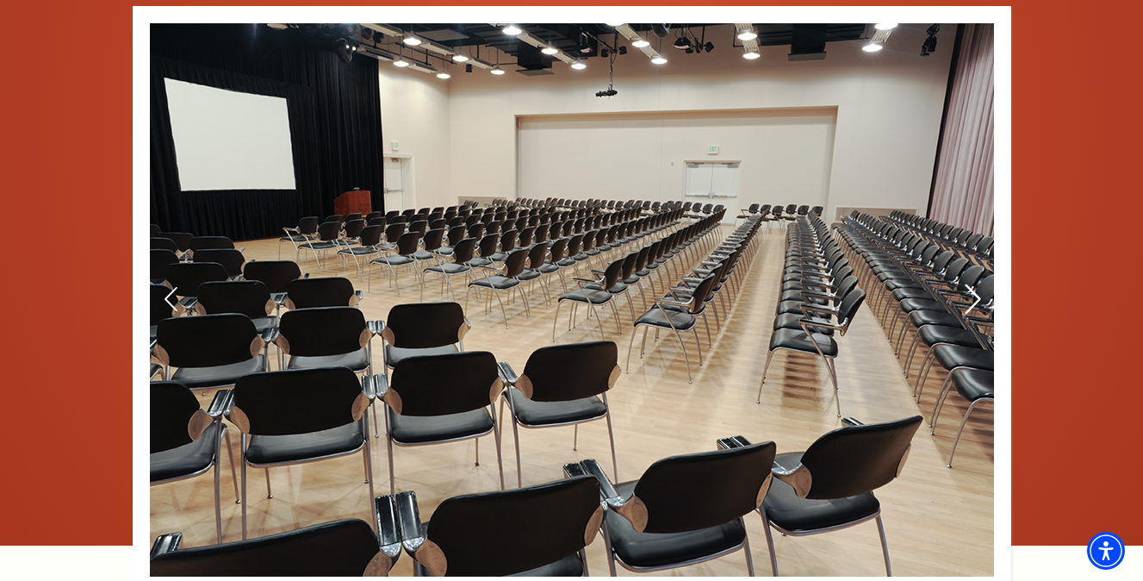
click at [970, 305] on icon at bounding box center [972, 298] width 18 height 30
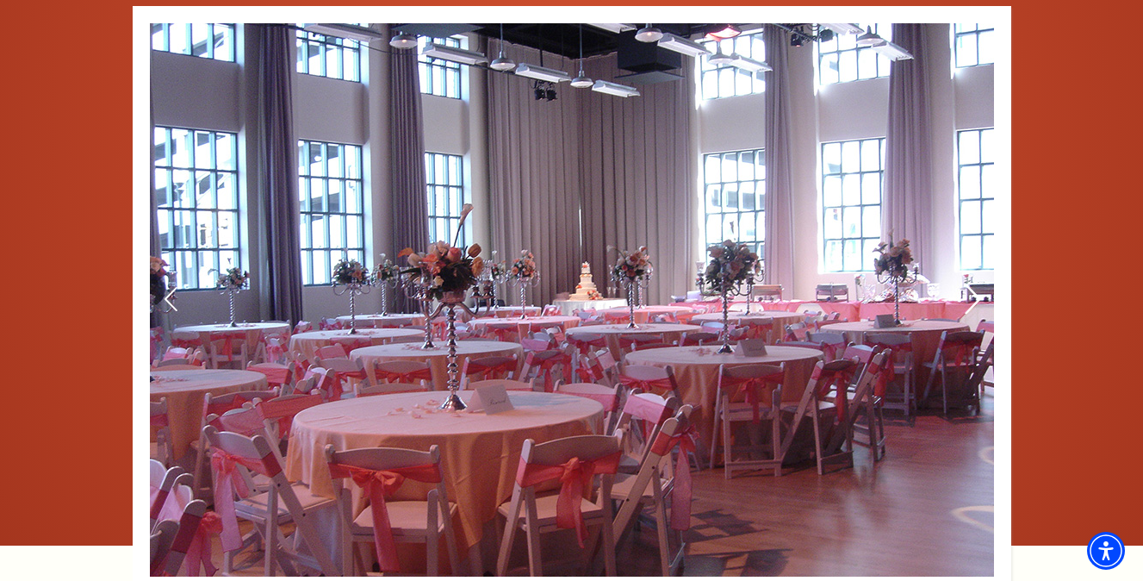
click at [970, 305] on icon at bounding box center [972, 298] width 18 height 30
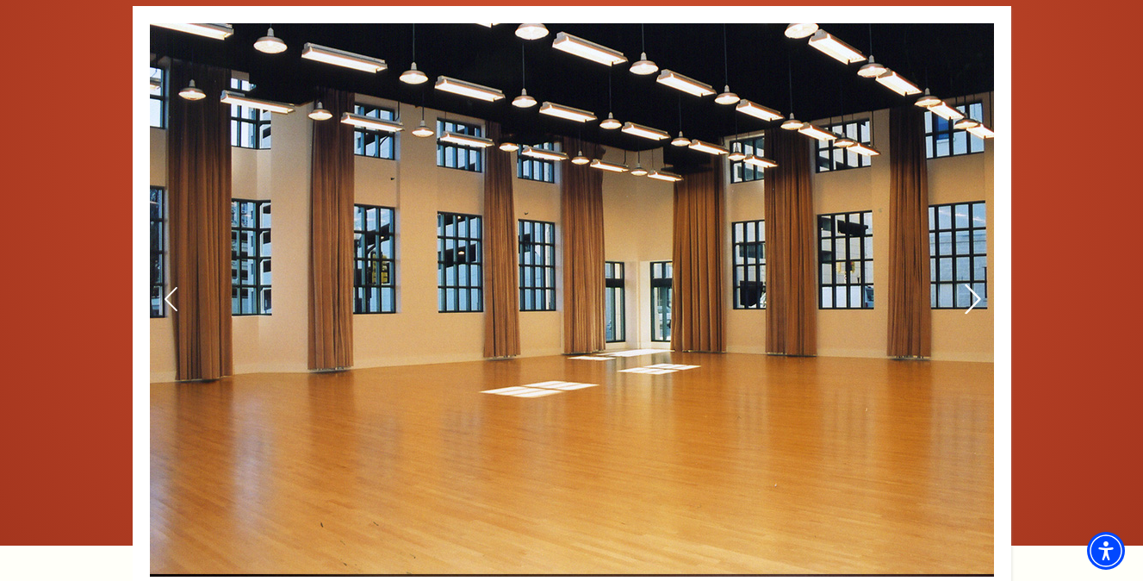
click at [970, 306] on icon at bounding box center [972, 298] width 18 height 30
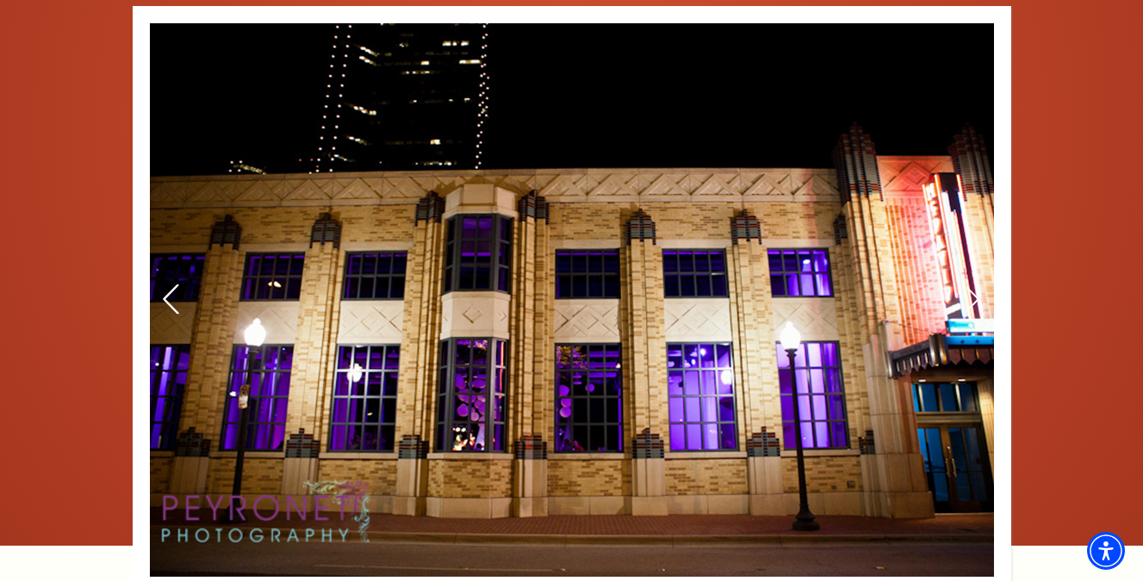
click at [167, 305] on icon at bounding box center [170, 298] width 18 height 30
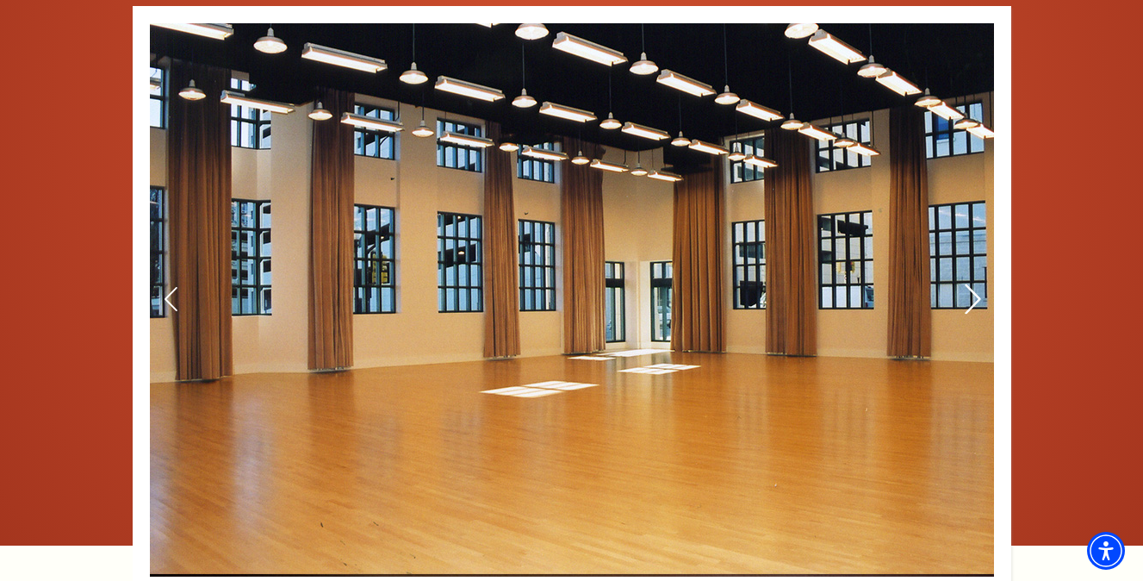
click at [973, 295] on icon at bounding box center [972, 298] width 18 height 30
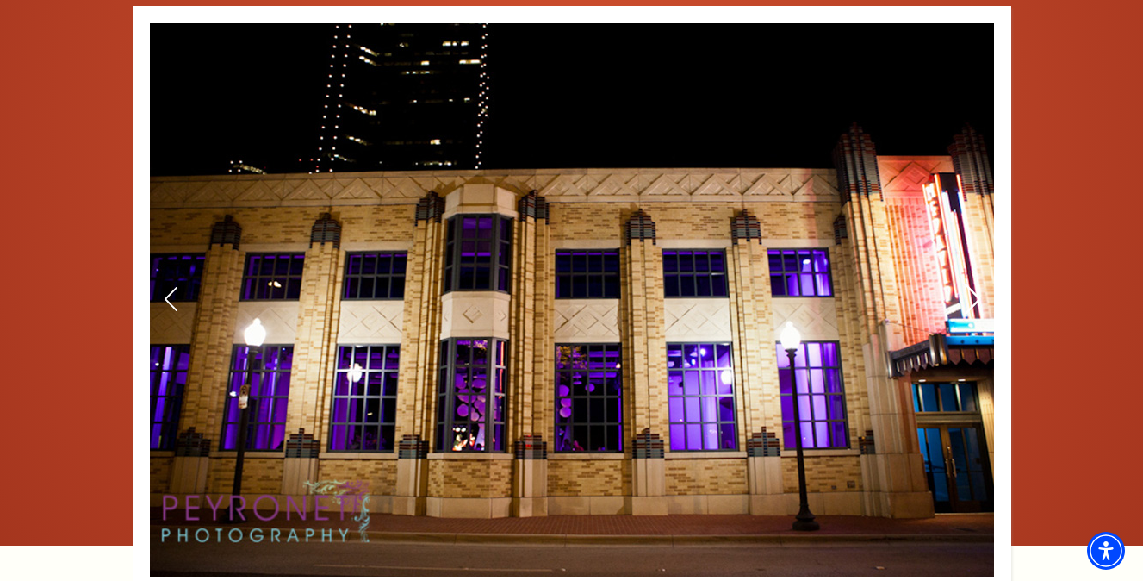
click at [973, 295] on icon at bounding box center [972, 298] width 18 height 30
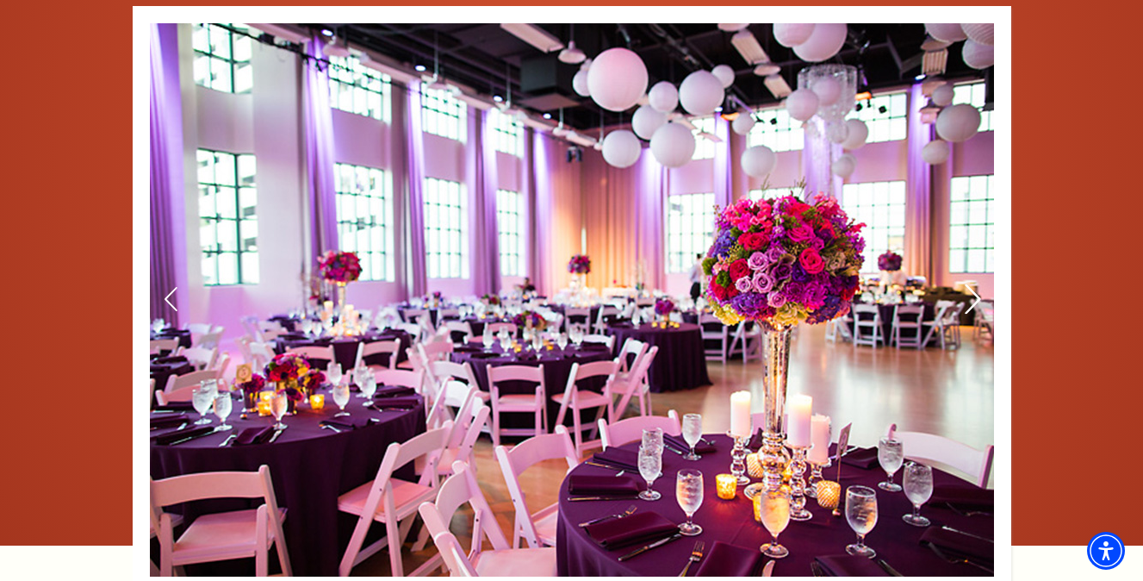
click at [973, 295] on icon at bounding box center [972, 298] width 18 height 30
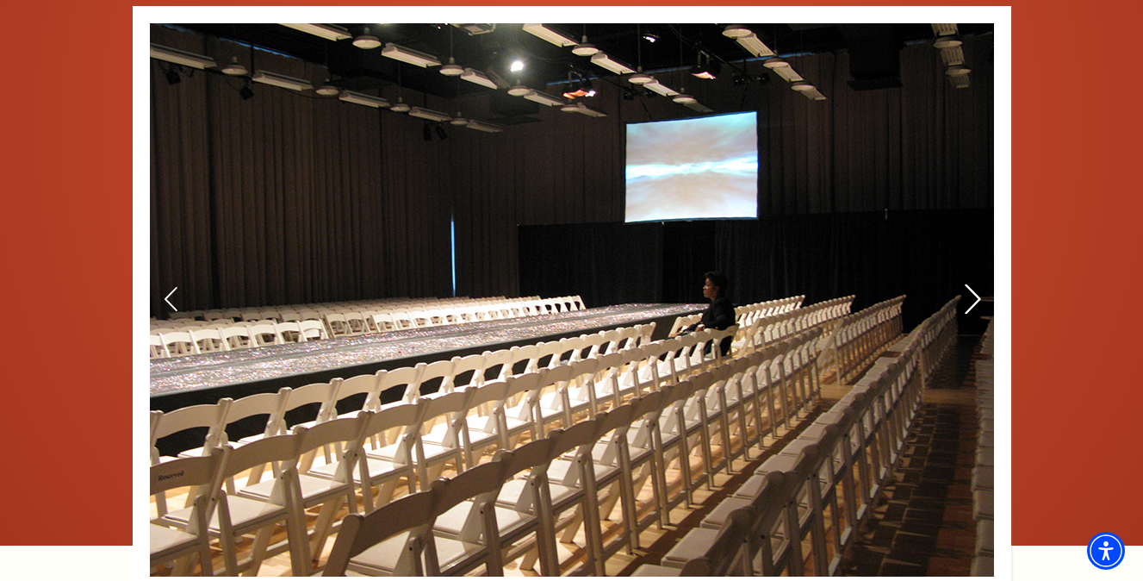
click at [973, 295] on icon at bounding box center [972, 298] width 18 height 30
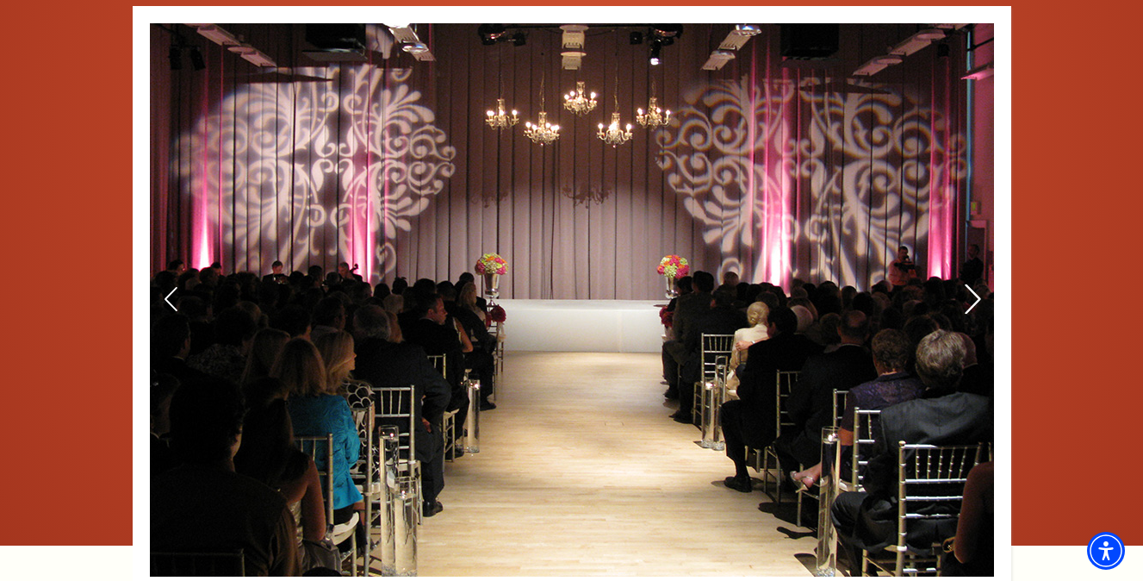
click at [973, 295] on icon at bounding box center [972, 298] width 18 height 30
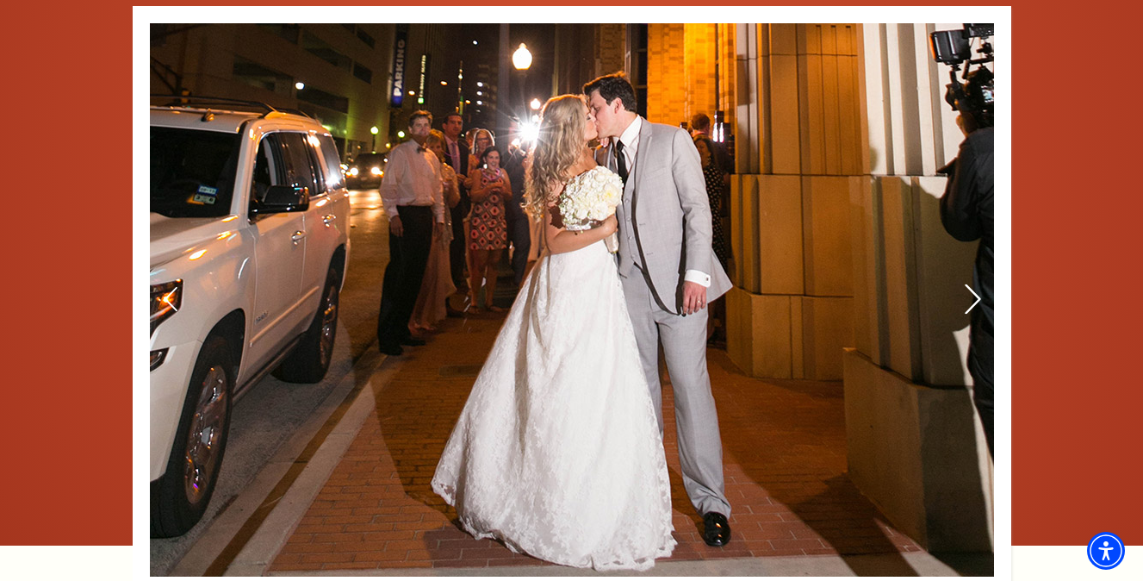
click at [973, 295] on icon at bounding box center [972, 298] width 18 height 30
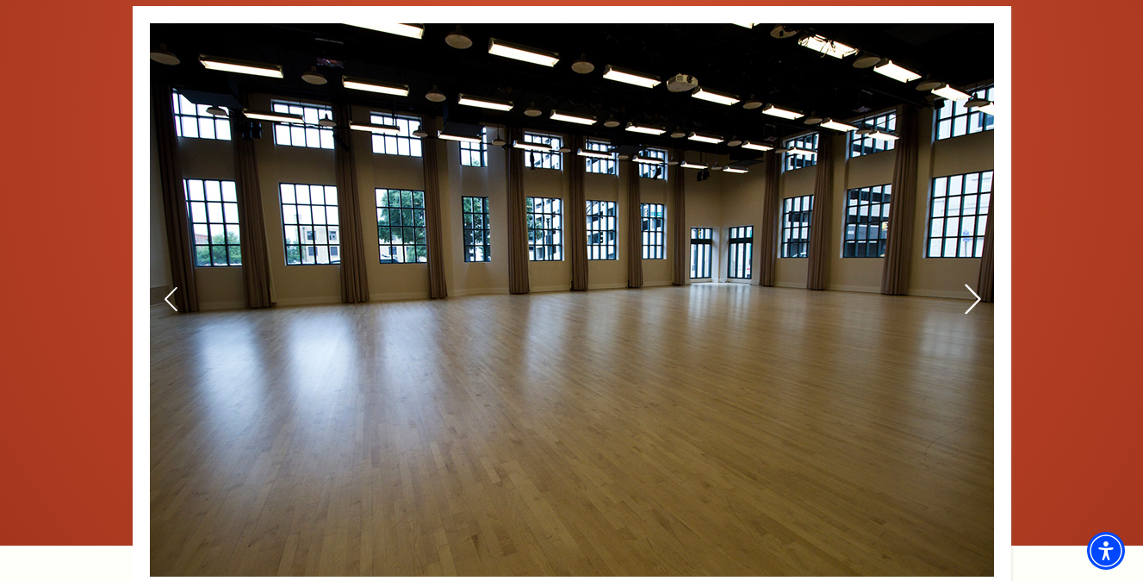
click at [973, 295] on icon at bounding box center [972, 298] width 18 height 30
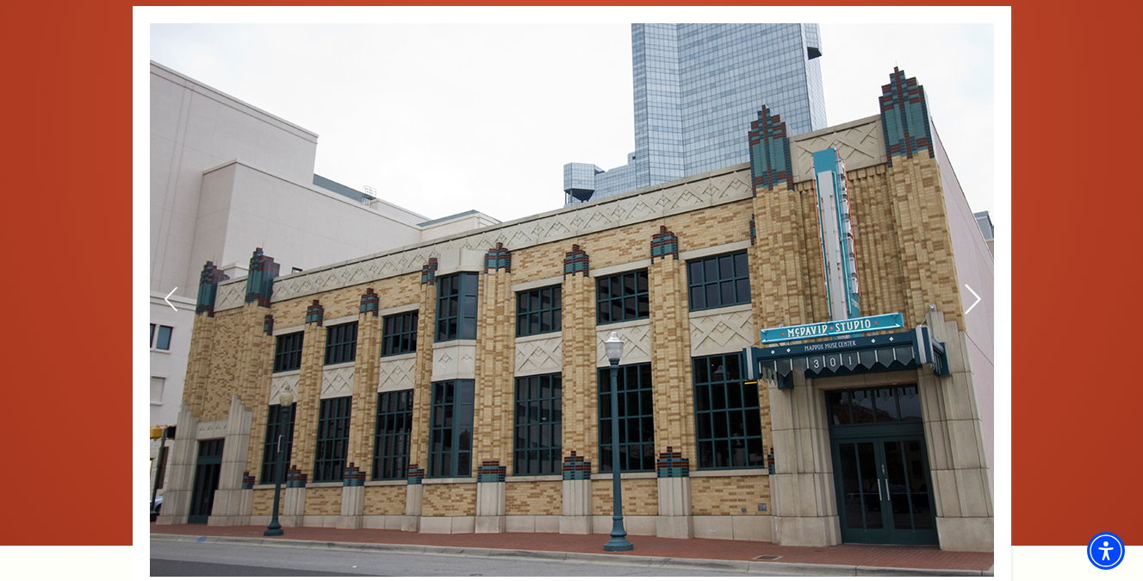
click at [973, 295] on icon at bounding box center [972, 298] width 18 height 30
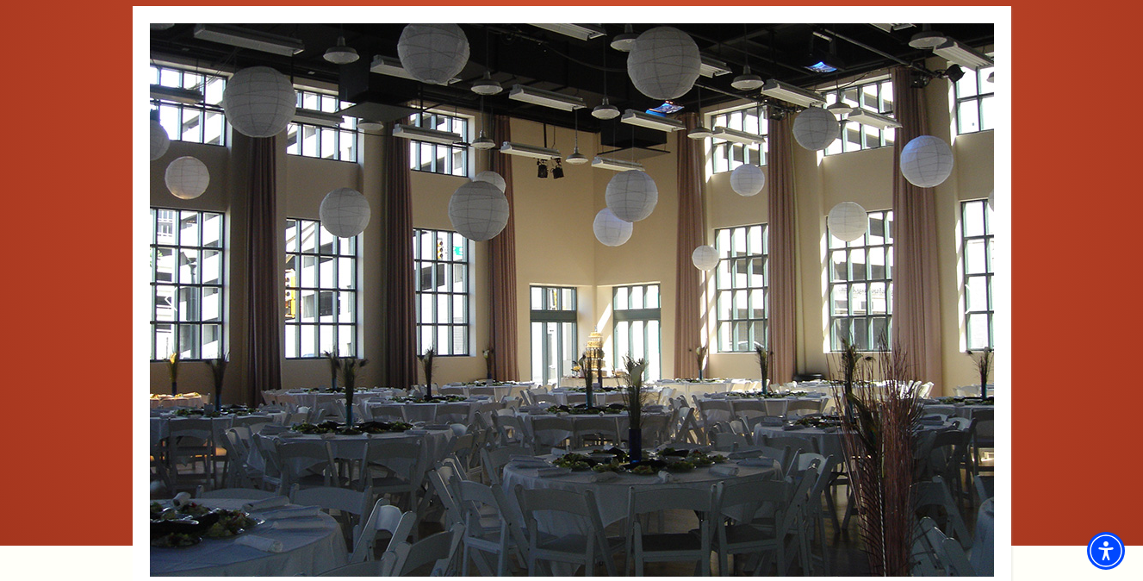
click at [973, 295] on icon at bounding box center [972, 298] width 18 height 30
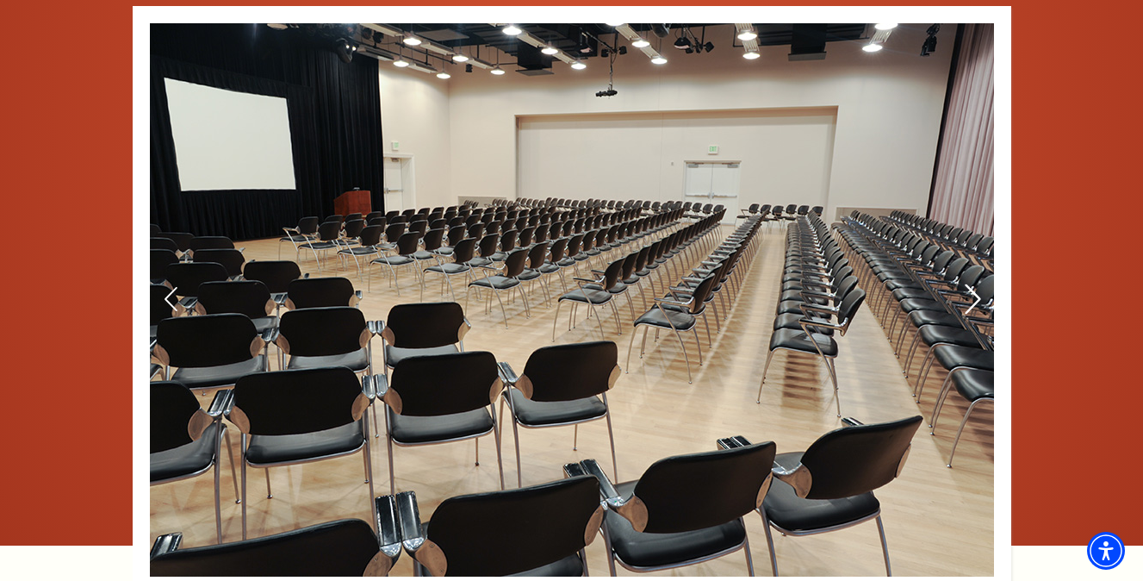
click at [973, 295] on icon at bounding box center [972, 298] width 18 height 30
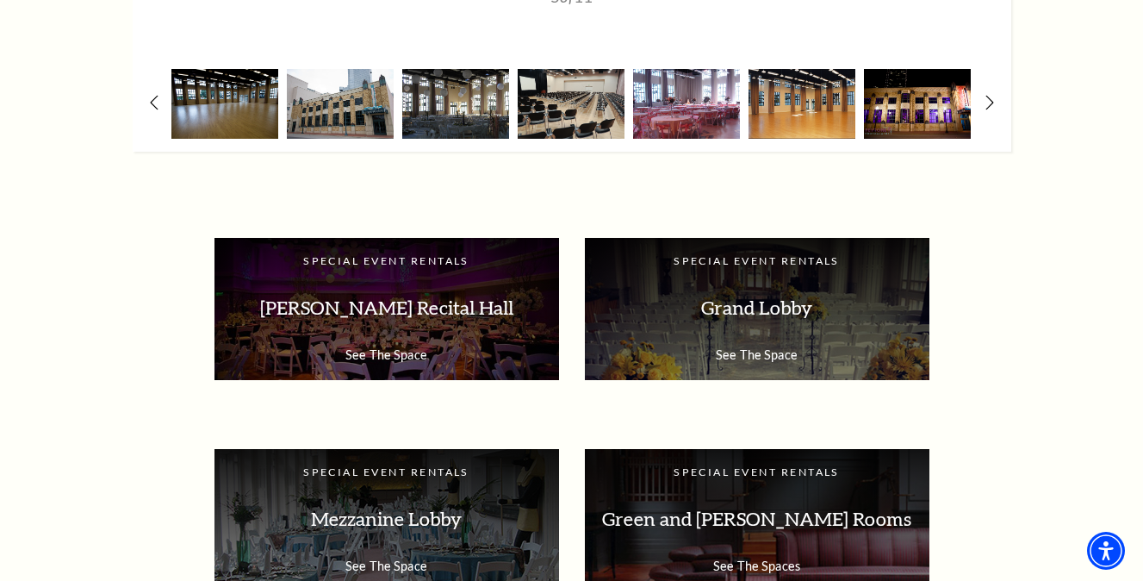
scroll to position [2712, 0]
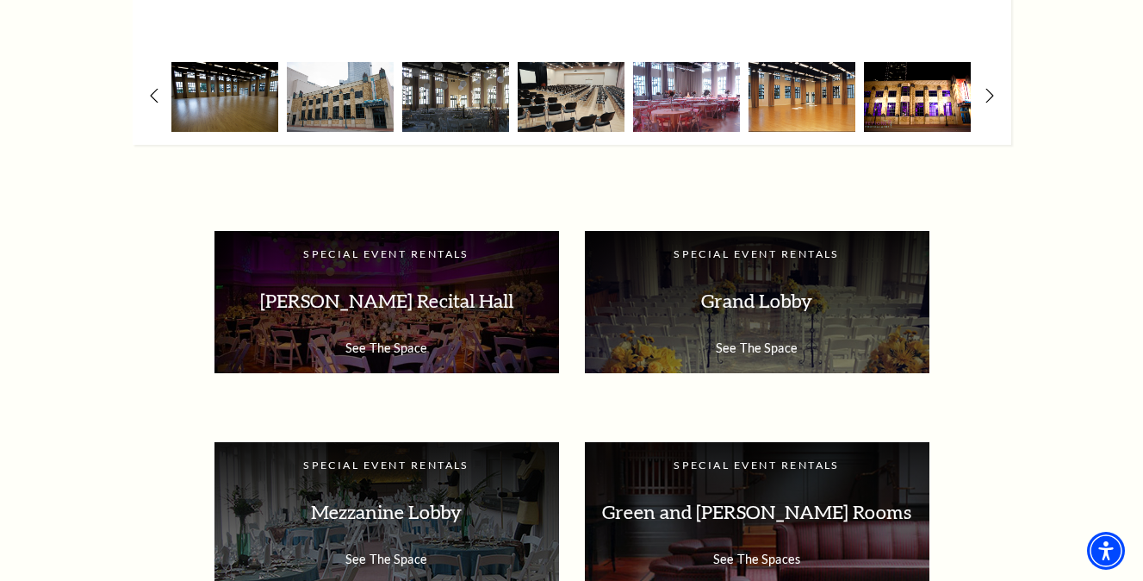
click at [921, 113] on img at bounding box center [917, 97] width 107 height 70
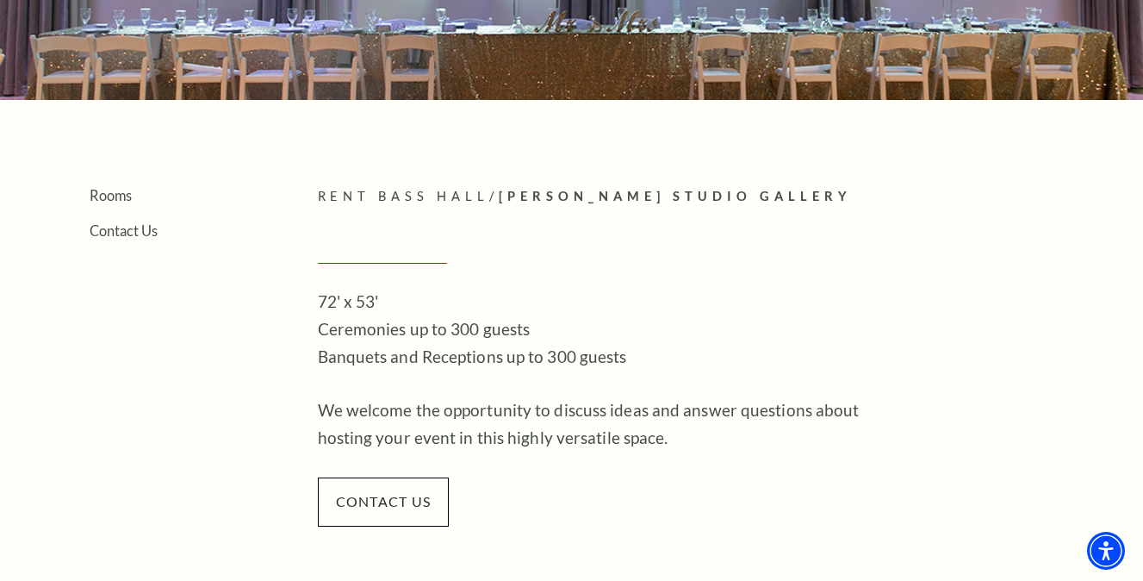
scroll to position [0, 0]
